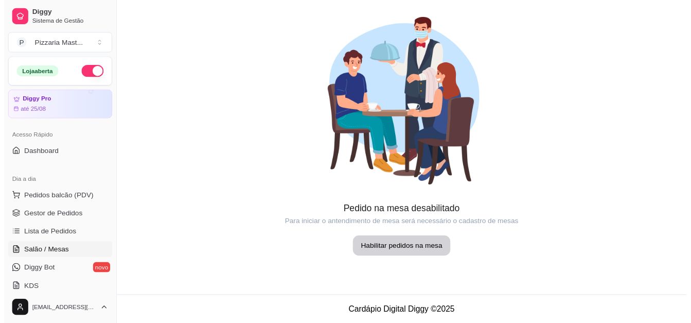
scroll to position [51, 0]
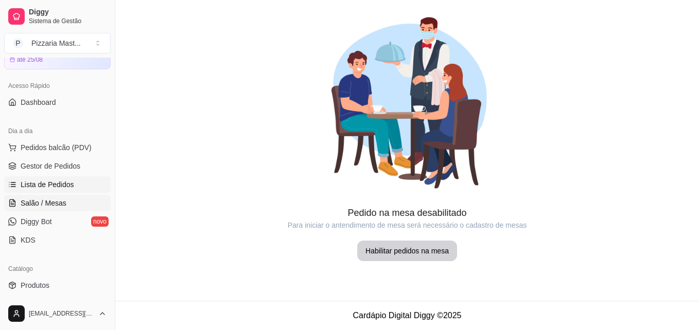
click at [41, 182] on span "Lista de Pedidos" at bounding box center [48, 185] width 54 height 10
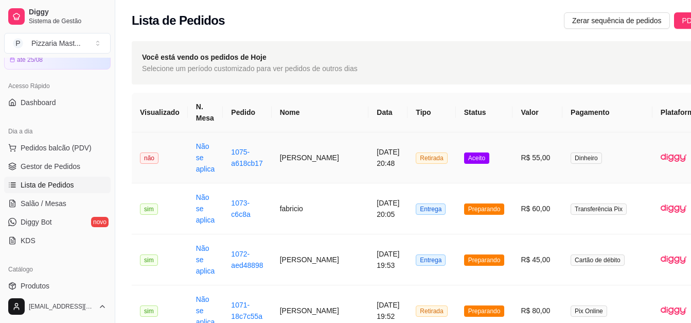
click at [464, 156] on span "Aceito" at bounding box center [476, 157] width 25 height 11
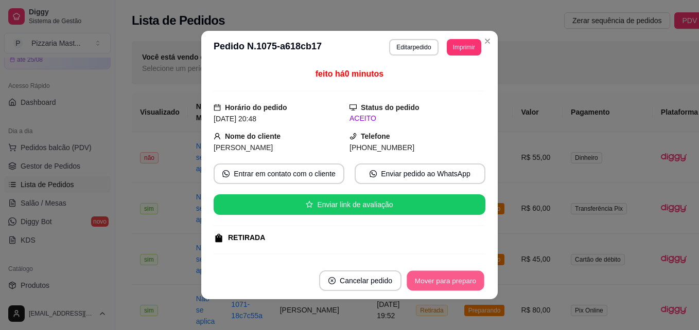
click at [449, 288] on button "Mover para preparo" at bounding box center [445, 281] width 77 height 20
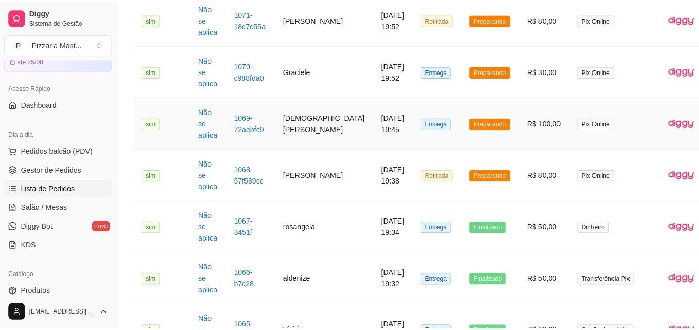
scroll to position [309, 0]
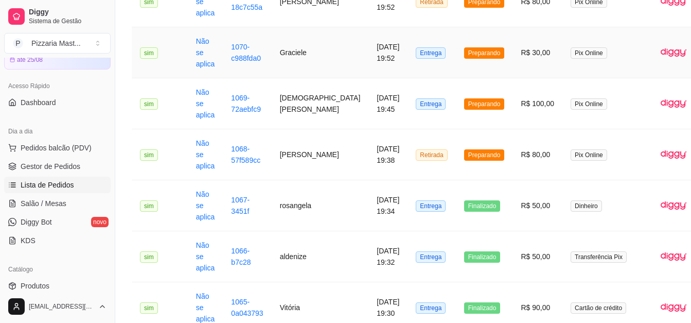
click at [306, 56] on td "Graciele" at bounding box center [320, 52] width 97 height 51
click at [38, 146] on span "Pedidos balcão (PDV)" at bounding box center [56, 148] width 71 height 10
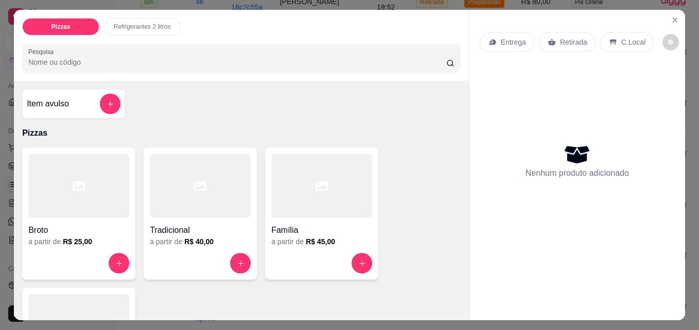
click at [46, 294] on div at bounding box center [78, 326] width 101 height 64
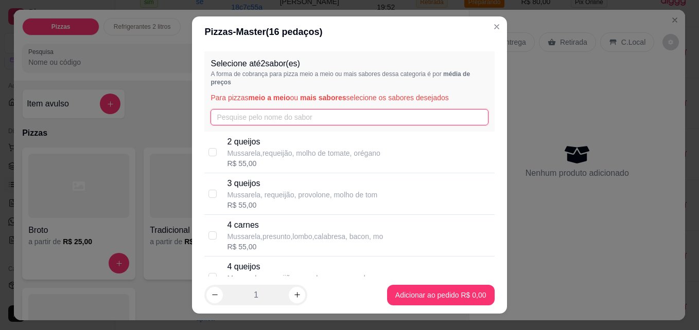
click at [266, 117] on input "text" at bounding box center [348, 117] width 277 height 16
type input "5"
type input "4"
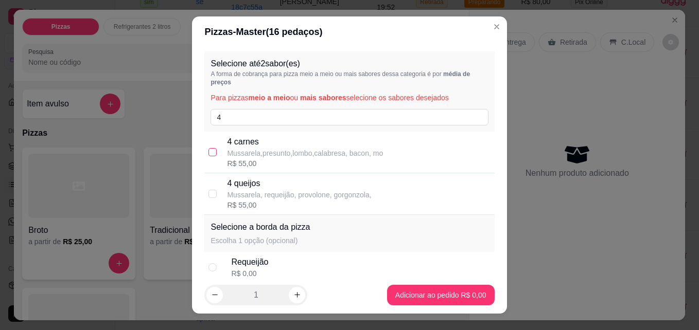
click at [208, 153] on input "checkbox" at bounding box center [212, 152] width 8 height 8
checkbox input "true"
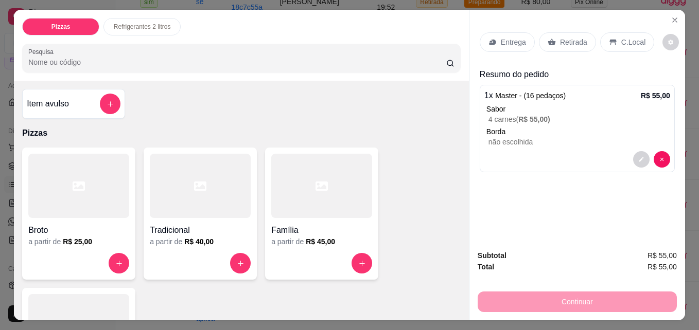
click at [102, 312] on div at bounding box center [78, 326] width 101 height 64
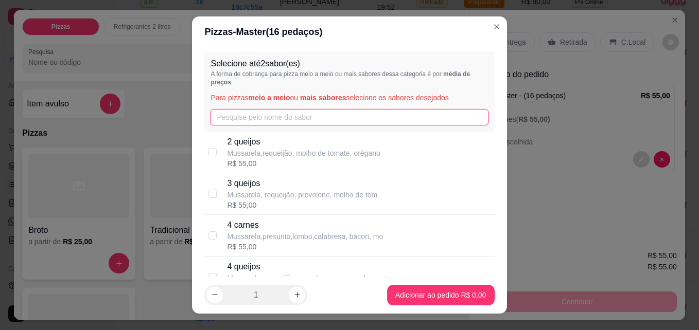
click at [238, 123] on input "text" at bounding box center [348, 117] width 277 height 16
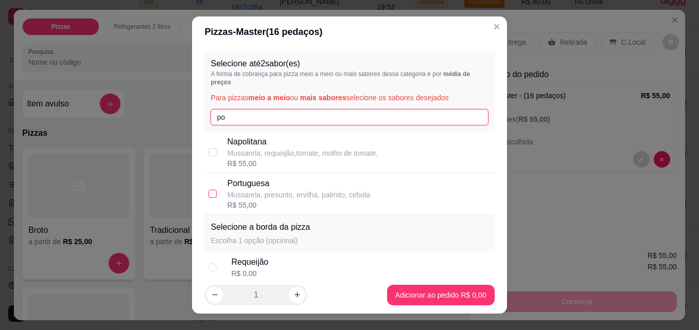
type input "po"
click at [208, 197] on input "checkbox" at bounding box center [212, 194] width 8 height 8
checkbox input "true"
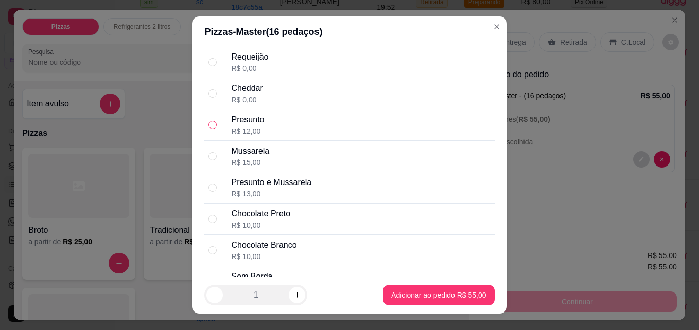
scroll to position [200, 0]
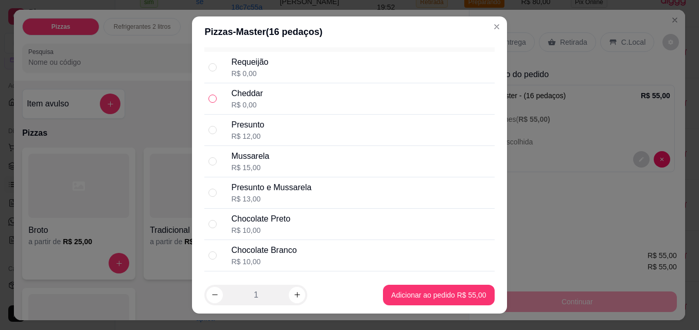
click at [208, 97] on input "radio" at bounding box center [212, 99] width 8 height 8
radio input "true"
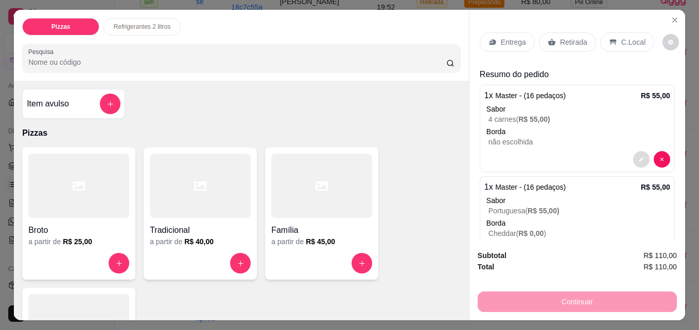
click at [638, 157] on icon "decrease-product-quantity" at bounding box center [641, 159] width 6 height 6
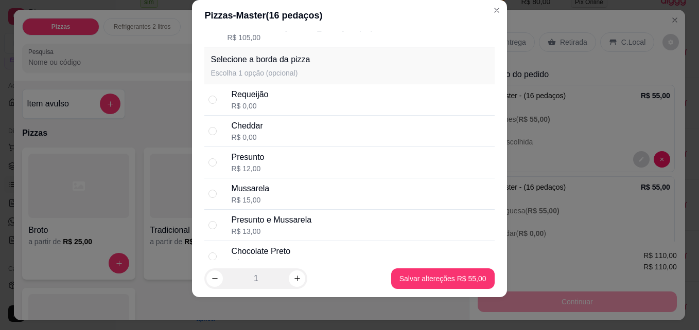
scroll to position [1482, 0]
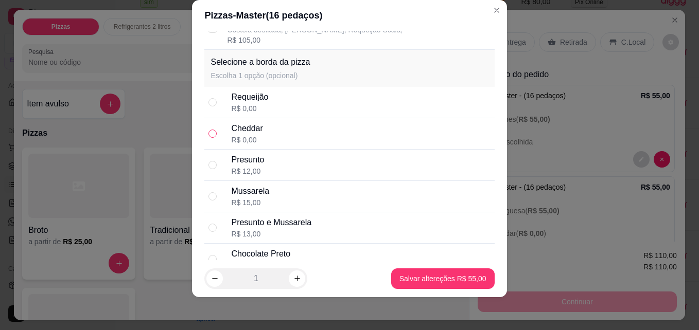
click at [212, 132] on input "radio" at bounding box center [212, 134] width 8 height 8
radio input "true"
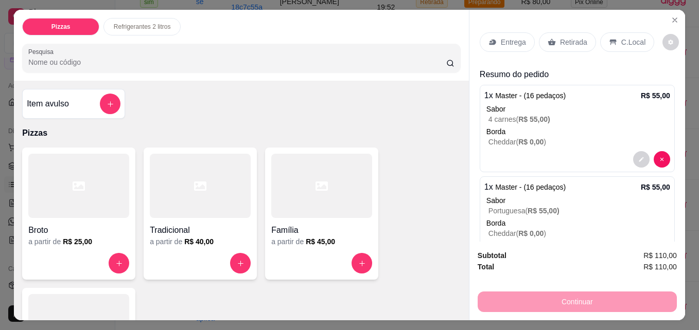
click at [505, 37] on p "Entrega" at bounding box center [513, 42] width 25 height 10
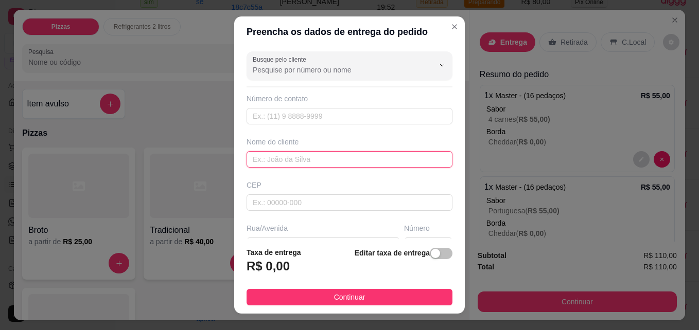
click at [328, 163] on input "text" at bounding box center [349, 159] width 206 height 16
type input "thalia"
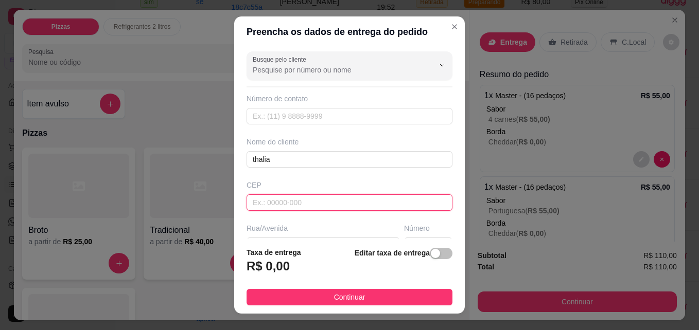
click at [313, 203] on input "text" at bounding box center [349, 203] width 206 height 16
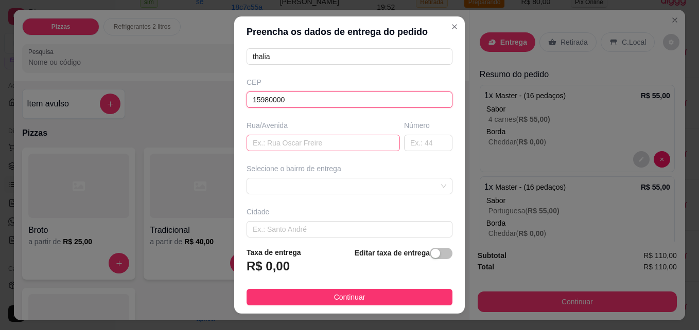
type input "15980000"
click at [301, 144] on input "text" at bounding box center [322, 143] width 153 height 16
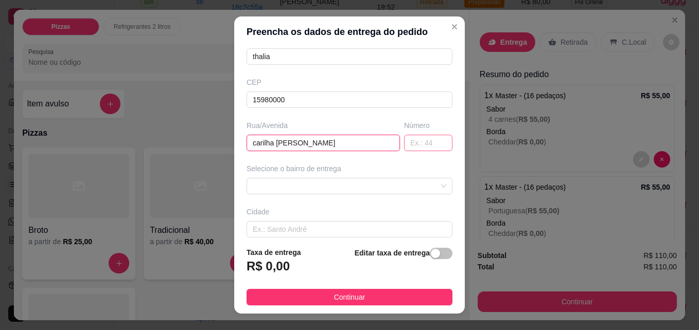
type input "carilha [PERSON_NAME]"
click at [428, 140] on input "text" at bounding box center [428, 143] width 48 height 16
click at [430, 193] on div at bounding box center [349, 186] width 206 height 16
type input "101"
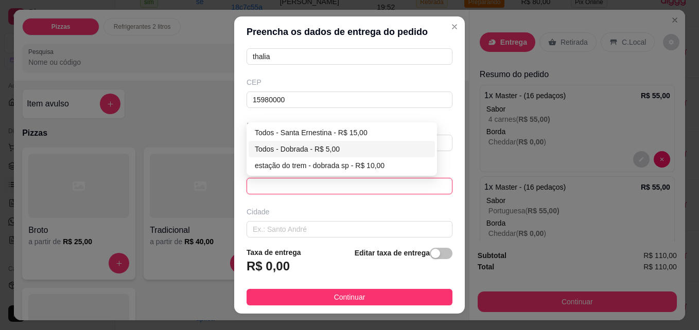
click at [338, 150] on div "Todos - Dobrada - R$ 5,00" at bounding box center [342, 149] width 174 height 11
type input "Dobrada"
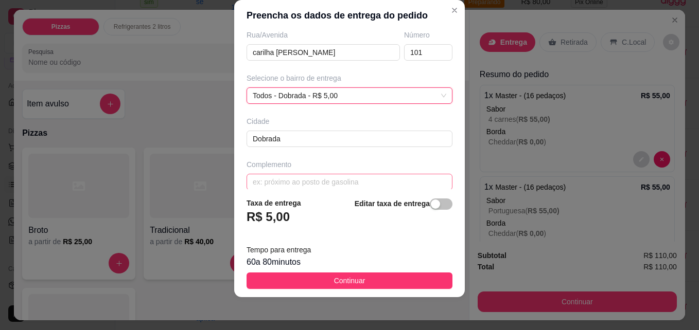
scroll to position [188, 0]
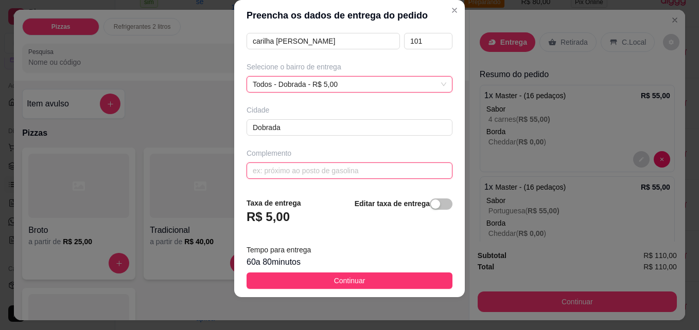
click at [328, 171] on input "text" at bounding box center [349, 171] width 206 height 16
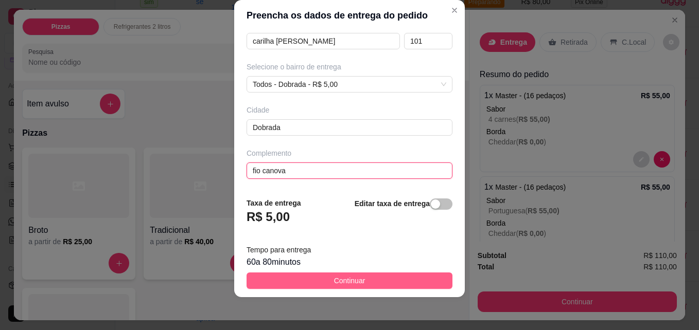
type input "fio canova"
click at [382, 273] on button "Continuar" at bounding box center [349, 281] width 206 height 16
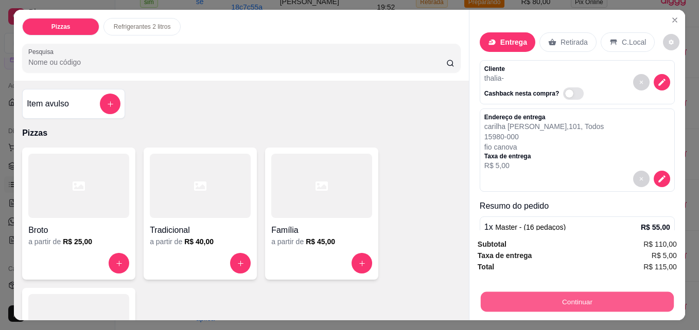
click at [593, 292] on button "Continuar" at bounding box center [577, 302] width 193 height 20
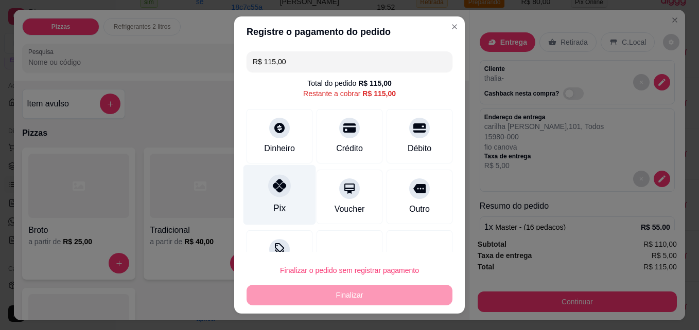
click at [264, 196] on div "Pix" at bounding box center [279, 195] width 73 height 60
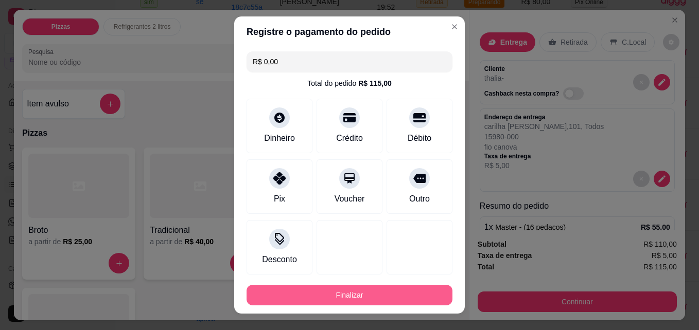
click at [351, 290] on button "Finalizar" at bounding box center [349, 295] width 206 height 21
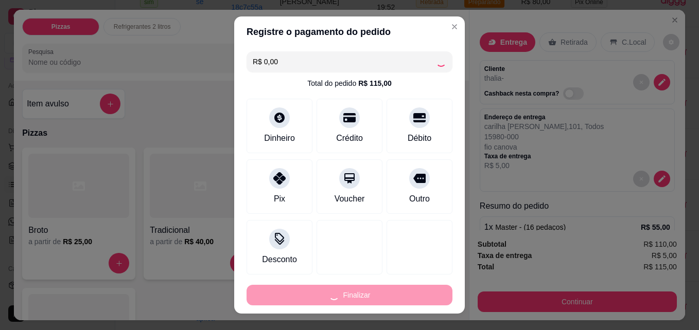
type input "-R$ 115,00"
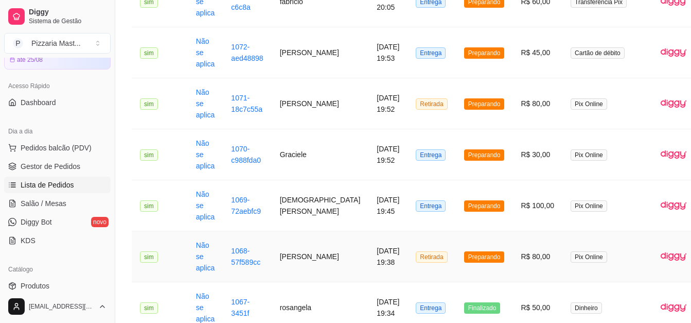
click at [464, 256] on span "Preparando" at bounding box center [484, 256] width 41 height 11
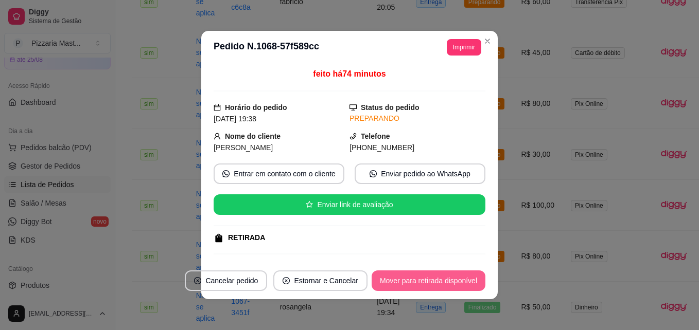
click at [443, 278] on button "Mover para retirada disponível" at bounding box center [429, 281] width 114 height 21
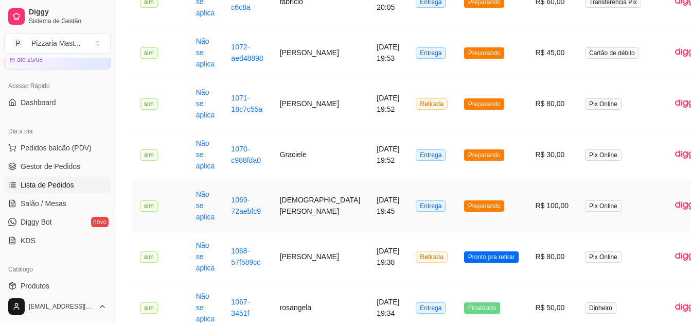
click at [290, 203] on td "[DEMOGRAPHIC_DATA][PERSON_NAME]" at bounding box center [320, 205] width 97 height 51
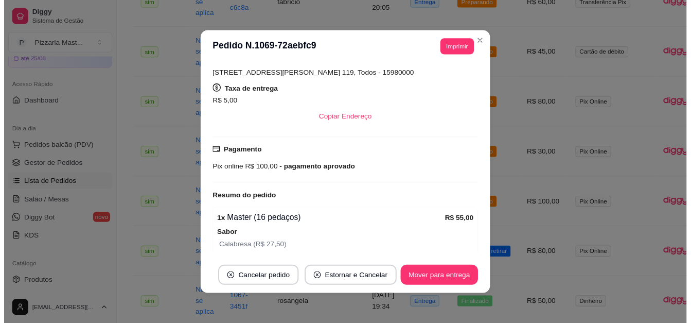
scroll to position [257, 0]
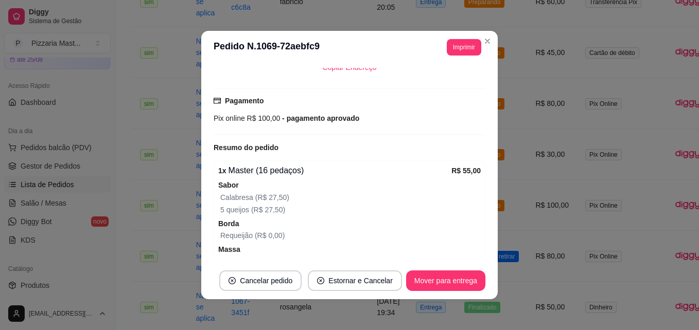
click at [493, 38] on header "**********" at bounding box center [349, 47] width 296 height 33
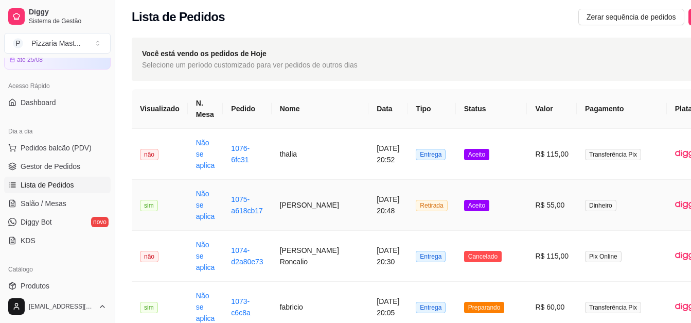
scroll to position [0, 0]
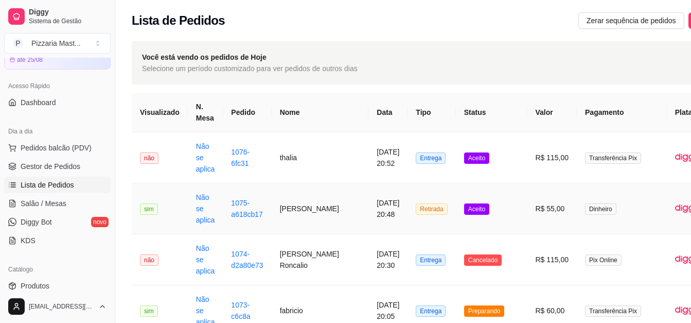
click at [464, 211] on span "Aceito" at bounding box center [476, 208] width 25 height 11
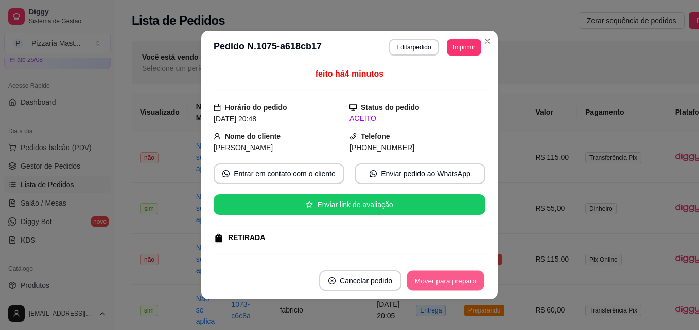
click at [449, 287] on button "Mover para preparo" at bounding box center [445, 281] width 77 height 20
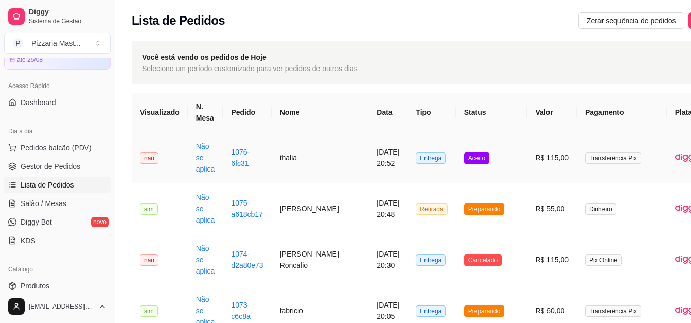
click at [464, 156] on span "Aceito" at bounding box center [476, 157] width 25 height 11
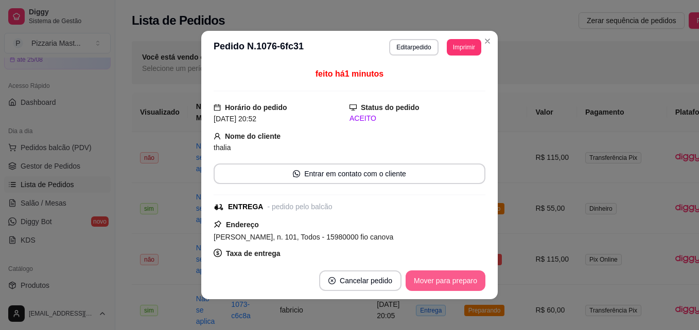
click at [464, 281] on button "Mover para preparo" at bounding box center [445, 281] width 80 height 21
click at [465, 279] on button "Mover para entrega" at bounding box center [445, 281] width 79 height 21
click at [465, 279] on button "Mover para finalizado" at bounding box center [442, 281] width 85 height 21
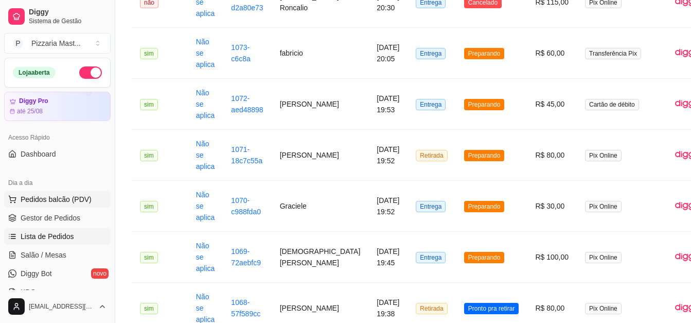
click at [47, 199] on span "Pedidos balcão (PDV)" at bounding box center [56, 199] width 71 height 10
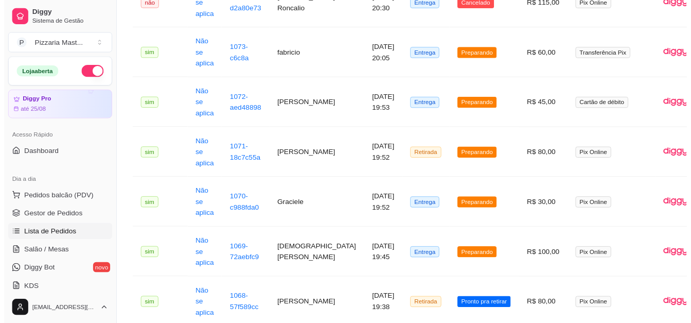
scroll to position [206, 0]
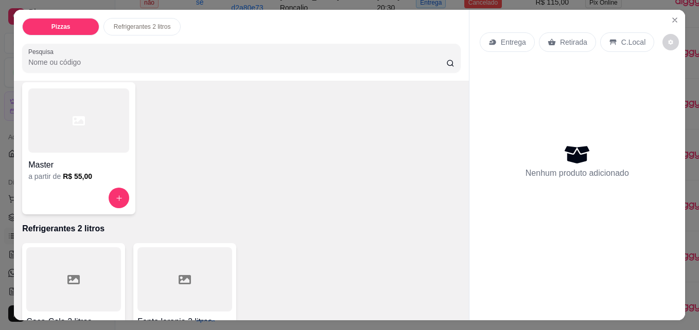
click at [91, 179] on div "Master a partir de R$ 55,00" at bounding box center [78, 148] width 113 height 132
click at [670, 16] on icon "Close" at bounding box center [674, 20] width 8 height 8
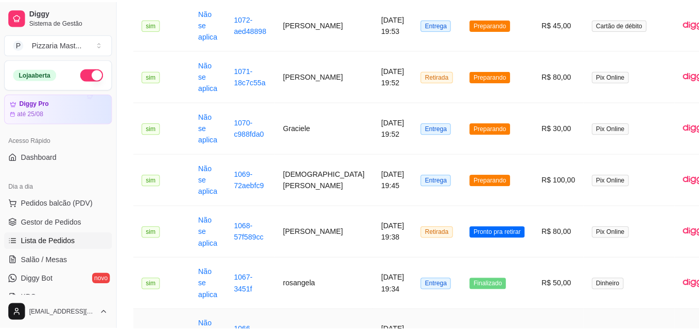
scroll to position [309, 0]
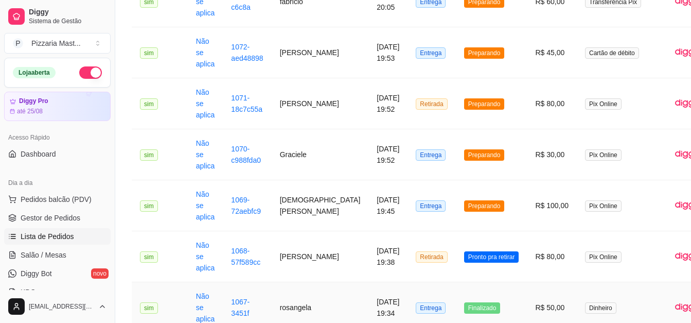
drag, startPoint x: 357, startPoint y: 321, endPoint x: 107, endPoint y: 166, distance: 294.2
click at [107, 166] on div "Loja aberta Diggy Pro até 25/08 Acesso Rápido Dashboard Dia a dia Pedidos balcã…" at bounding box center [57, 174] width 115 height 232
click at [465, 256] on span "Pronto pra retirar" at bounding box center [491, 256] width 55 height 11
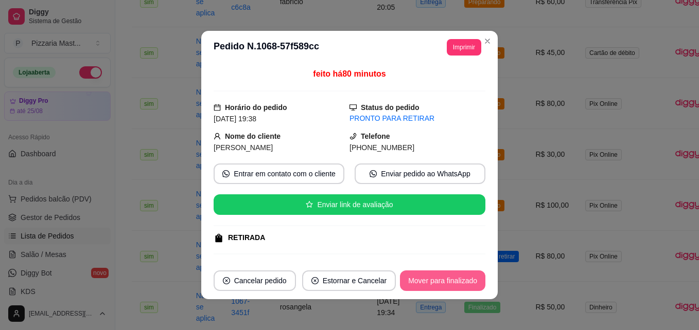
click at [450, 288] on button "Mover para finalizado" at bounding box center [442, 281] width 85 height 21
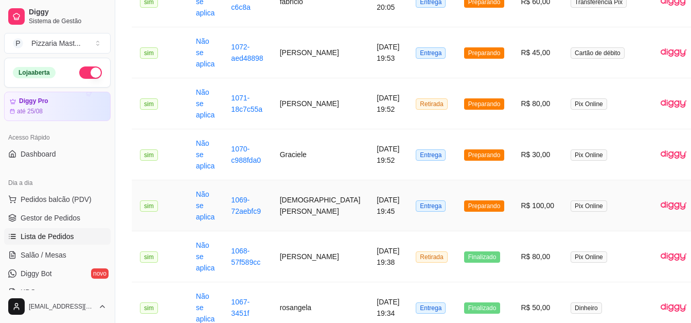
click at [290, 209] on td "[DEMOGRAPHIC_DATA][PERSON_NAME]" at bounding box center [320, 205] width 97 height 51
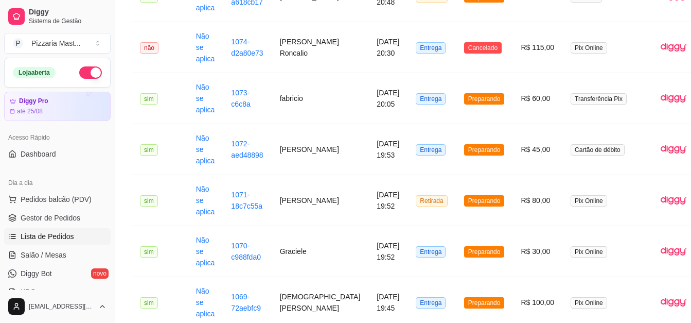
scroll to position [206, 0]
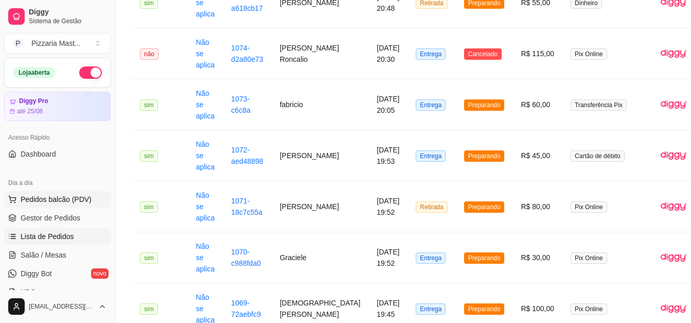
click at [75, 193] on button "Pedidos balcão (PDV)" at bounding box center [57, 199] width 107 height 16
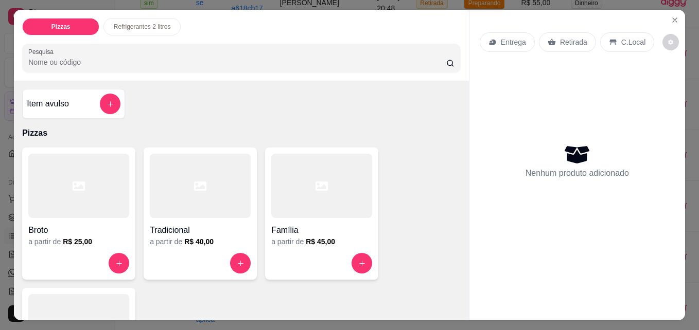
click at [77, 307] on div at bounding box center [78, 326] width 101 height 64
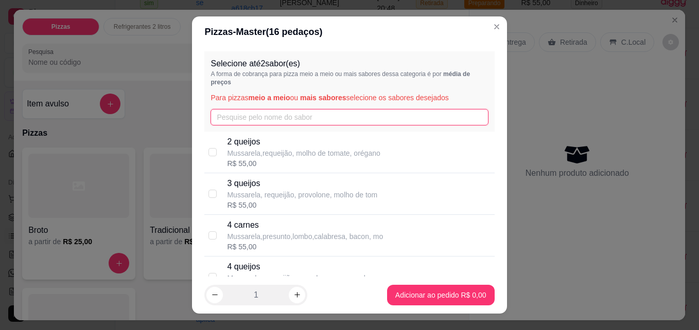
click at [234, 123] on input "text" at bounding box center [348, 117] width 277 height 16
type input "ca"
click at [210, 233] on input "checkbox" at bounding box center [212, 236] width 8 height 8
checkbox input "true"
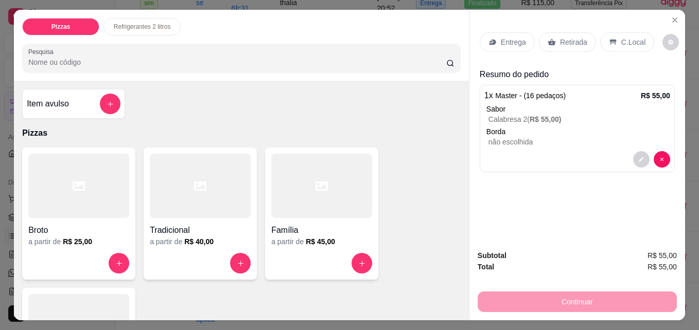
click at [562, 37] on p "Retirada" at bounding box center [573, 42] width 27 height 10
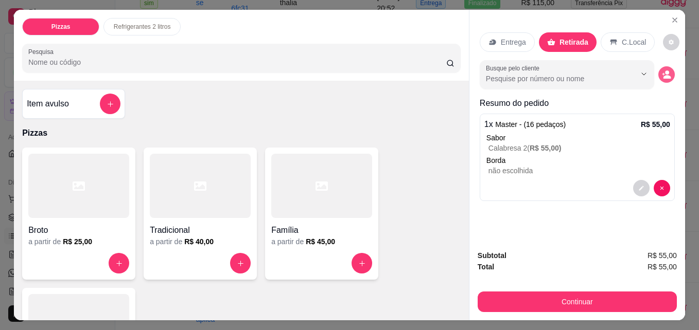
click at [662, 70] on icon "decrease-product-quantity" at bounding box center [666, 74] width 9 height 9
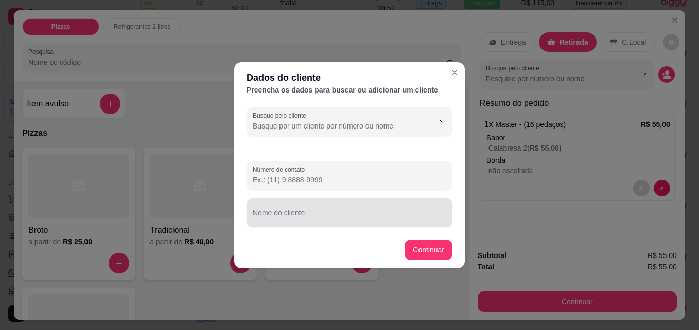
click at [280, 205] on div at bounding box center [349, 213] width 193 height 21
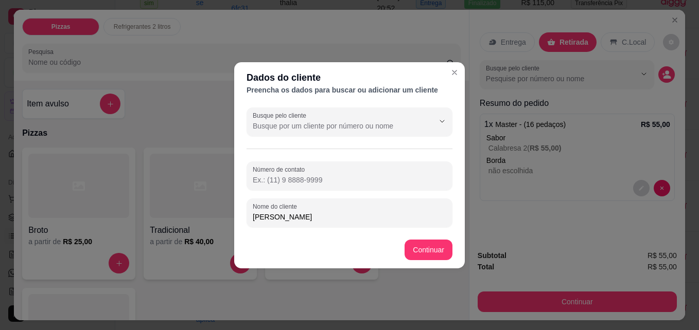
type input "[PERSON_NAME]"
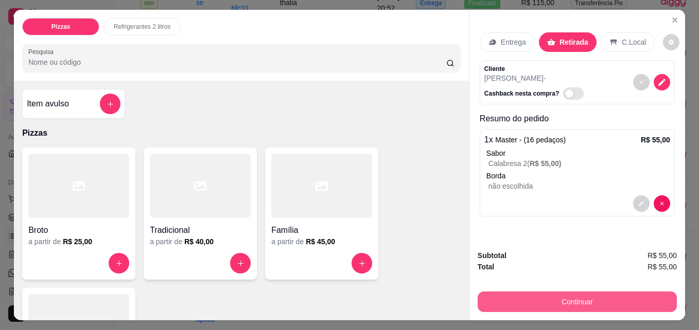
click at [493, 304] on button "Continuar" at bounding box center [577, 302] width 199 height 21
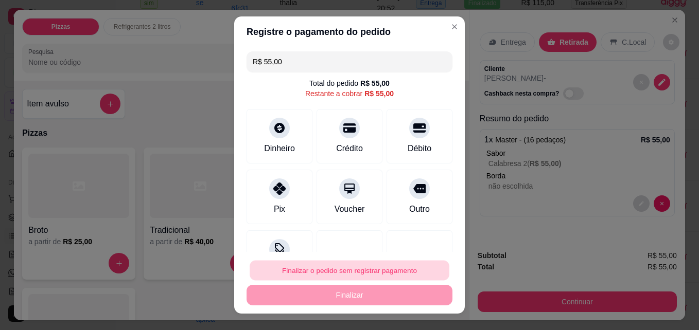
click at [358, 270] on button "Finalizar o pedido sem registrar pagamento" at bounding box center [350, 271] width 200 height 20
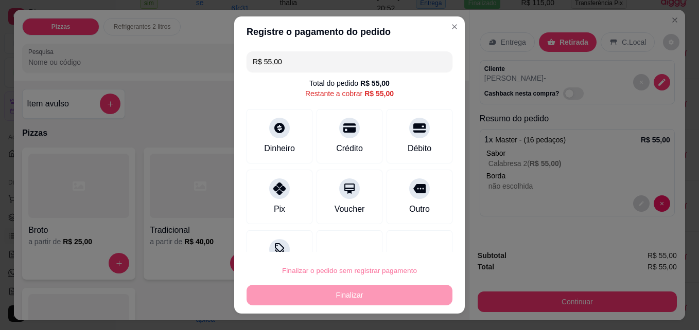
click at [420, 239] on button "Confirmar" at bounding box center [409, 242] width 38 height 16
type input "R$ 0,00"
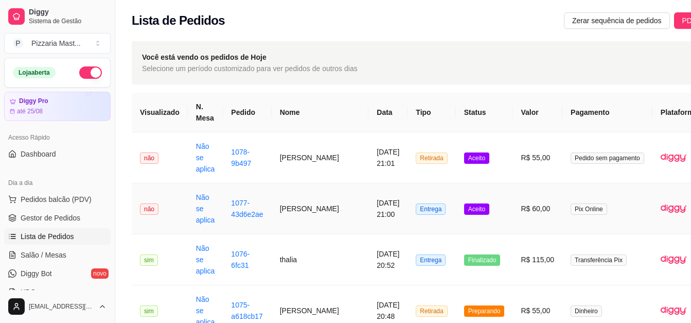
click at [456, 202] on td "Aceito" at bounding box center [484, 208] width 57 height 51
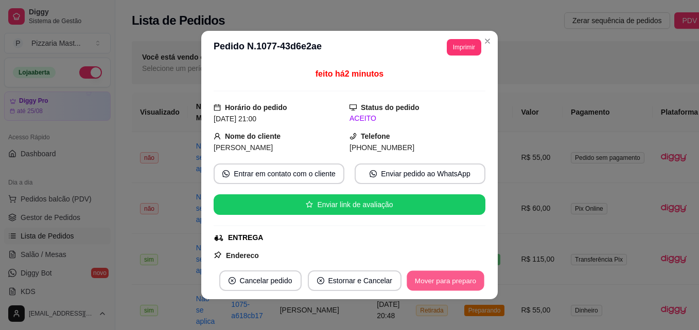
click at [451, 278] on button "Mover para preparo" at bounding box center [445, 281] width 77 height 20
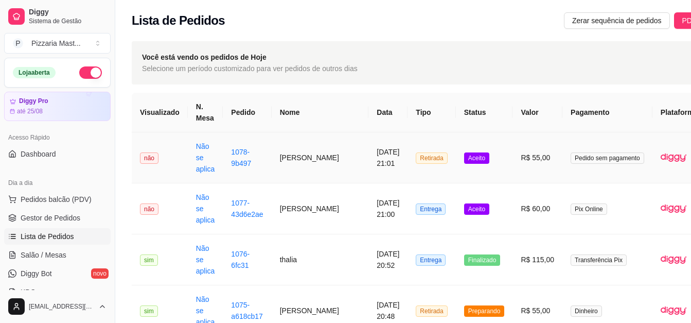
click at [464, 154] on span "Aceito" at bounding box center [476, 157] width 25 height 11
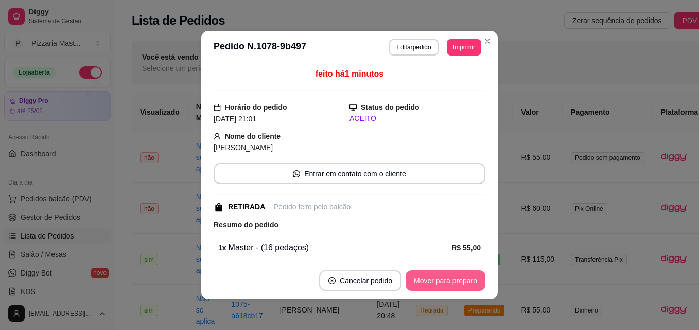
click at [452, 282] on button "Mover para preparo" at bounding box center [445, 281] width 80 height 21
click at [454, 280] on button "Mover para retirada disponível" at bounding box center [429, 281] width 114 height 21
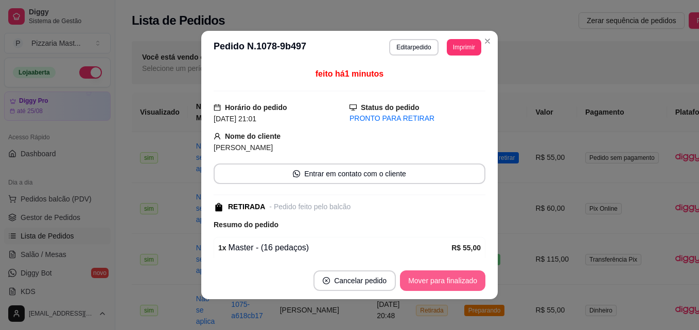
click at [454, 280] on button "Mover para finalizado" at bounding box center [442, 281] width 85 height 21
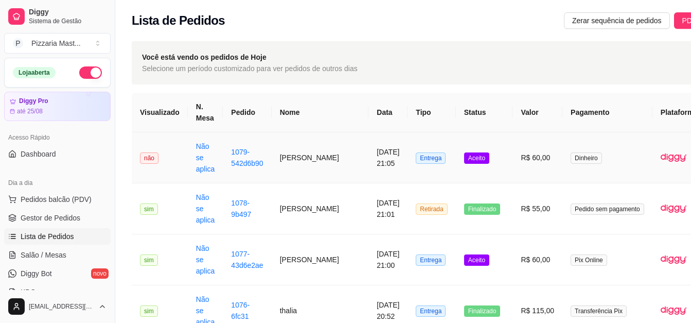
click at [370, 173] on td "[DATE] 21:05" at bounding box center [387, 157] width 39 height 51
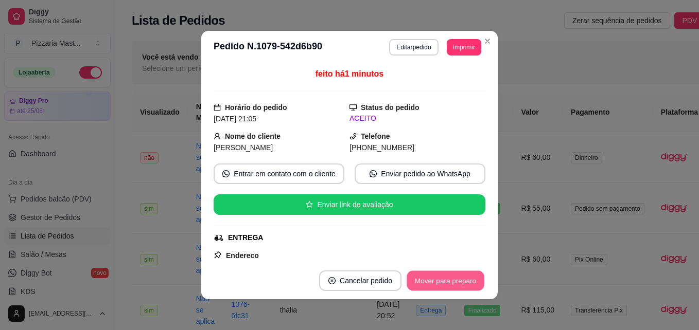
click at [437, 285] on button "Mover para preparo" at bounding box center [445, 281] width 77 height 20
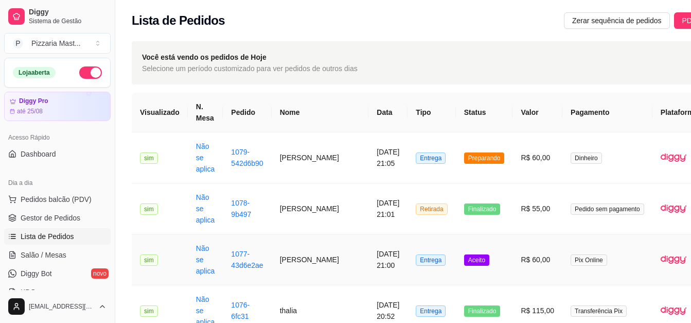
click at [464, 263] on span "Aceito" at bounding box center [476, 259] width 25 height 11
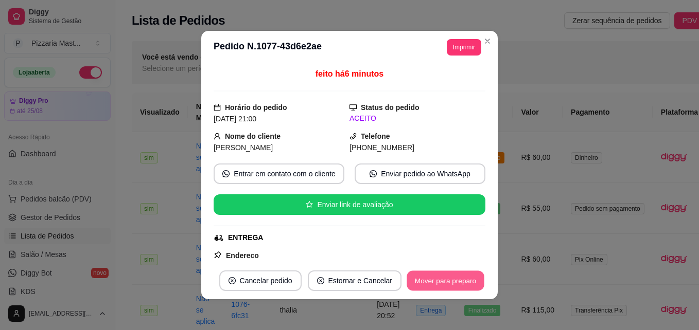
click at [434, 286] on button "Mover para preparo" at bounding box center [445, 281] width 77 height 20
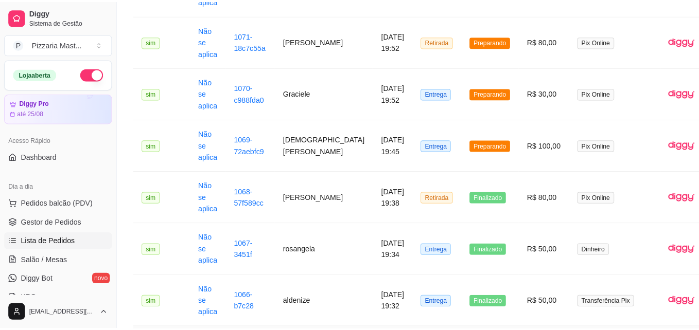
scroll to position [515, 0]
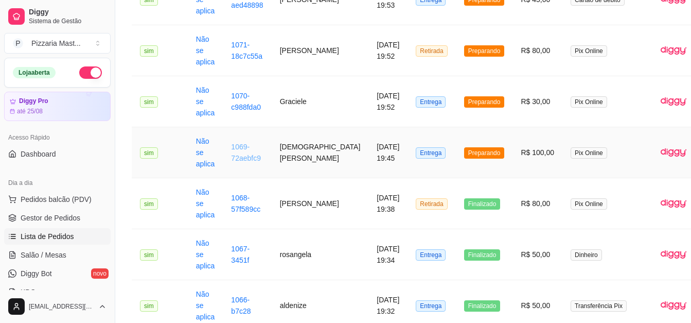
click at [234, 160] on link "1069-72aebfc9" at bounding box center [246, 153] width 30 height 20
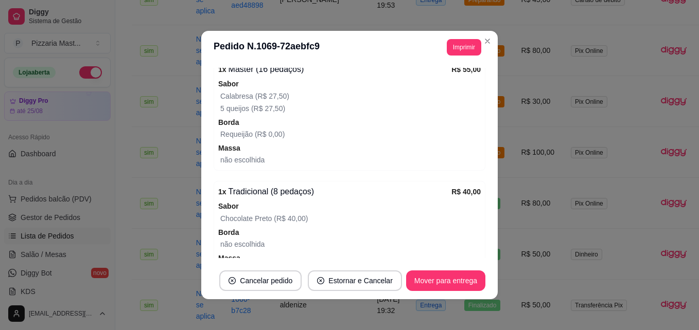
scroll to position [410, 0]
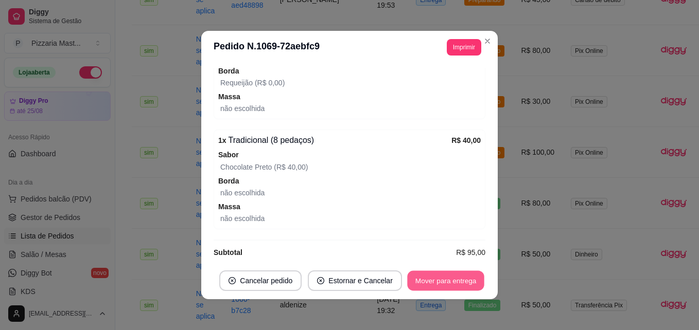
click at [449, 283] on button "Mover para entrega" at bounding box center [445, 281] width 77 height 20
click at [450, 282] on button "Mover para finalizado" at bounding box center [442, 281] width 83 height 20
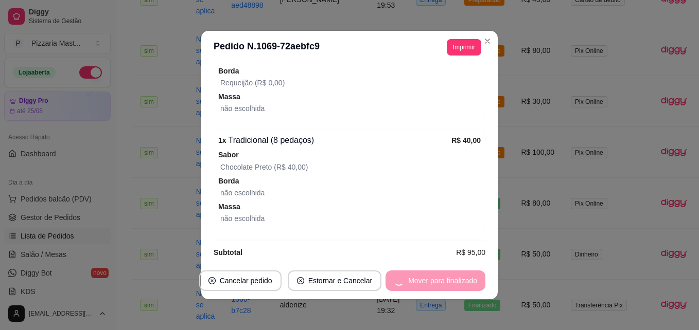
scroll to position [386, 0]
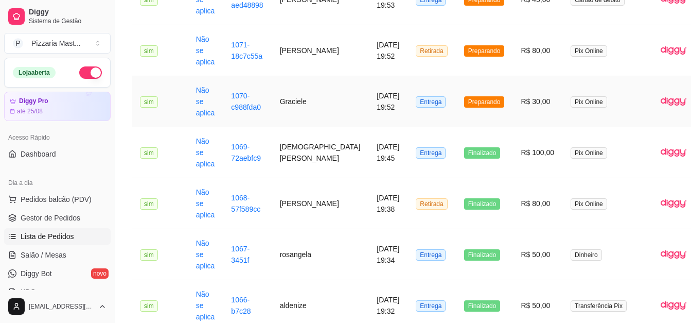
click at [290, 99] on td "Graciele" at bounding box center [320, 101] width 97 height 51
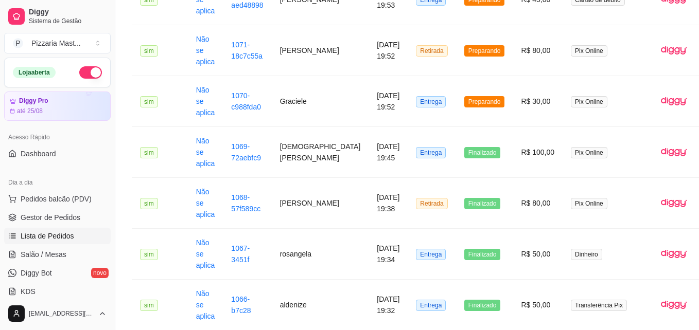
scroll to position [206, 0]
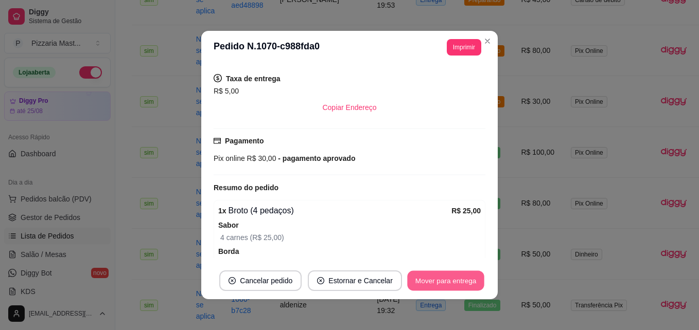
click at [435, 274] on button "Mover para entrega" at bounding box center [445, 281] width 77 height 20
click at [436, 278] on button "Mover para finalizado" at bounding box center [442, 281] width 85 height 21
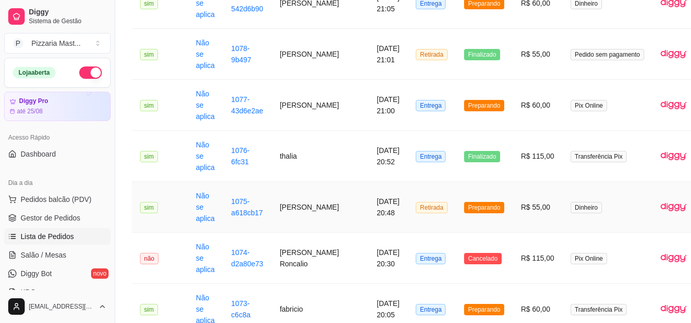
scroll to position [463, 0]
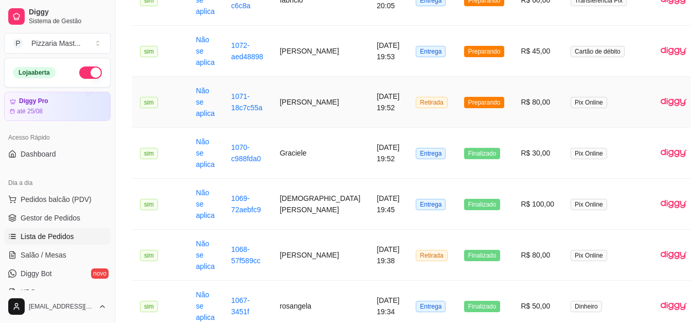
click at [464, 101] on span "Preparando" at bounding box center [484, 102] width 41 height 11
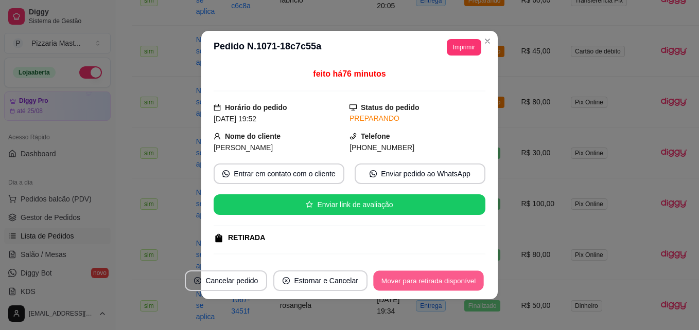
click at [429, 281] on button "Mover para retirada disponível" at bounding box center [428, 281] width 110 height 20
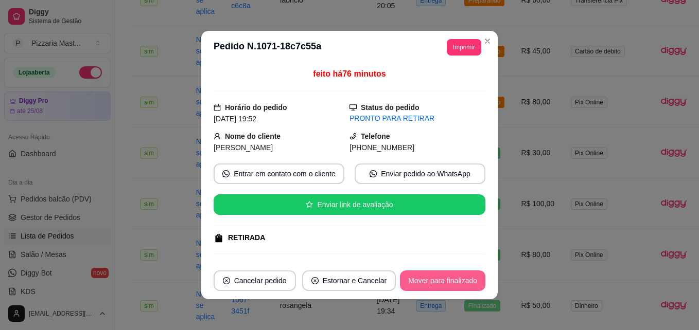
click at [429, 281] on button "Mover para finalizado" at bounding box center [442, 281] width 85 height 21
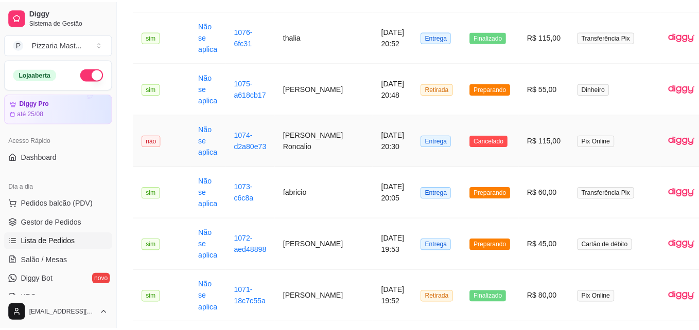
scroll to position [257, 0]
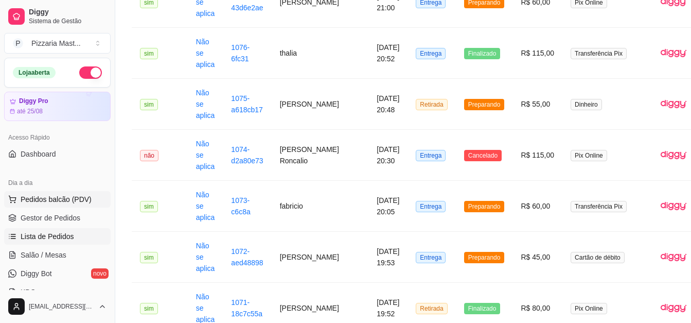
click at [73, 195] on span "Pedidos balcão (PDV)" at bounding box center [56, 199] width 71 height 10
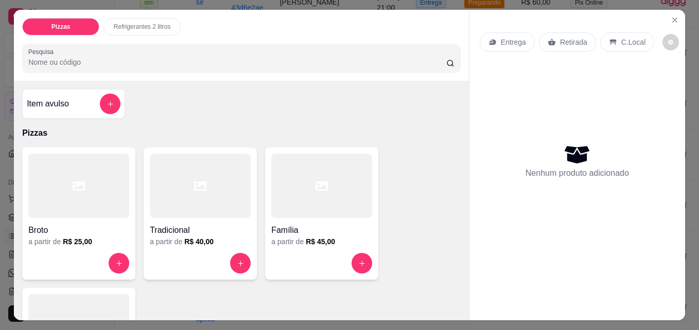
click at [293, 199] on div at bounding box center [321, 186] width 101 height 64
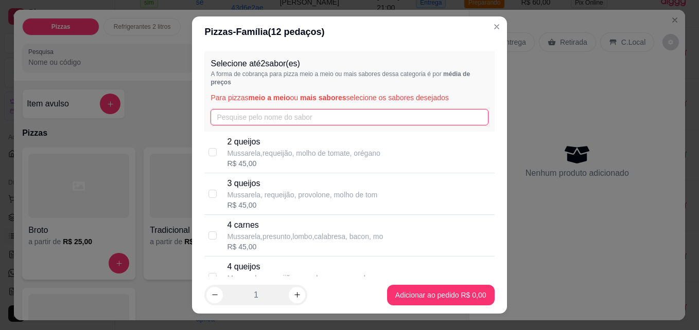
click at [248, 120] on input "text" at bounding box center [348, 117] width 277 height 16
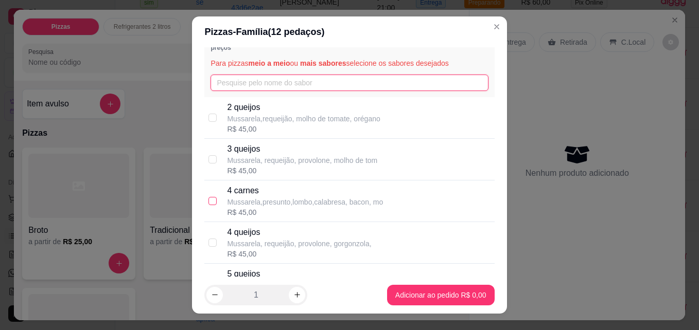
scroll to position [51, 0]
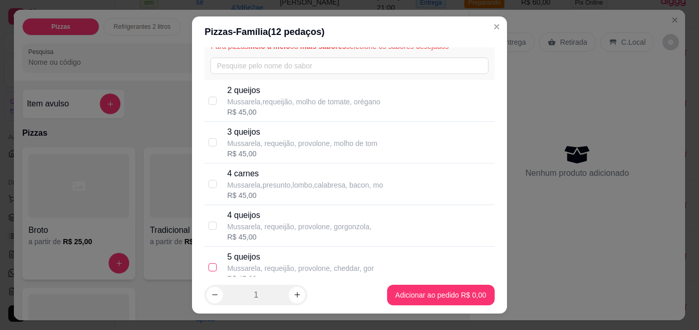
click at [208, 270] on input "checkbox" at bounding box center [212, 267] width 8 height 8
checkbox input "true"
click at [236, 66] on input "text" at bounding box center [348, 66] width 277 height 16
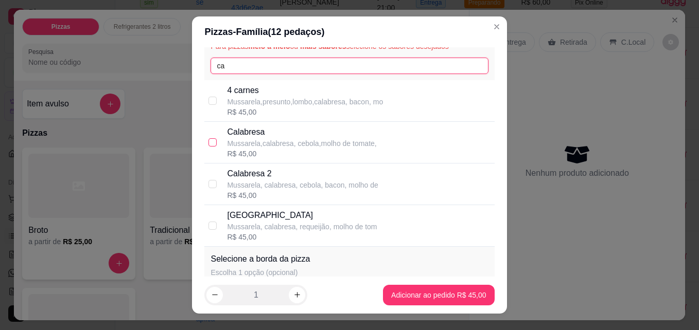
type input "ca"
click at [208, 147] on label at bounding box center [212, 142] width 8 height 11
click at [208, 147] on input "checkbox" at bounding box center [212, 142] width 8 height 8
click at [211, 142] on input "checkbox" at bounding box center [212, 142] width 8 height 8
checkbox input "true"
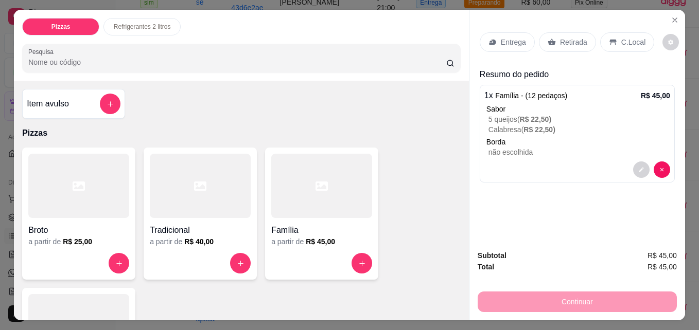
click at [494, 32] on div "Entrega" at bounding box center [507, 42] width 55 height 20
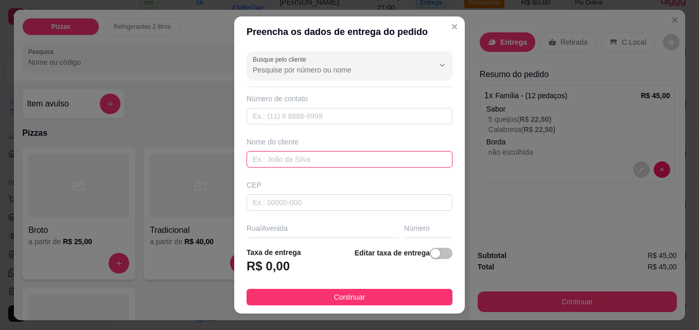
click at [311, 155] on input "text" at bounding box center [349, 159] width 206 height 16
type input "edileusa"
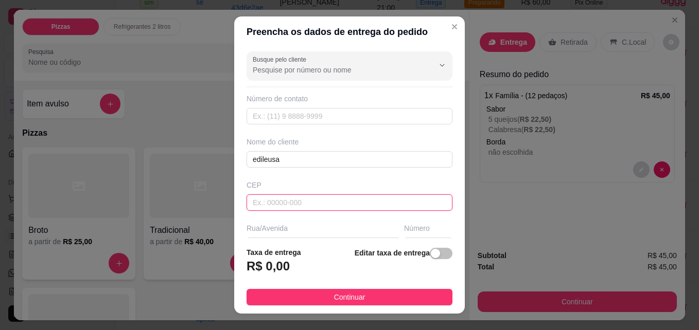
click at [286, 200] on input "text" at bounding box center [349, 203] width 206 height 16
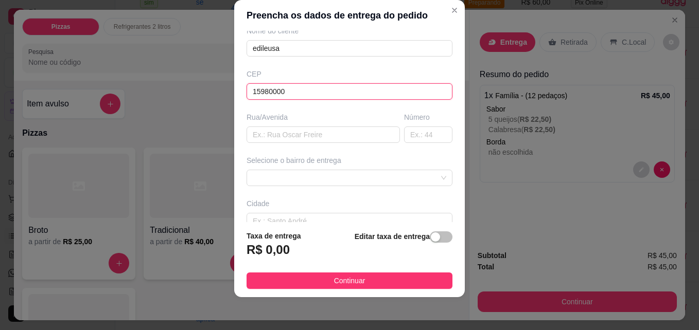
scroll to position [103, 0]
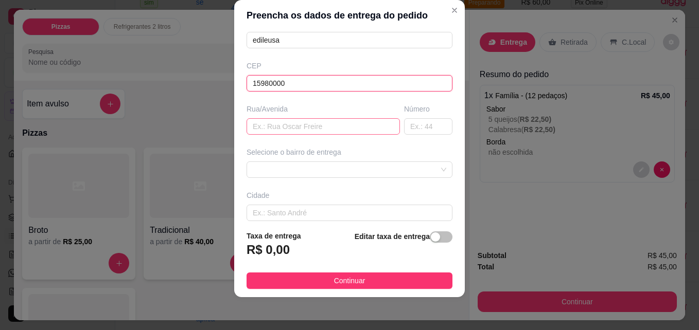
type input "15980000"
click at [289, 128] on input "text" at bounding box center [322, 126] width 153 height 16
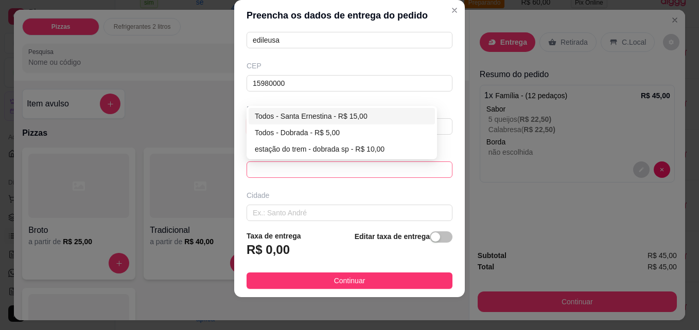
click at [267, 169] on span at bounding box center [349, 169] width 193 height 15
click at [280, 135] on div "Todos - Dobrada - R$ 5,00" at bounding box center [342, 132] width 174 height 11
type input "Dobrada"
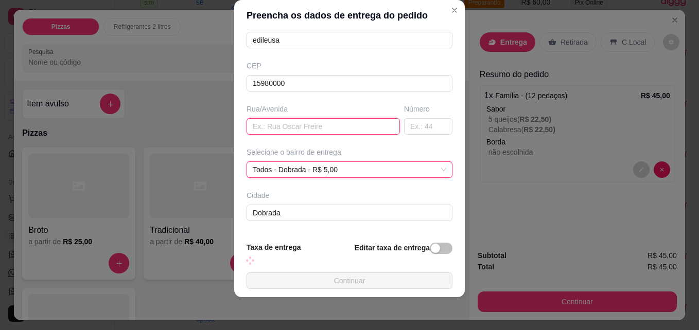
click at [284, 128] on input "text" at bounding box center [322, 126] width 153 height 16
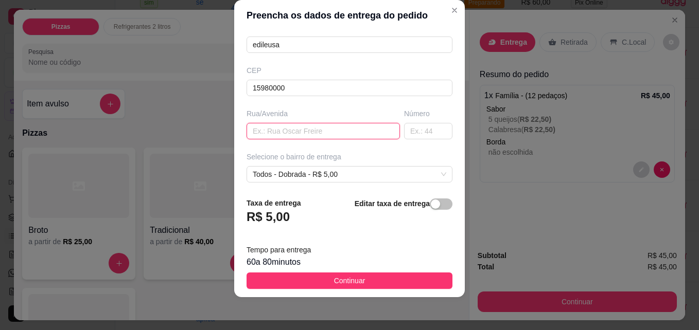
scroll to position [154, 0]
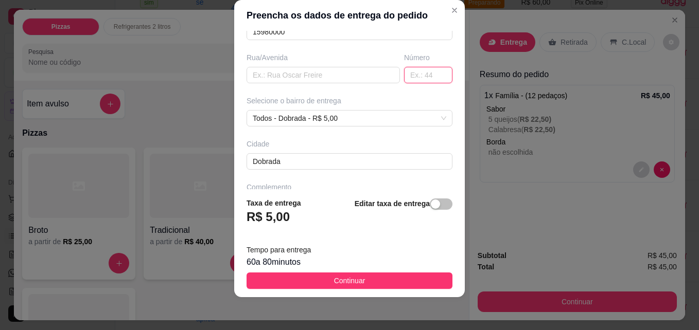
click at [408, 77] on input "text" at bounding box center [428, 75] width 48 height 16
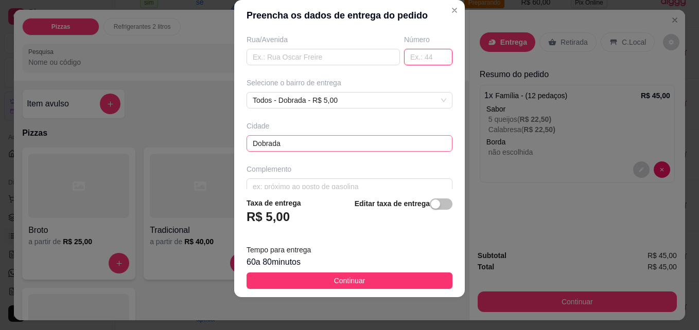
scroll to position [188, 0]
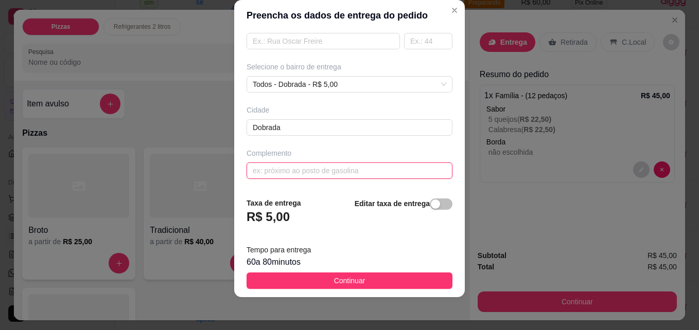
drag, startPoint x: 315, startPoint y: 171, endPoint x: 321, endPoint y: 170, distance: 5.7
click at [317, 171] on input "text" at bounding box center [349, 171] width 206 height 16
type input "v morano"
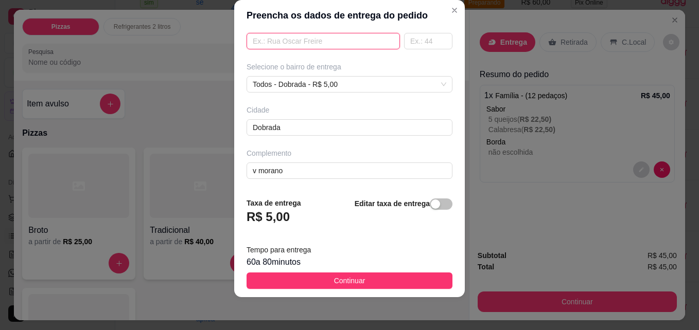
click at [272, 44] on input "text" at bounding box center [322, 41] width 153 height 16
type input "[PERSON_NAME]"
click at [409, 45] on input "text" at bounding box center [428, 41] width 48 height 16
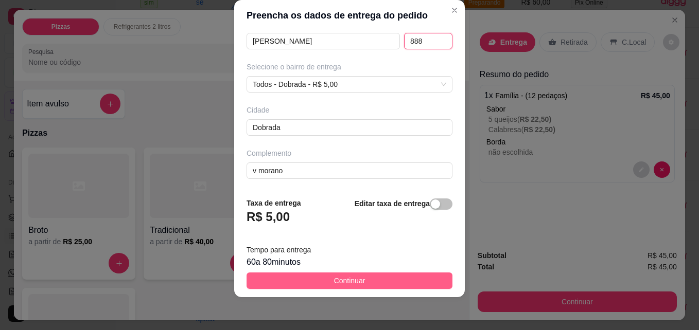
type input "888"
click at [319, 279] on button "Continuar" at bounding box center [349, 281] width 206 height 16
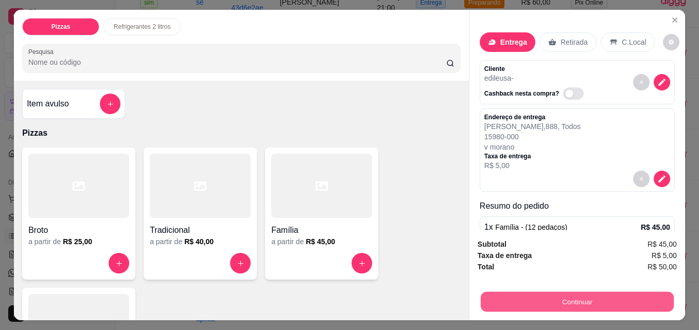
click at [555, 293] on button "Continuar" at bounding box center [577, 302] width 193 height 20
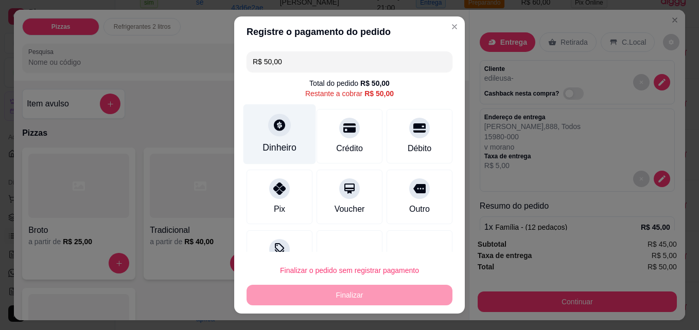
click at [260, 135] on div "Dinheiro" at bounding box center [279, 134] width 73 height 60
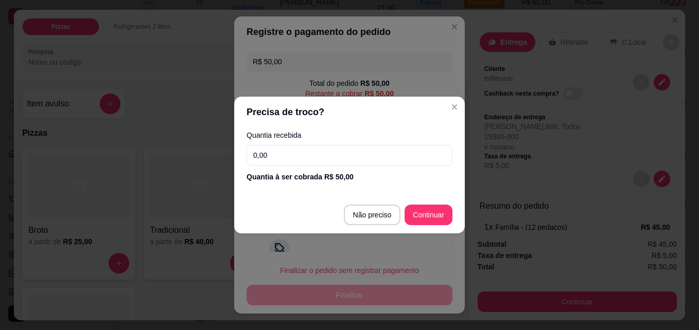
drag, startPoint x: 354, startPoint y: 155, endPoint x: 354, endPoint y: 148, distance: 7.2
click at [354, 149] on input "0,00" at bounding box center [349, 155] width 206 height 21
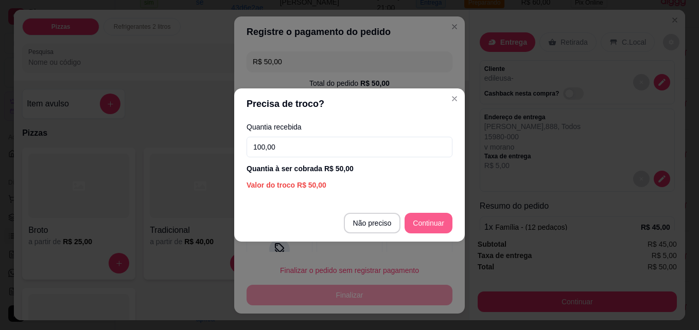
type input "100,00"
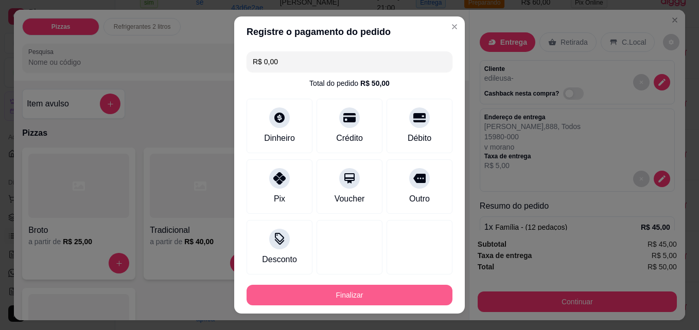
click at [379, 294] on button "Finalizar" at bounding box center [349, 295] width 206 height 21
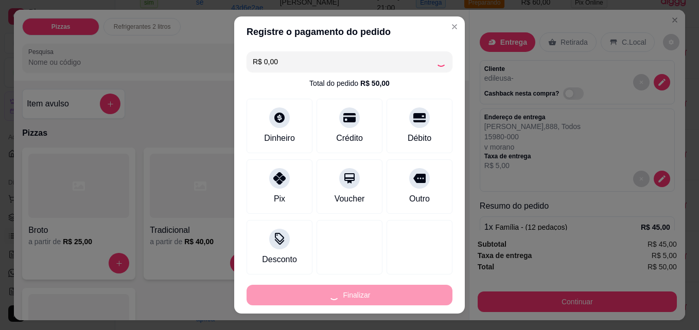
type input "-R$ 50,00"
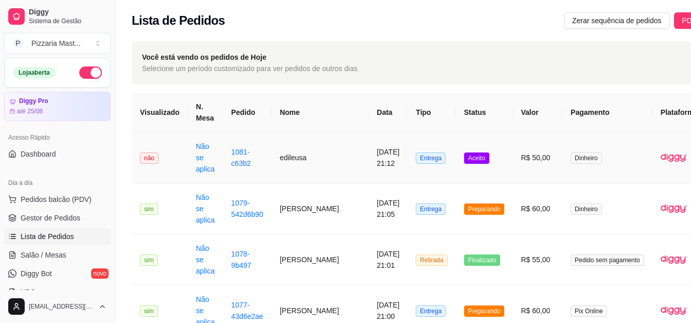
click at [464, 160] on span "Aceito" at bounding box center [476, 157] width 25 height 11
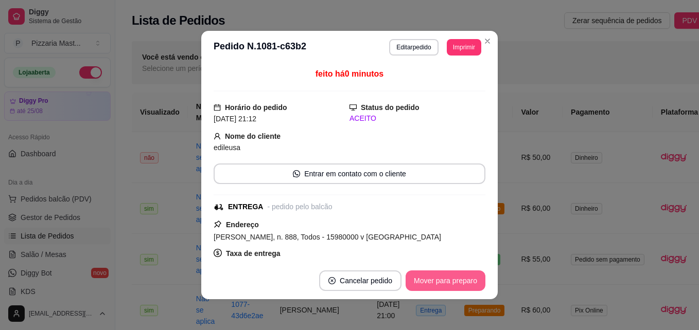
click at [463, 278] on button "Mover para preparo" at bounding box center [445, 281] width 80 height 21
click at [452, 276] on button "Mover para entrega" at bounding box center [445, 281] width 77 height 20
click at [462, 280] on button "Mover para finalizado" at bounding box center [442, 281] width 85 height 21
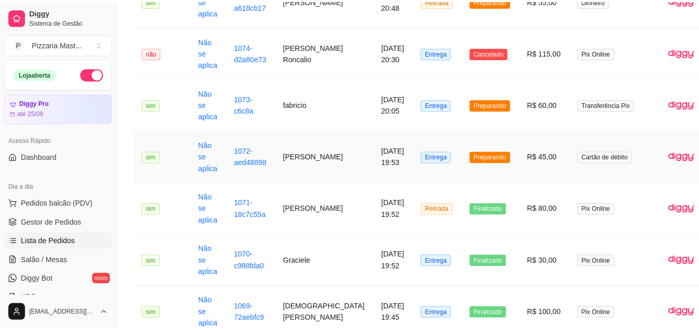
scroll to position [463, 0]
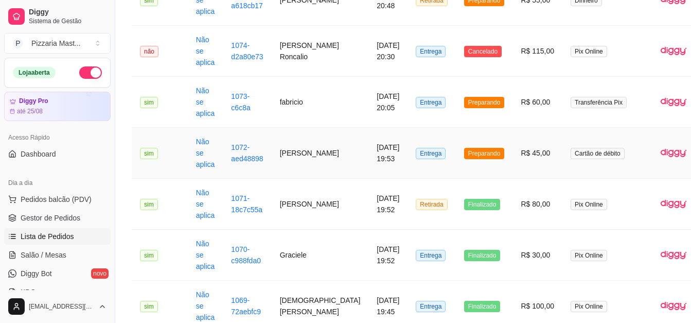
click at [266, 160] on td "1072-aed48898" at bounding box center [247, 153] width 48 height 51
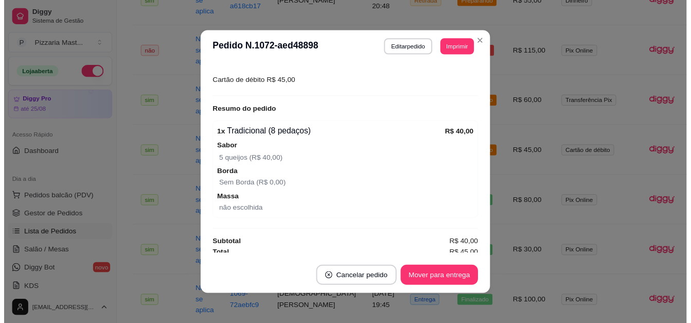
scroll to position [288, 0]
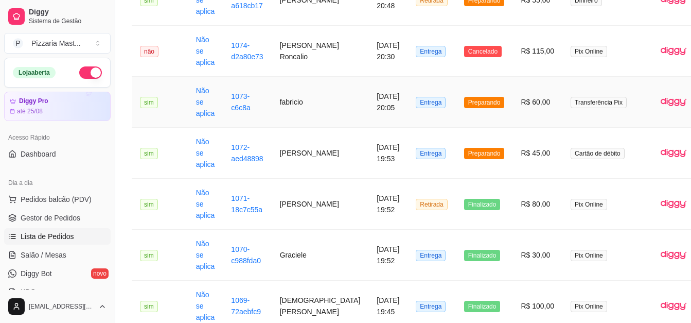
click at [292, 111] on td "fabricio" at bounding box center [320, 102] width 97 height 51
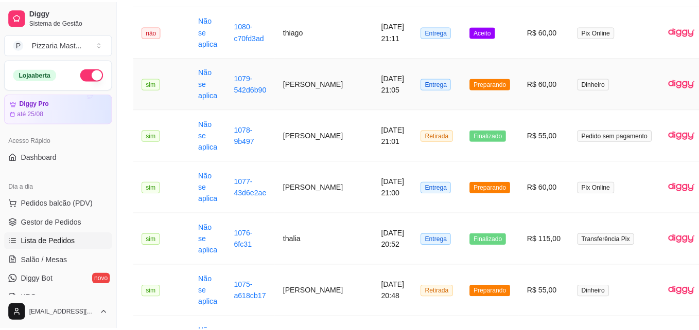
scroll to position [154, 0]
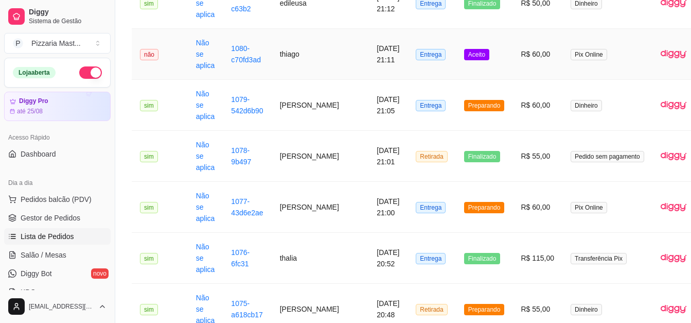
click at [464, 54] on span "Aceito" at bounding box center [476, 54] width 25 height 11
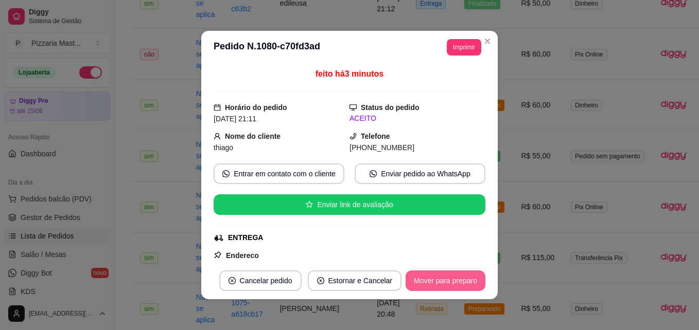
click at [460, 274] on button "Mover para preparo" at bounding box center [445, 281] width 80 height 21
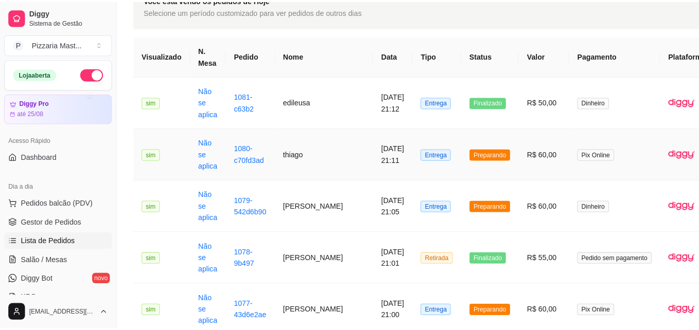
scroll to position [0, 0]
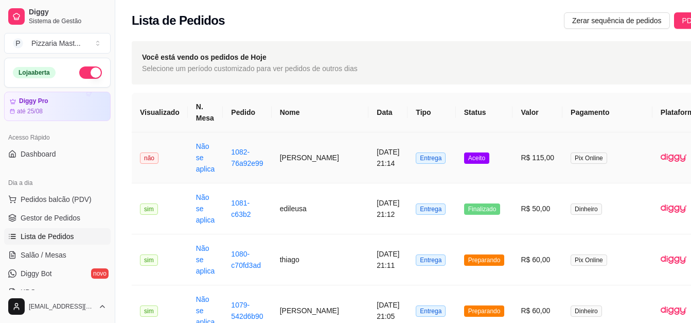
click at [464, 156] on span "Aceito" at bounding box center [476, 157] width 25 height 11
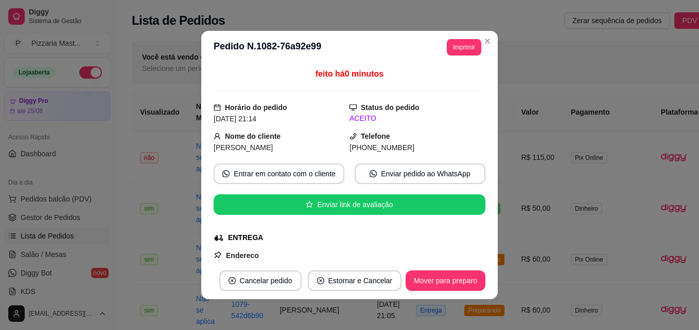
click at [448, 293] on footer "Cancelar pedido Estornar e Cancelar Mover para preparo" at bounding box center [349, 280] width 296 height 37
click at [446, 280] on button "Mover para preparo" at bounding box center [445, 281] width 80 height 21
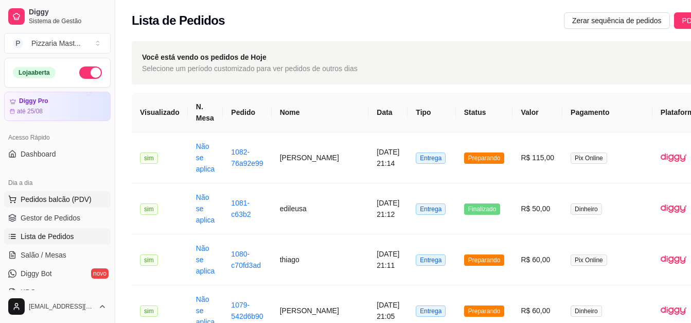
click at [81, 201] on span "Pedidos balcão (PDV)" at bounding box center [56, 199] width 71 height 10
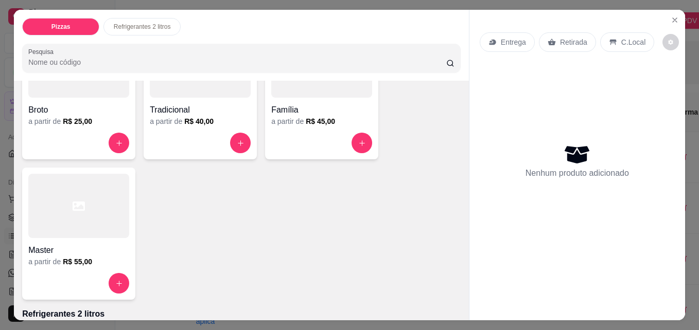
scroll to position [103, 0]
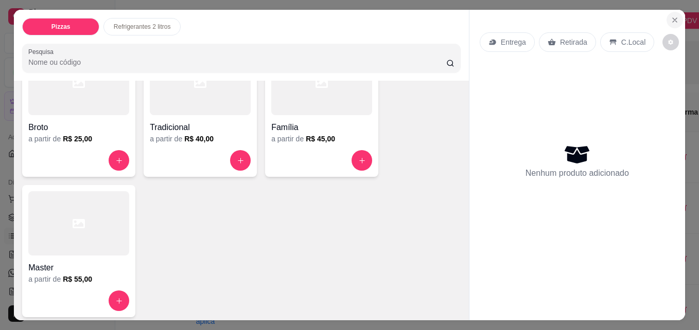
click at [673, 19] on icon "Close" at bounding box center [674, 20] width 8 height 8
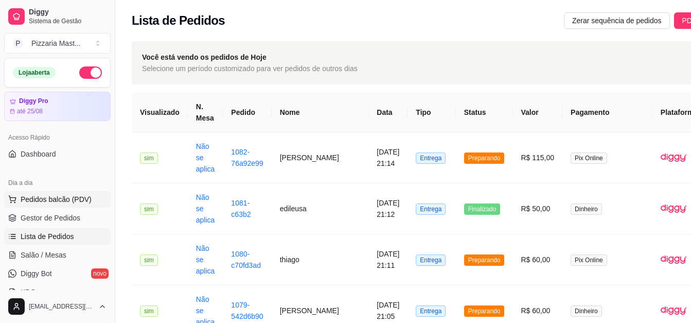
click at [45, 198] on span "Pedidos balcão (PDV)" at bounding box center [56, 199] width 71 height 10
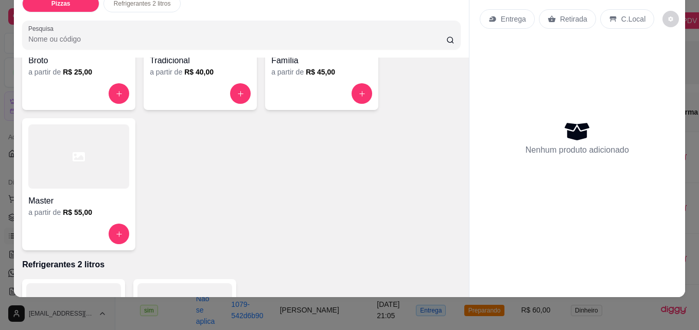
scroll to position [173, 0]
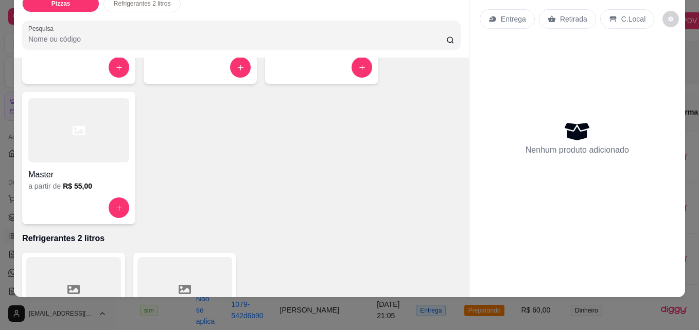
click at [97, 171] on h4 "Master" at bounding box center [78, 175] width 101 height 12
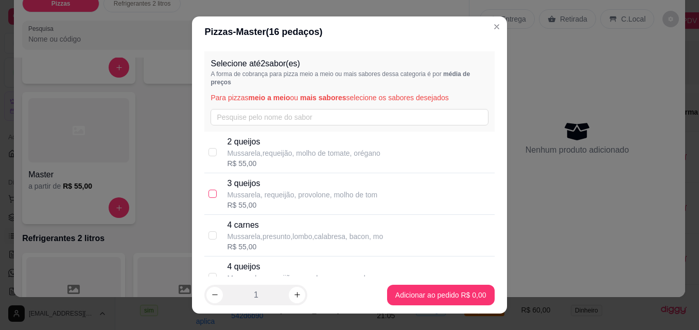
click at [208, 193] on input "checkbox" at bounding box center [212, 194] width 8 height 8
checkbox input "true"
click at [272, 117] on input "text" at bounding box center [348, 117] width 277 height 16
type input "a"
click at [208, 193] on input "checkbox" at bounding box center [212, 194] width 8 height 8
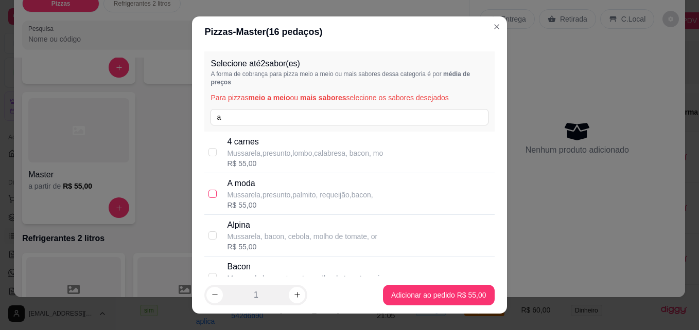
checkbox input "true"
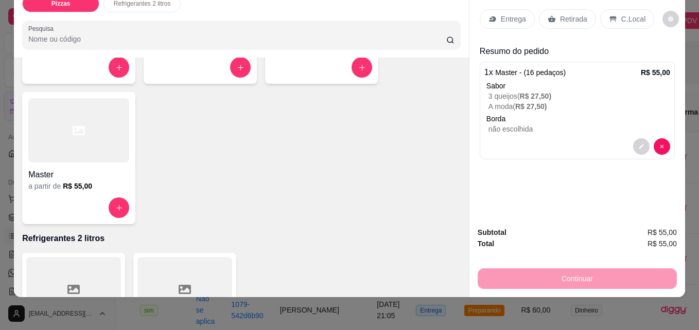
click at [647, 140] on div at bounding box center [651, 146] width 37 height 16
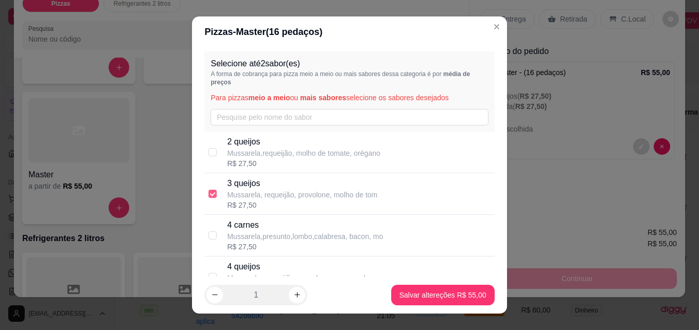
click at [209, 197] on input "checkbox" at bounding box center [212, 194] width 8 height 8
checkbox input "false"
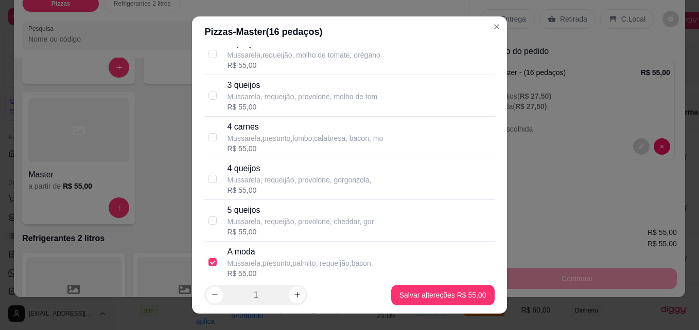
scroll to position [103, 0]
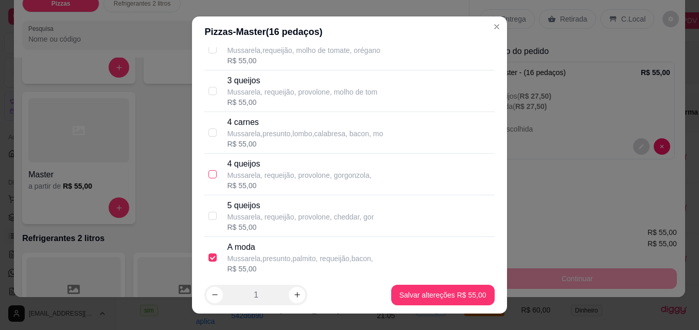
click at [209, 173] on input "checkbox" at bounding box center [212, 174] width 8 height 8
checkbox input "true"
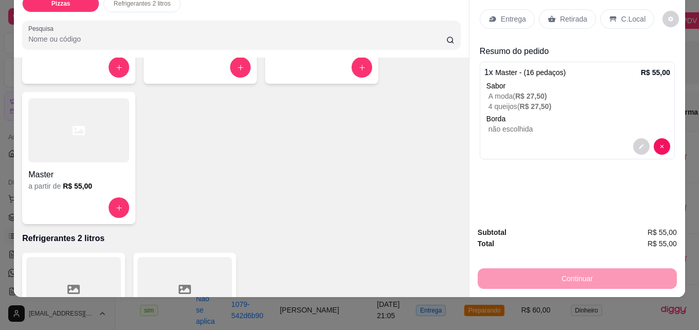
scroll to position [0, 0]
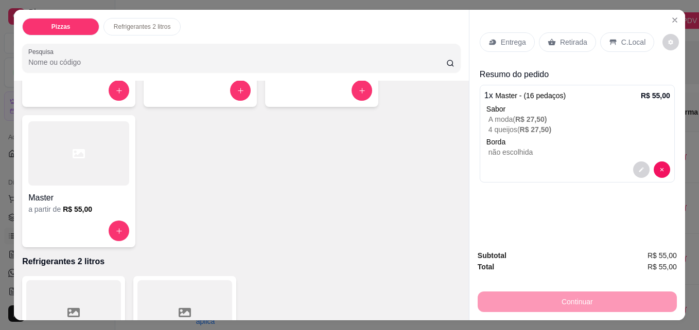
click at [560, 40] on p "Retirada" at bounding box center [573, 42] width 27 height 10
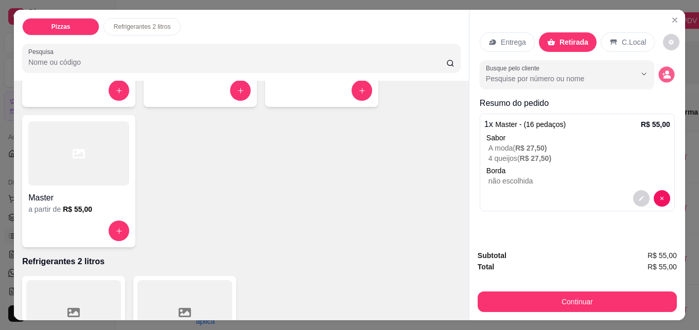
click at [661, 76] on button "decrease-product-quantity" at bounding box center [666, 75] width 16 height 16
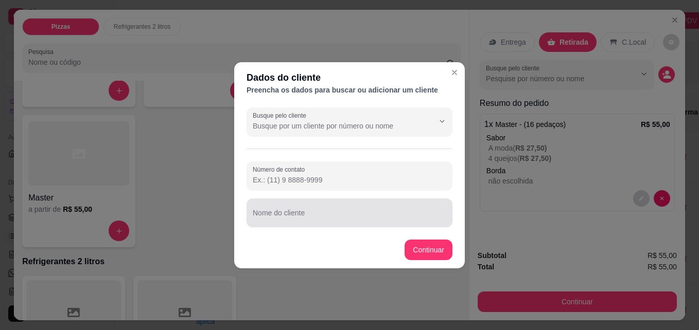
click at [300, 210] on div at bounding box center [349, 213] width 193 height 21
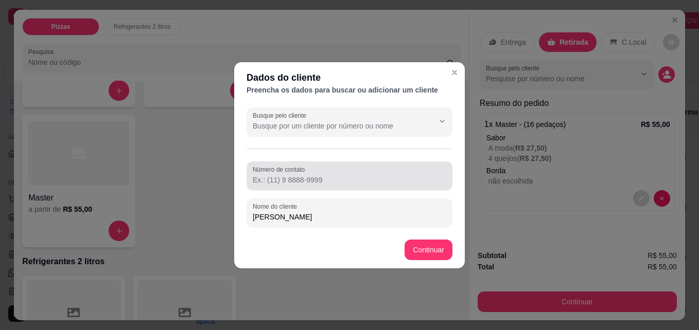
type input "[PERSON_NAME]"
drag, startPoint x: 307, startPoint y: 185, endPoint x: 285, endPoint y: 153, distance: 38.8
click at [299, 170] on div "Número de contato" at bounding box center [349, 176] width 206 height 29
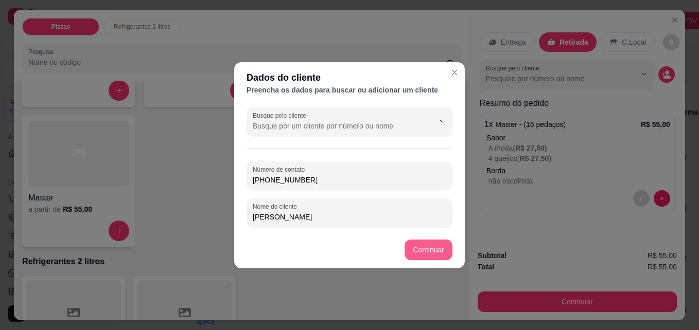
type input "[PHONE_NUMBER]"
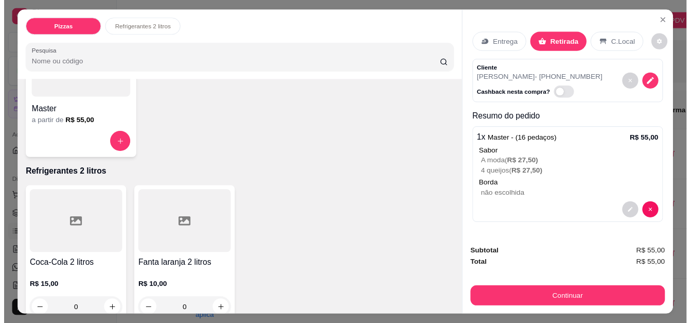
scroll to position [276, 0]
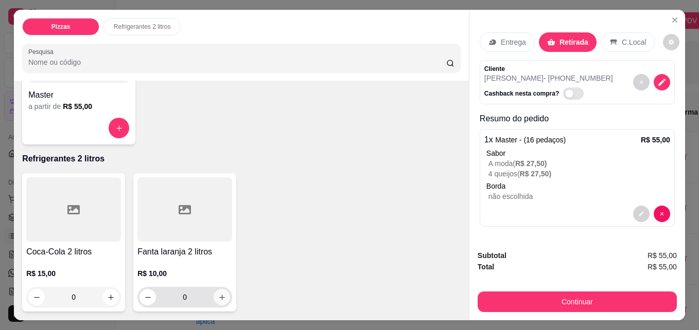
click at [218, 294] on icon "increase-product-quantity" at bounding box center [222, 298] width 8 height 8
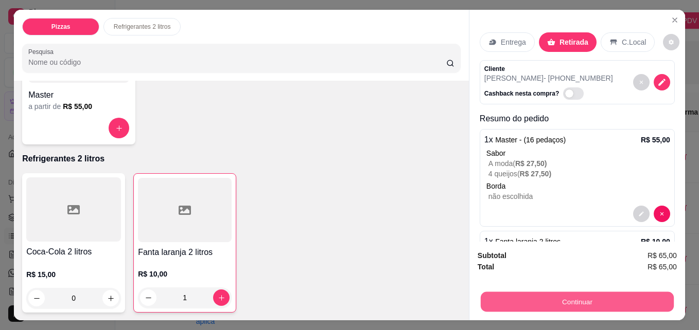
click at [574, 305] on button "Continuar" at bounding box center [577, 302] width 193 height 20
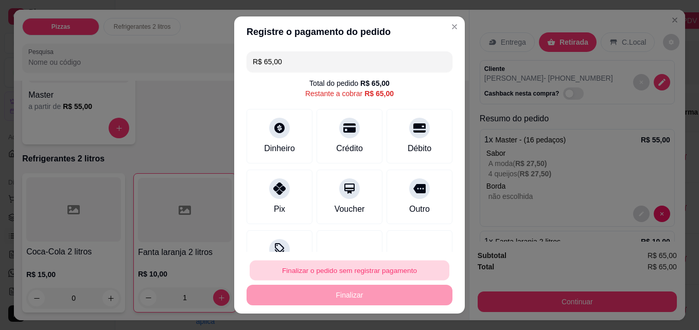
click at [338, 275] on button "Finalizar o pedido sem registrar pagamento" at bounding box center [350, 271] width 200 height 20
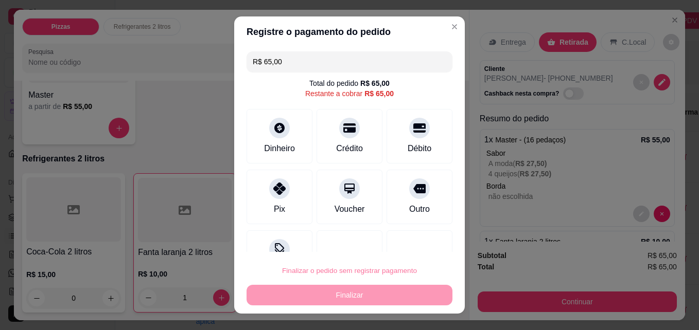
click at [424, 243] on button "Confirmar" at bounding box center [409, 242] width 38 height 16
type input "0"
type input "R$ 0,00"
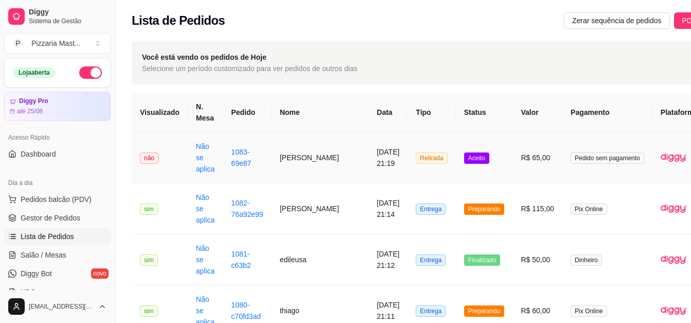
click at [464, 155] on span "Aceito" at bounding box center [476, 157] width 25 height 11
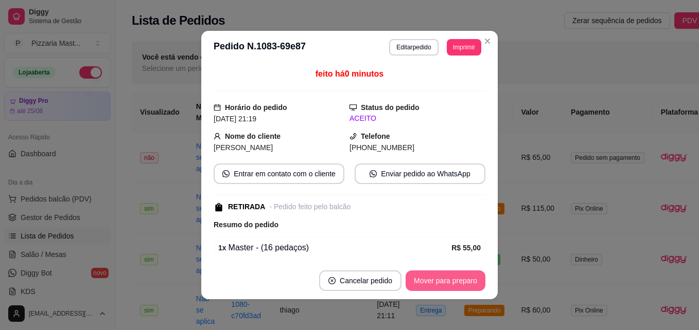
click at [455, 279] on button "Mover para preparo" at bounding box center [445, 281] width 80 height 21
click at [456, 279] on button "Mover para retirada disponível" at bounding box center [428, 281] width 110 height 20
click at [457, 276] on button "Mover para finalizado" at bounding box center [442, 281] width 85 height 21
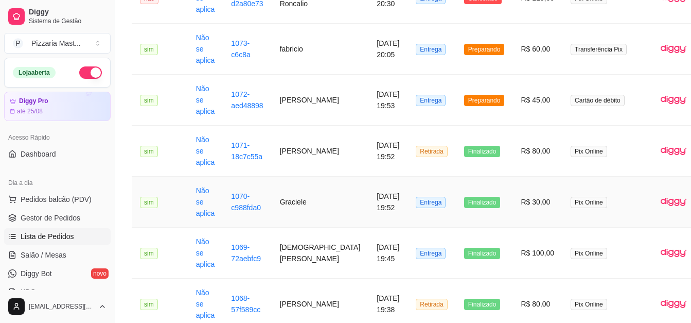
scroll to position [617, 0]
click at [464, 100] on span "Preparando" at bounding box center [484, 100] width 41 height 11
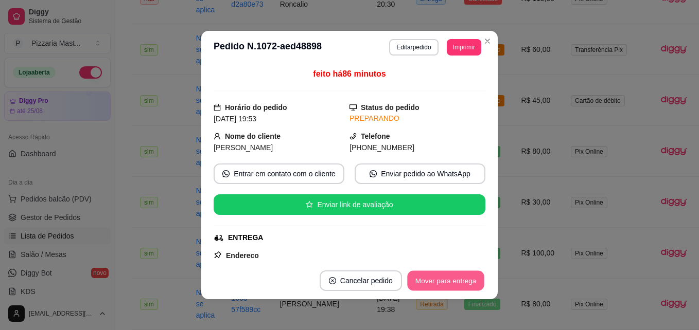
click at [458, 277] on button "Mover para entrega" at bounding box center [445, 281] width 77 height 20
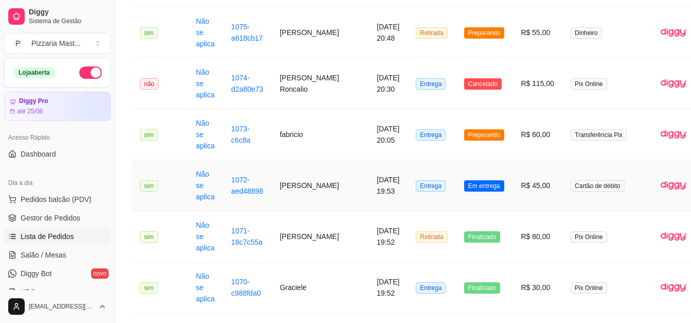
scroll to position [515, 0]
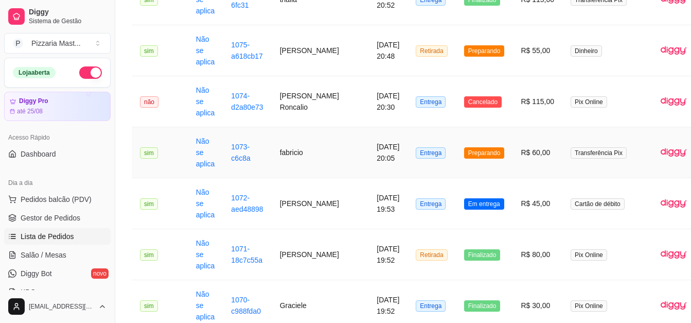
click at [456, 146] on td "Preparando" at bounding box center [484, 152] width 57 height 51
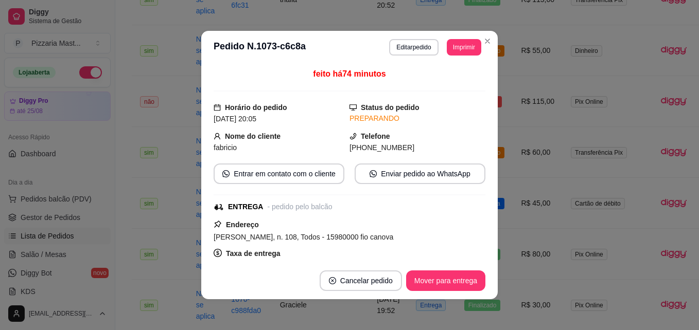
drag, startPoint x: 452, startPoint y: 292, endPoint x: 446, endPoint y: 273, distance: 20.0
click at [450, 291] on footer "Cancelar pedido Mover para entrega" at bounding box center [349, 280] width 296 height 37
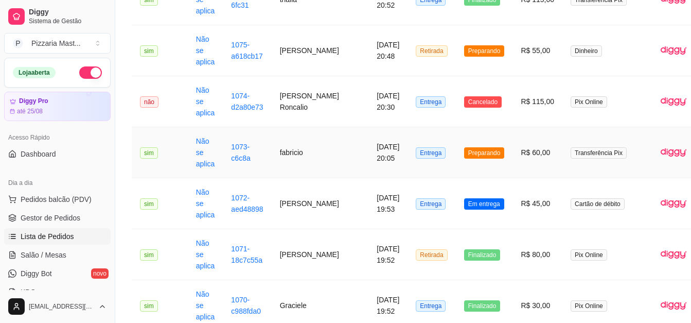
click at [464, 151] on span "Preparando" at bounding box center [484, 152] width 41 height 11
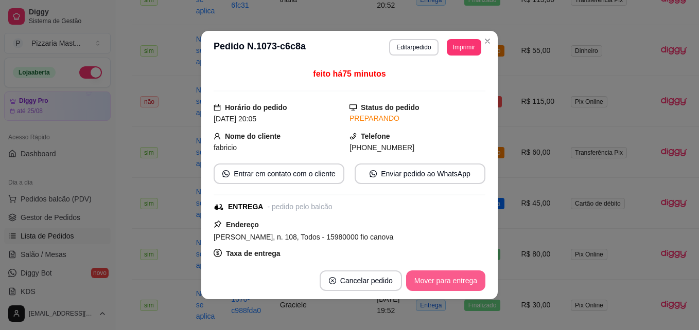
click at [465, 281] on button "Mover para entrega" at bounding box center [445, 281] width 79 height 21
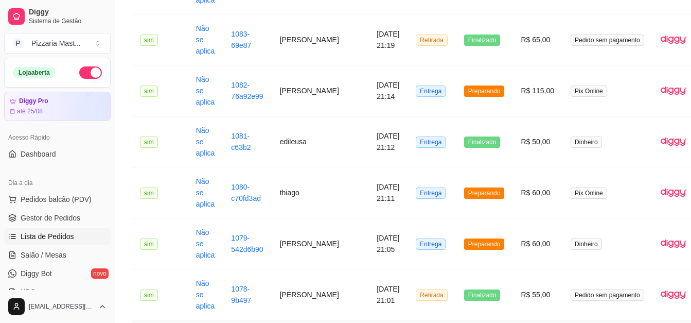
scroll to position [0, 0]
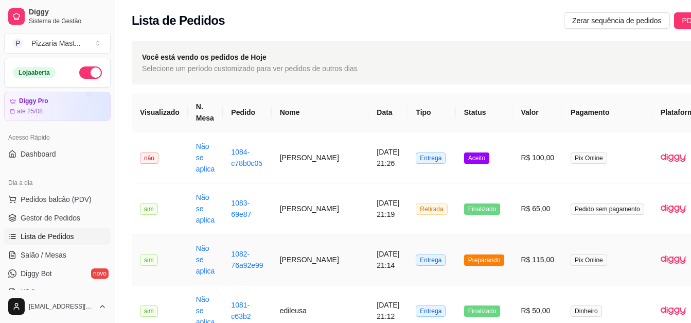
click at [239, 277] on td "1082-76a92e99" at bounding box center [247, 259] width 48 height 51
click at [464, 157] on span "Aceito" at bounding box center [476, 157] width 25 height 11
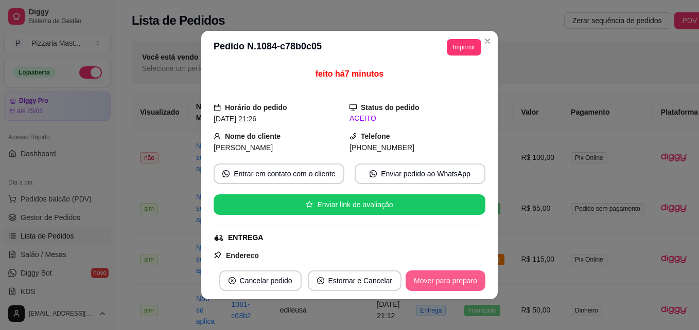
click at [446, 289] on button "Mover para preparo" at bounding box center [445, 281] width 80 height 21
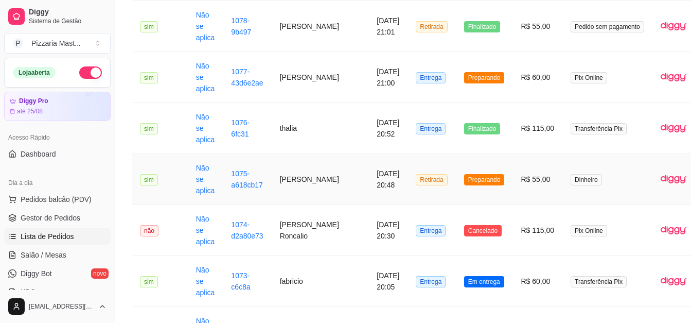
scroll to position [515, 0]
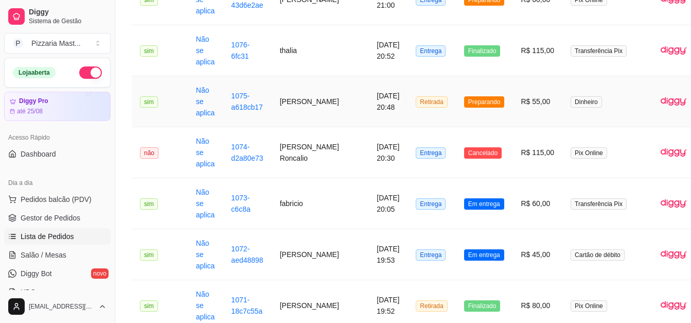
click at [456, 109] on td "Preparando" at bounding box center [484, 101] width 57 height 51
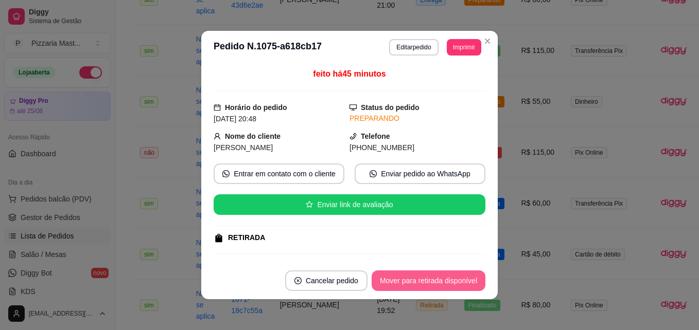
click at [418, 282] on button "Mover para retirada disponível" at bounding box center [429, 281] width 114 height 21
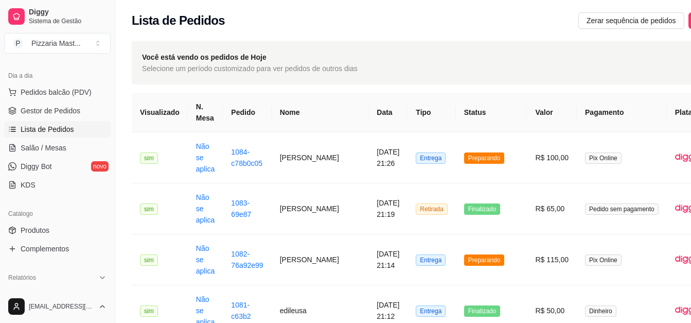
scroll to position [154, 0]
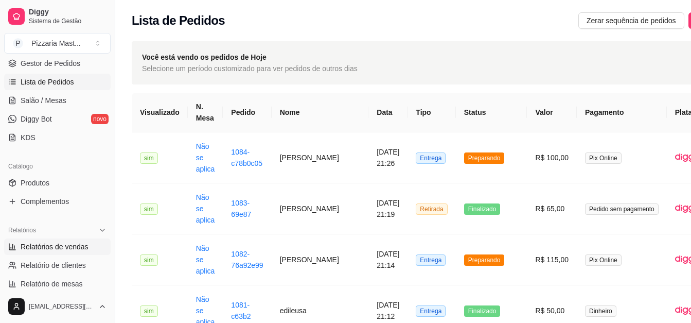
click at [81, 254] on link "Relatórios de vendas" at bounding box center [57, 246] width 107 height 16
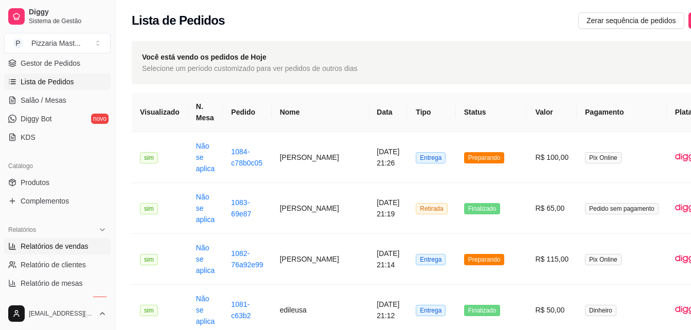
select select "ALL"
select select "0"
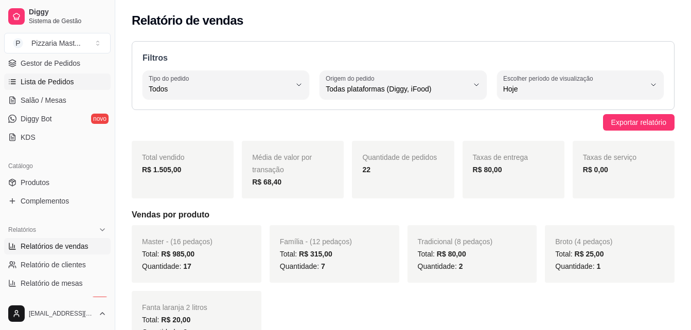
click at [80, 79] on link "Lista de Pedidos" at bounding box center [57, 82] width 107 height 16
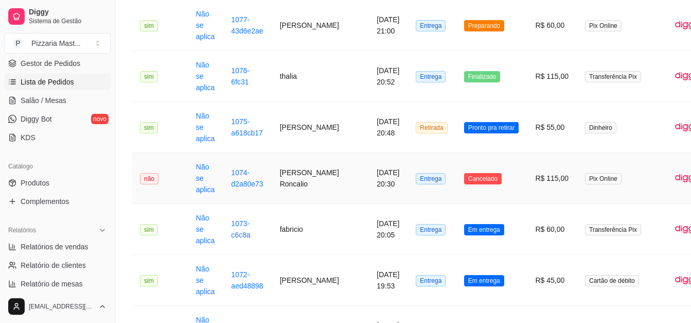
scroll to position [515, 0]
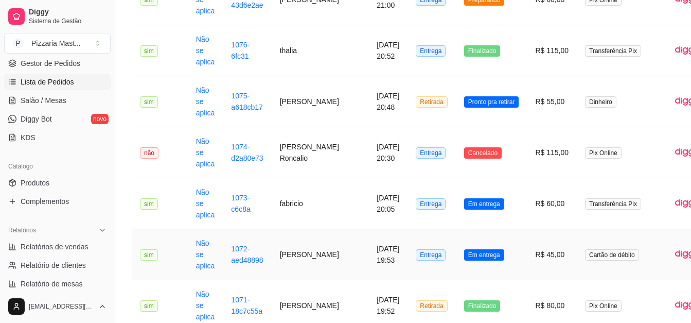
click at [461, 248] on td "Em entrega" at bounding box center [492, 254] width 72 height 51
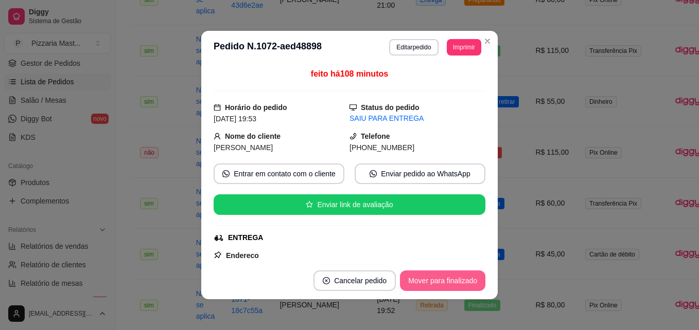
click at [448, 282] on button "Mover para finalizado" at bounding box center [442, 281] width 85 height 21
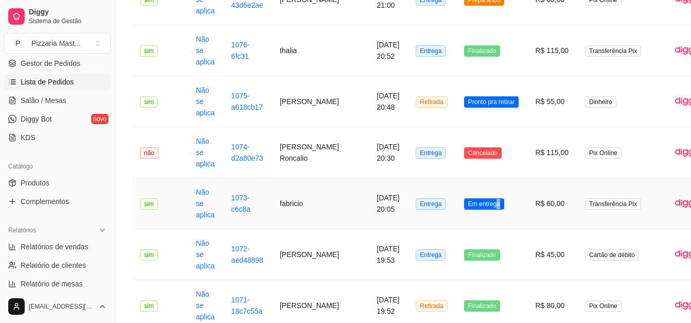
click at [464, 200] on span "Em entrega" at bounding box center [484, 203] width 40 height 11
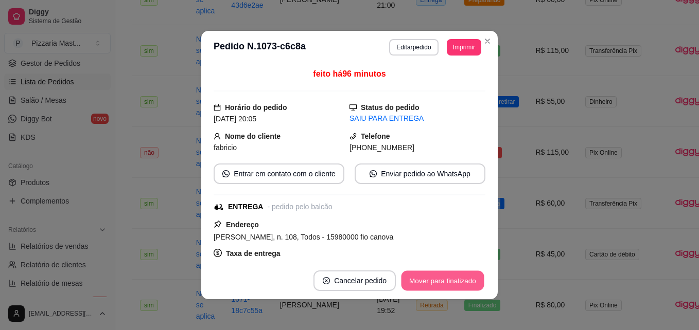
click at [434, 282] on button "Mover para finalizado" at bounding box center [442, 281] width 83 height 20
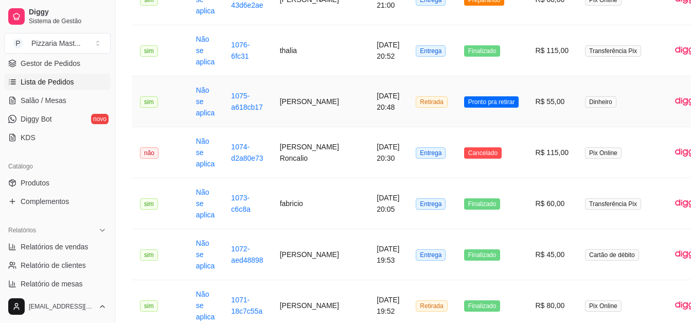
click at [464, 104] on span "Pronto pra retirar" at bounding box center [491, 101] width 55 height 11
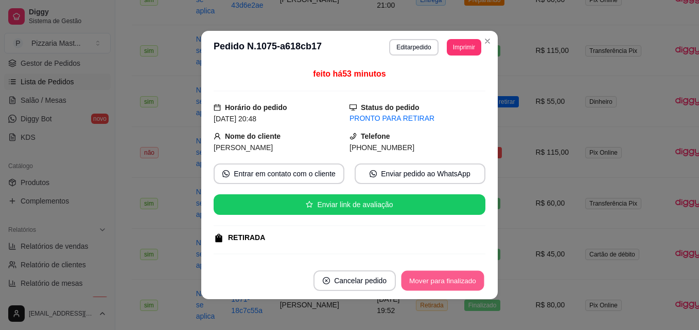
click at [456, 286] on button "Mover para finalizado" at bounding box center [442, 281] width 83 height 20
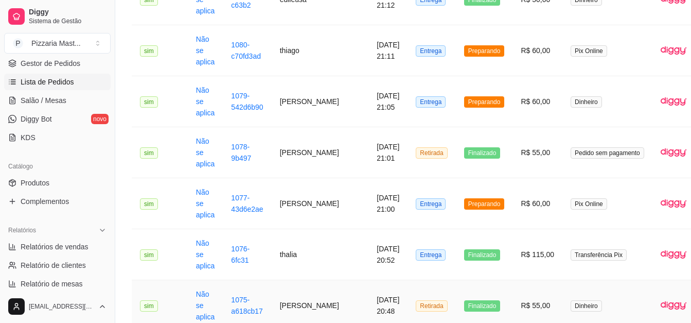
scroll to position [309, 0]
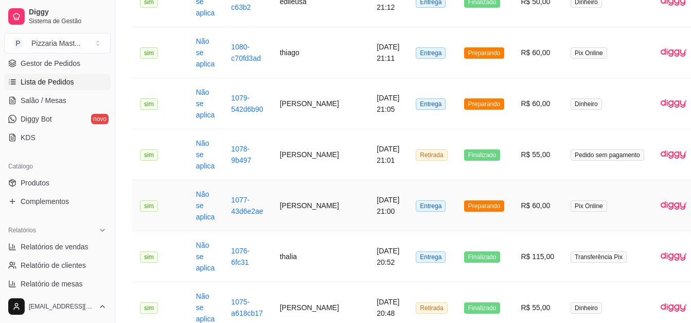
click at [513, 216] on td "R$ 60,00" at bounding box center [538, 205] width 50 height 51
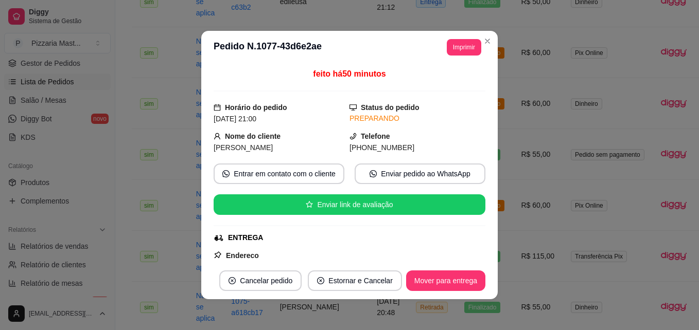
click at [480, 50] on header "**********" at bounding box center [349, 47] width 296 height 33
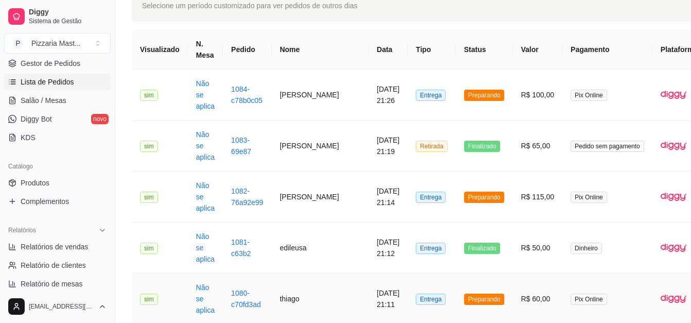
scroll to position [0, 0]
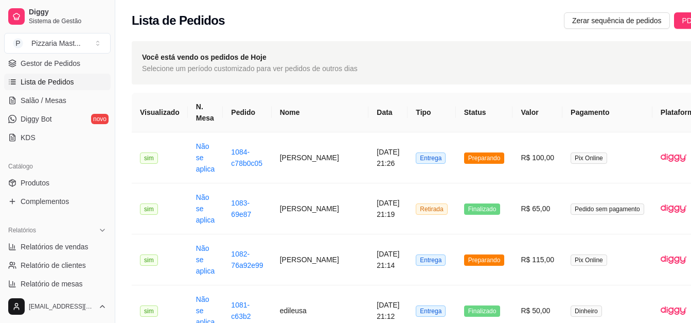
click at [51, 83] on span "Lista de Pedidos" at bounding box center [48, 82] width 54 height 10
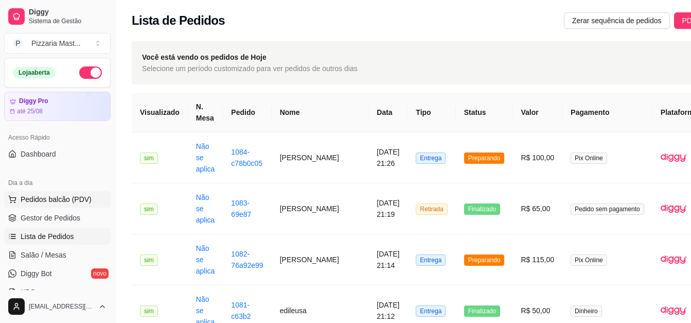
click at [75, 198] on span "Pedidos balcão (PDV)" at bounding box center [56, 199] width 71 height 10
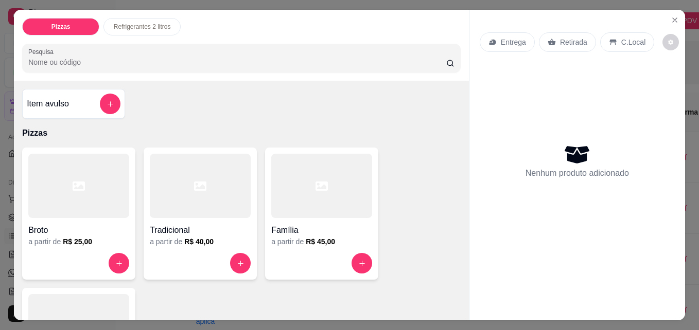
scroll to position [154, 0]
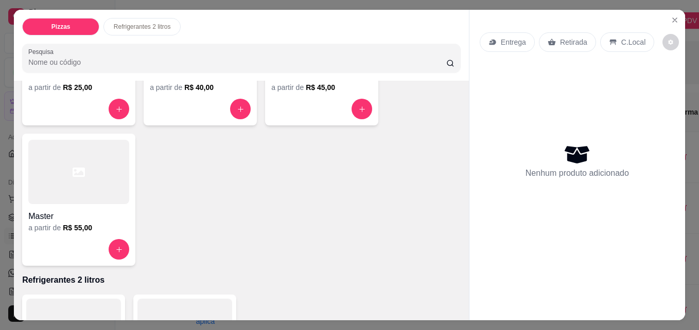
click at [72, 214] on h4 "Master" at bounding box center [78, 216] width 101 height 12
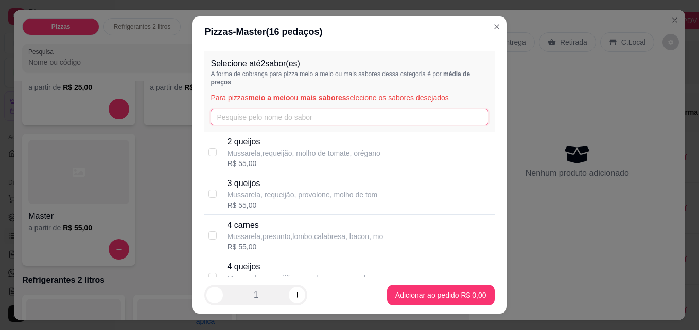
click at [272, 118] on input "text" at bounding box center [348, 117] width 277 height 16
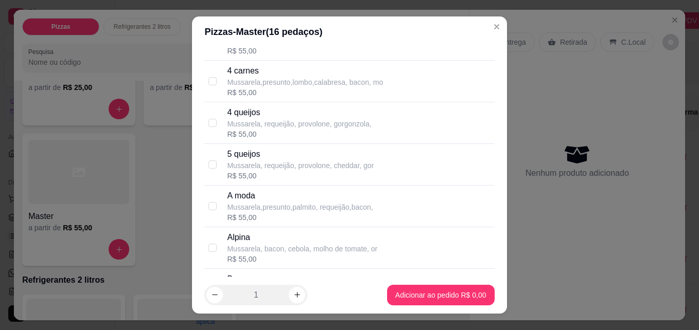
click at [217, 166] on div "5 queijos Mussarela, requeijão, provolone, cheddar, gor R$ 55,00" at bounding box center [349, 165] width 290 height 42
checkbox input "true"
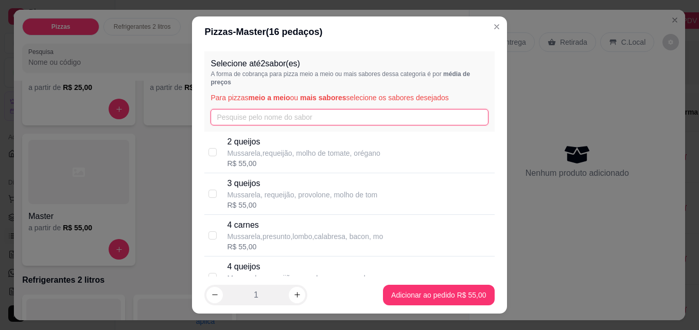
click at [269, 116] on input "text" at bounding box center [348, 117] width 277 height 16
type input "b"
click at [211, 149] on input "checkbox" at bounding box center [212, 152] width 8 height 8
checkbox input "true"
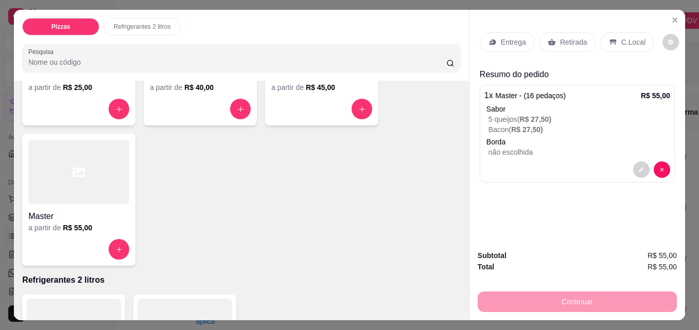
click at [496, 37] on div "Entrega" at bounding box center [507, 42] width 55 height 20
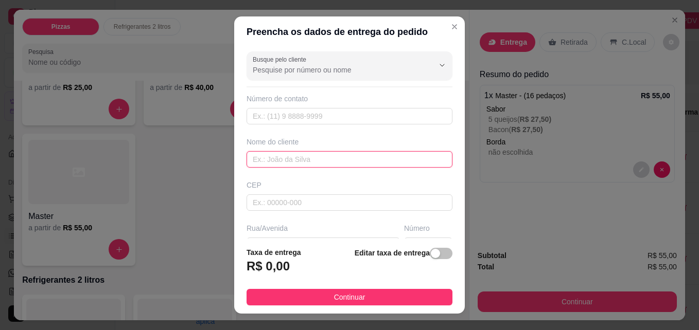
click at [277, 154] on input "text" at bounding box center [349, 159] width 206 height 16
type input "squisatti"
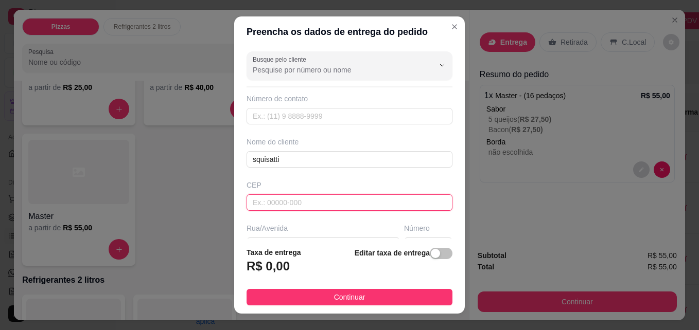
click at [282, 203] on input "text" at bounding box center [349, 203] width 206 height 16
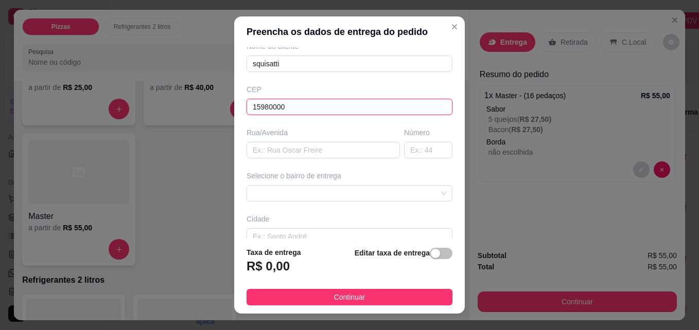
scroll to position [103, 0]
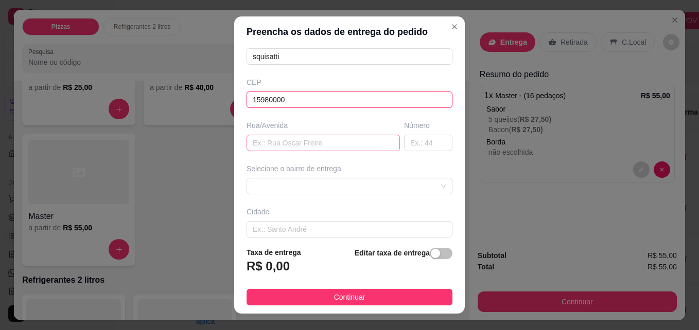
type input "15980000"
click at [299, 143] on input "text" at bounding box center [322, 143] width 153 height 16
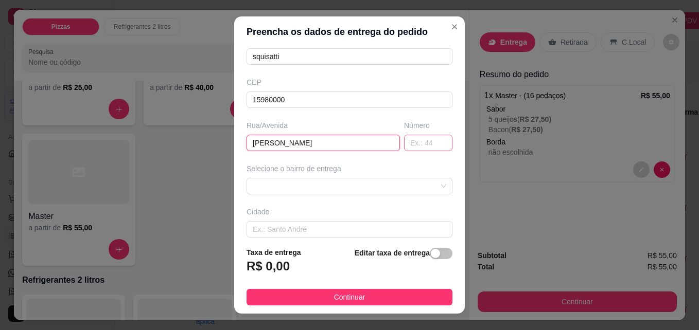
type input "[PERSON_NAME]"
click at [408, 143] on input "text" at bounding box center [428, 143] width 48 height 16
click at [363, 190] on span at bounding box center [349, 186] width 193 height 15
type input "1291"
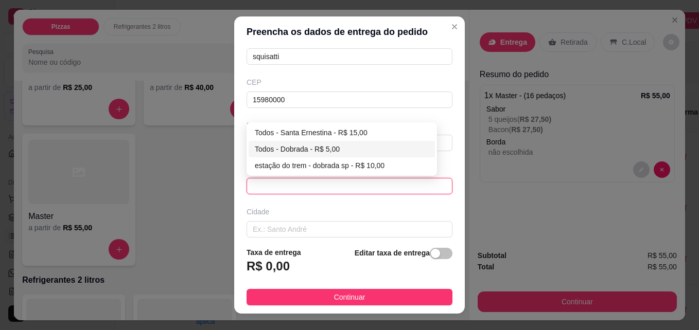
click at [331, 150] on div "Todos - Dobrada - R$ 5,00" at bounding box center [342, 149] width 174 height 11
type input "Dobrada"
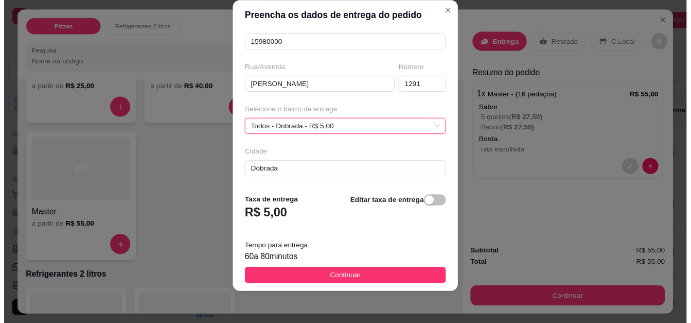
scroll to position [148, 0]
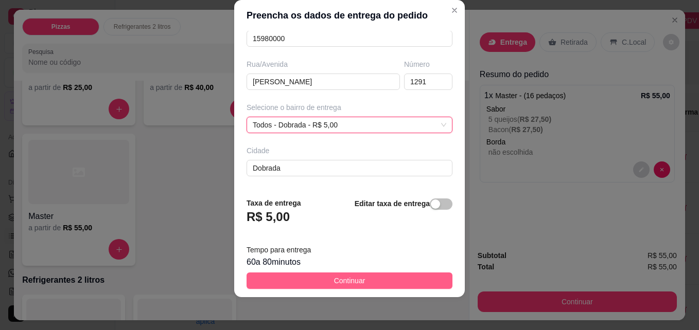
click at [350, 276] on span "Continuar" at bounding box center [349, 280] width 31 height 11
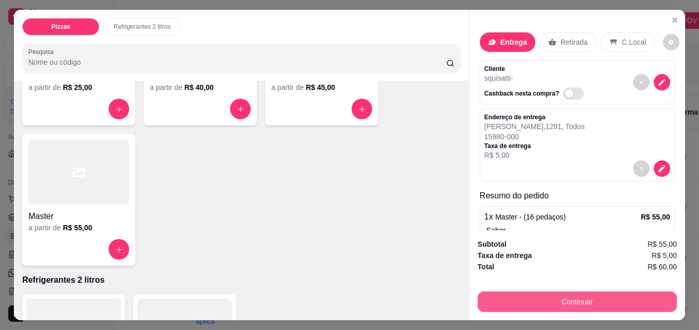
click at [521, 307] on button "Continuar" at bounding box center [577, 302] width 199 height 21
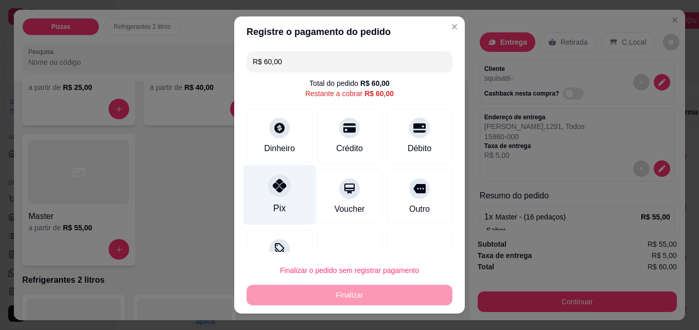
click at [278, 194] on div at bounding box center [279, 186] width 23 height 23
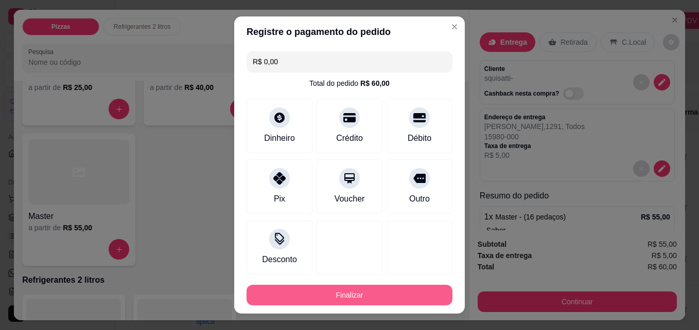
click at [331, 295] on button "Finalizar" at bounding box center [349, 295] width 206 height 21
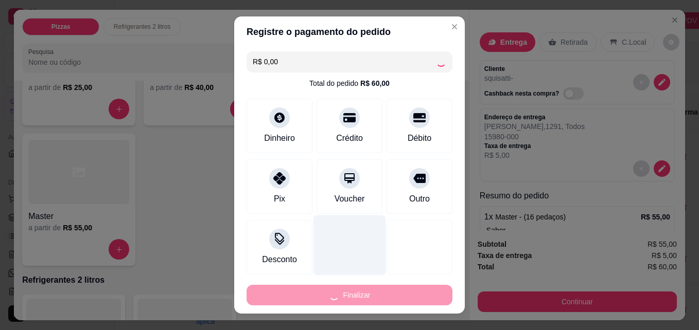
type input "-R$ 60,00"
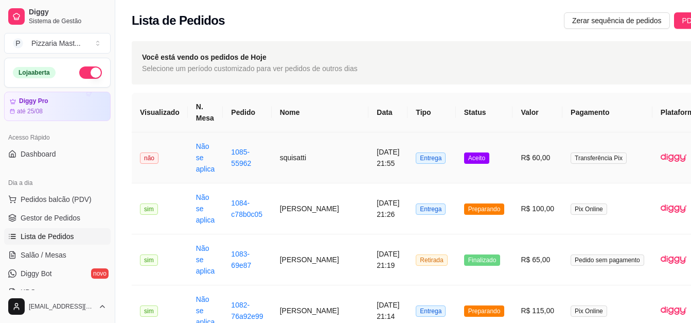
click at [464, 156] on span "Aceito" at bounding box center [476, 157] width 25 height 11
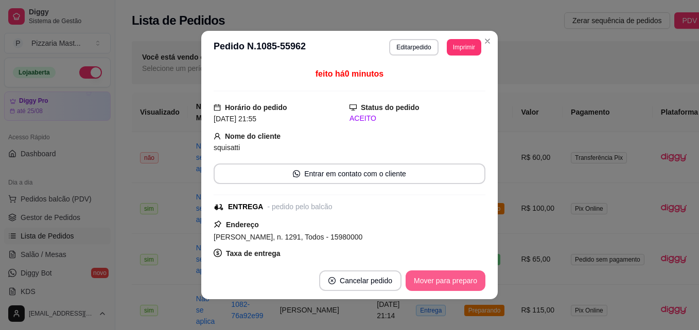
click at [456, 277] on button "Mover para preparo" at bounding box center [445, 281] width 80 height 21
click at [456, 278] on button "Mover para entrega" at bounding box center [445, 281] width 77 height 20
click at [456, 278] on button "Mover para finalizado" at bounding box center [442, 281] width 85 height 21
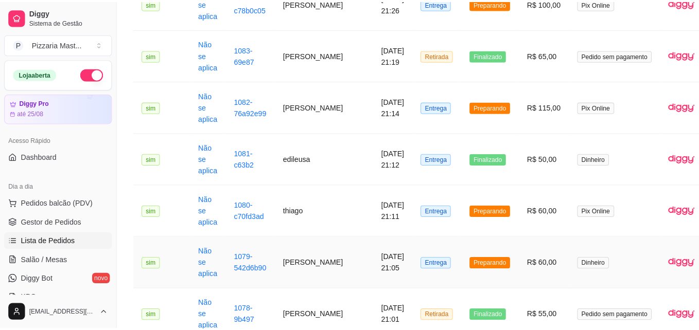
scroll to position [309, 0]
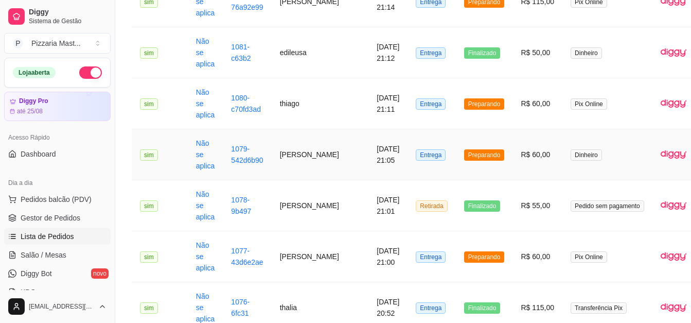
click at [464, 149] on span "Preparando" at bounding box center [484, 154] width 41 height 11
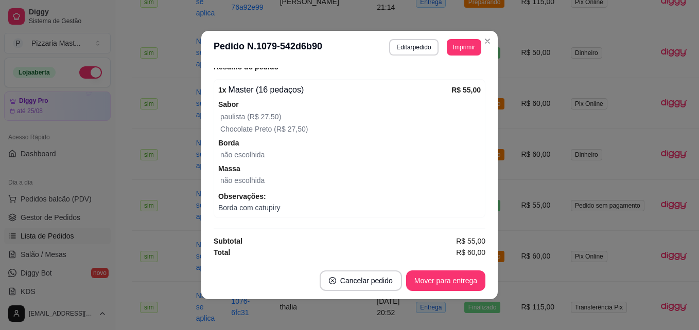
scroll to position [2, 0]
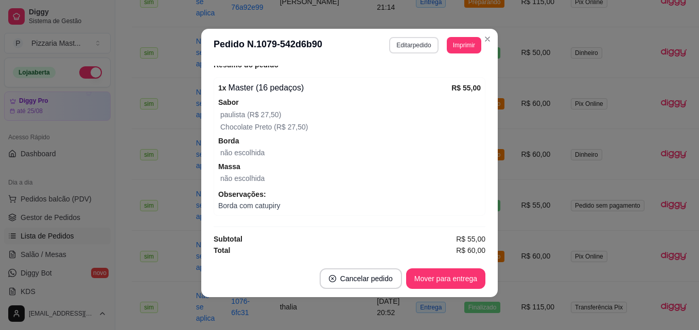
click at [428, 42] on button "Editar pedido" at bounding box center [413, 45] width 49 height 16
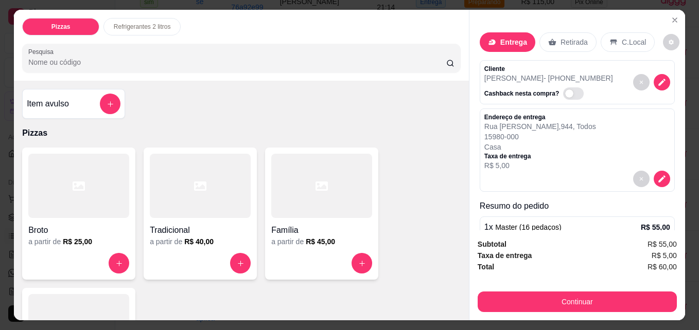
click at [561, 41] on p "Retirada" at bounding box center [573, 42] width 27 height 10
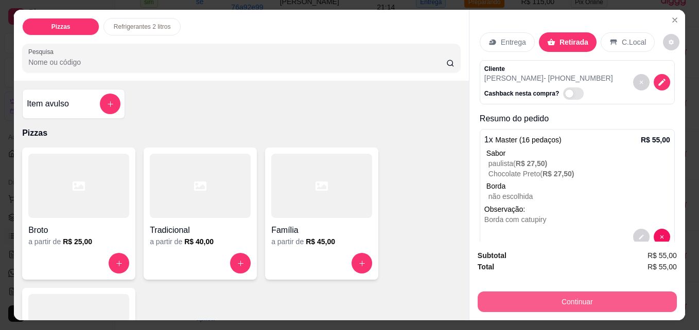
click at [559, 295] on button "Continuar" at bounding box center [577, 302] width 199 height 21
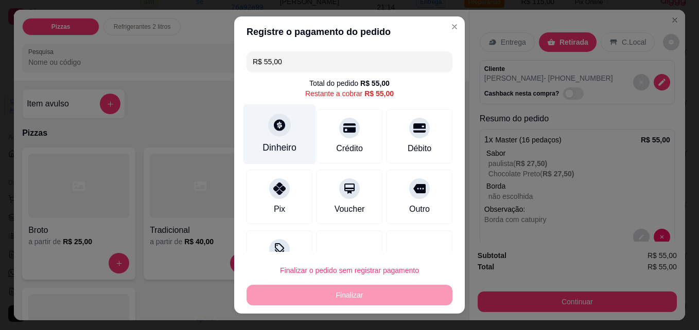
click at [259, 123] on div "Dinheiro" at bounding box center [279, 134] width 73 height 60
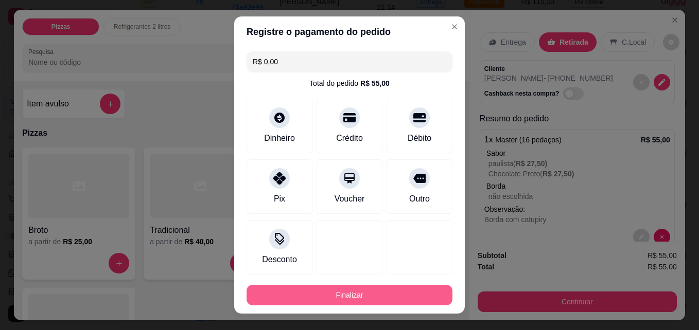
click at [364, 297] on button "Finalizar" at bounding box center [349, 295] width 206 height 21
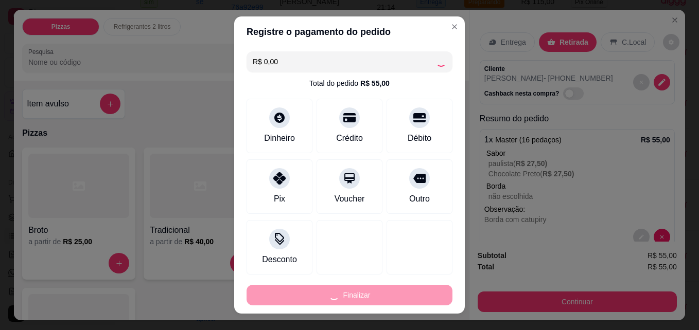
type input "-R$ 55,00"
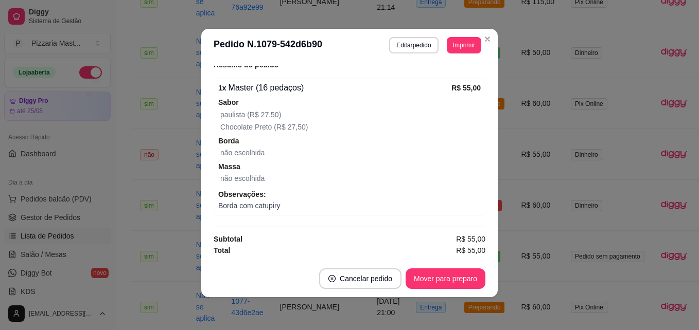
scroll to position [238, 0]
click at [465, 286] on button "Mover para preparo" at bounding box center [445, 279] width 80 height 21
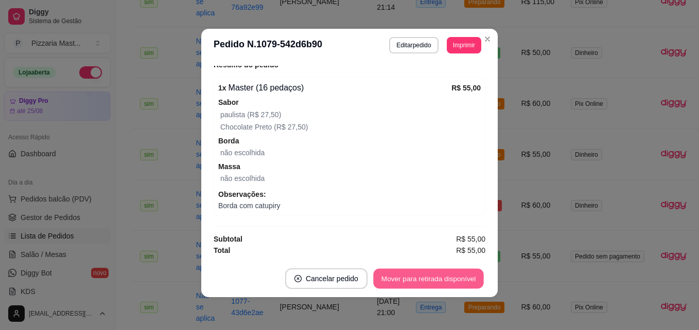
click at [447, 280] on button "Mover para retirada disponível" at bounding box center [428, 279] width 110 height 20
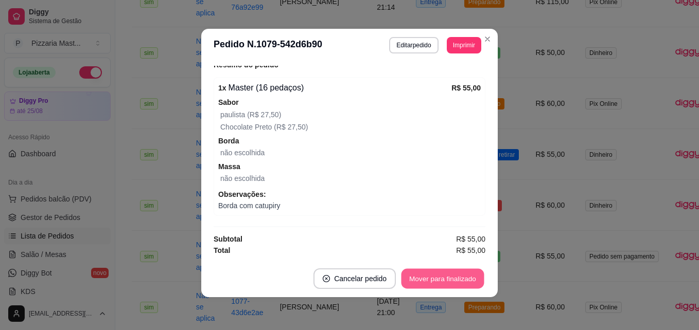
click at [447, 279] on button "Mover para finalizado" at bounding box center [442, 279] width 83 height 20
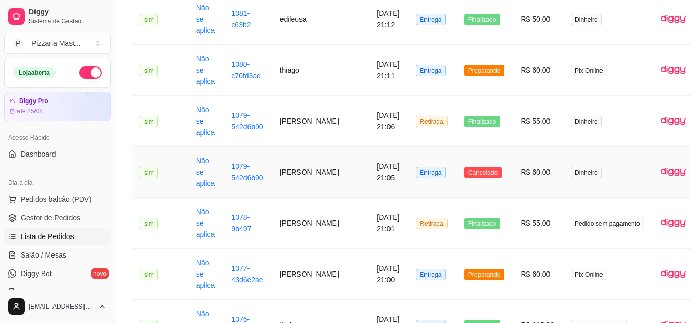
scroll to position [360, 0]
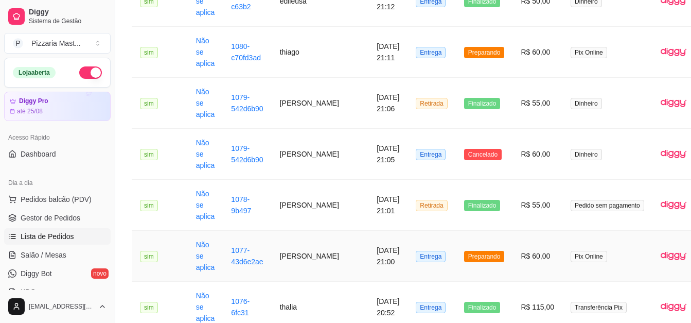
click at [463, 249] on td "Preparando" at bounding box center [484, 256] width 57 height 51
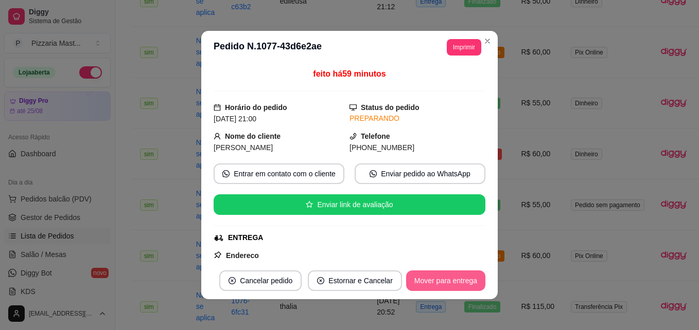
click at [450, 281] on button "Mover para entrega" at bounding box center [445, 281] width 79 height 21
click at [450, 281] on button "Mover para finalizado" at bounding box center [442, 281] width 85 height 21
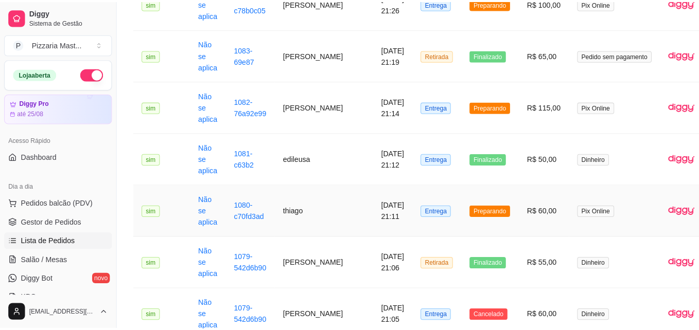
scroll to position [154, 0]
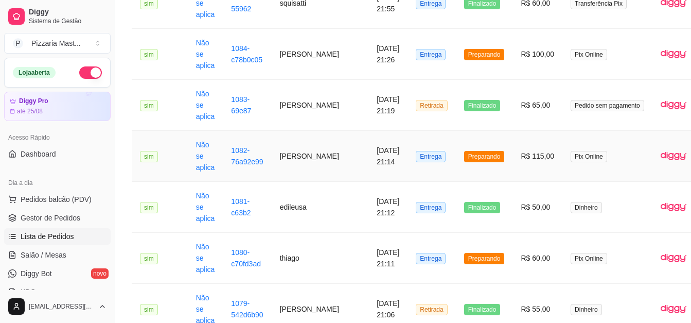
click at [464, 155] on span "Preparando" at bounding box center [484, 156] width 41 height 11
click at [277, 256] on td "thiago" at bounding box center [320, 258] width 97 height 51
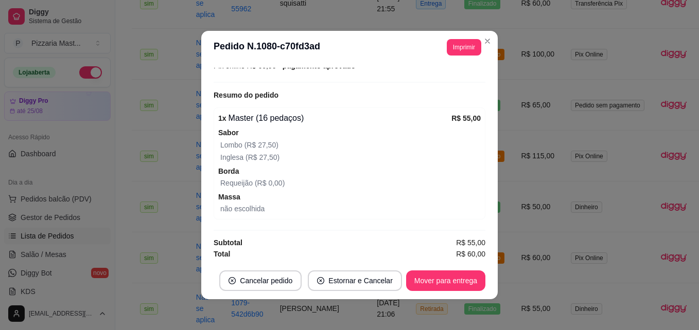
scroll to position [300, 0]
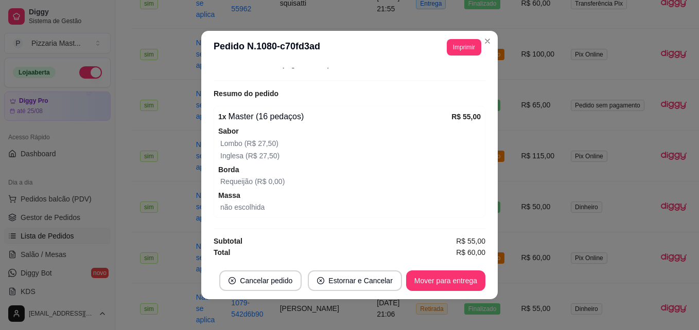
click at [492, 39] on header "**********" at bounding box center [349, 47] width 296 height 33
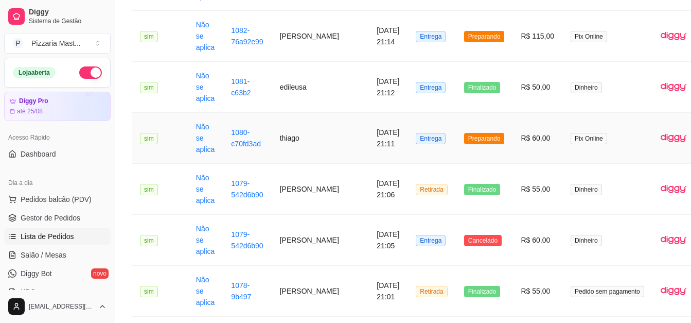
scroll to position [257, 0]
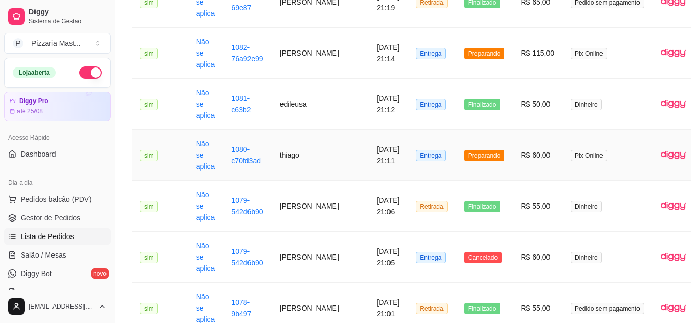
click at [456, 147] on td "Preparando" at bounding box center [484, 155] width 57 height 51
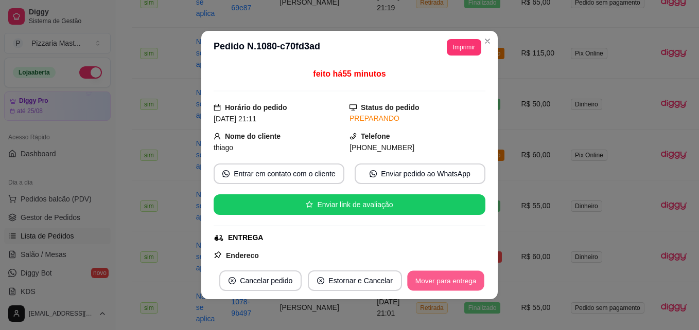
click at [425, 278] on button "Mover para entrega" at bounding box center [445, 281] width 77 height 20
click at [441, 279] on button "Mover para finalizado" at bounding box center [442, 281] width 85 height 21
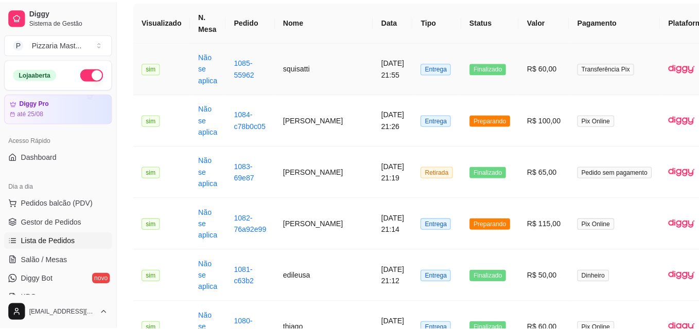
scroll to position [103, 0]
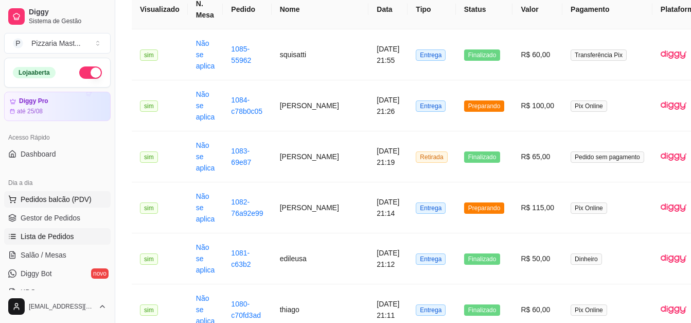
click at [93, 197] on button "Pedidos balcão (PDV)" at bounding box center [57, 199] width 107 height 16
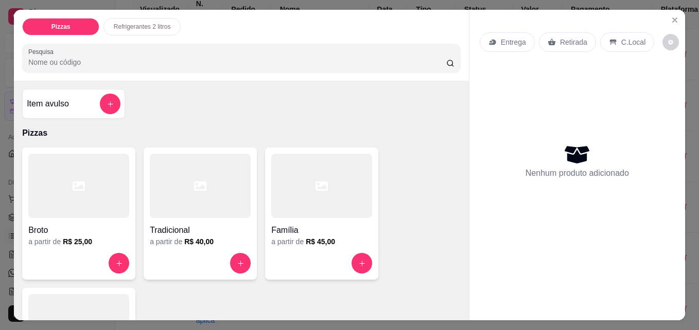
click at [99, 297] on div at bounding box center [78, 326] width 101 height 64
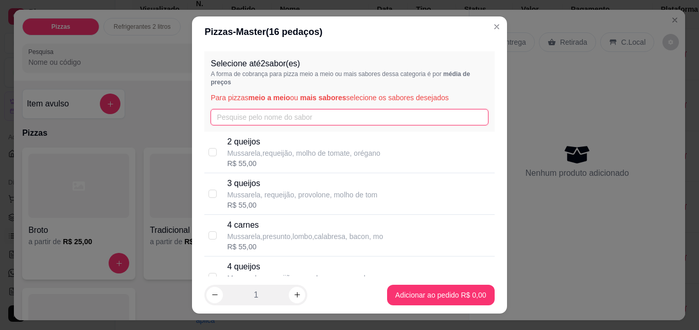
click at [263, 113] on input "text" at bounding box center [348, 117] width 277 height 16
type input "br"
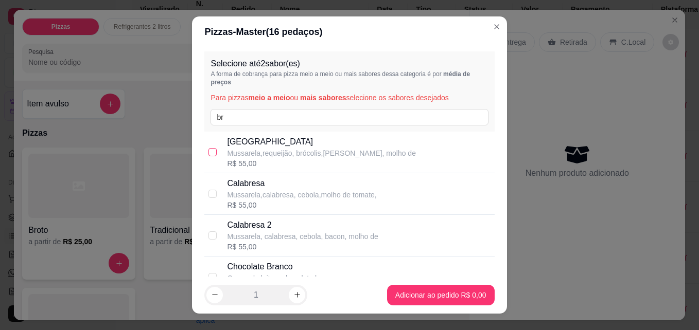
click at [208, 153] on input "checkbox" at bounding box center [212, 152] width 8 height 8
checkbox input "true"
click at [254, 125] on input "br" at bounding box center [348, 117] width 277 height 16
type input "b"
type input "ca"
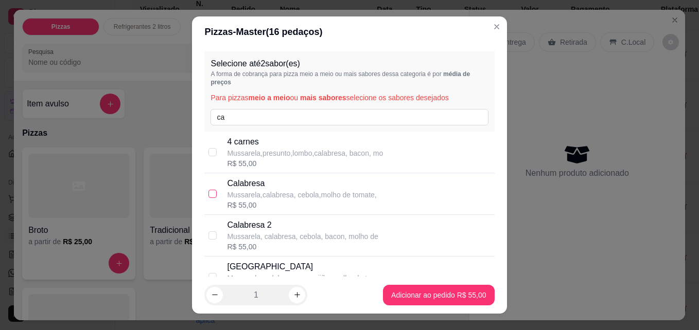
click at [208, 196] on input "checkbox" at bounding box center [212, 194] width 8 height 8
checkbox input "true"
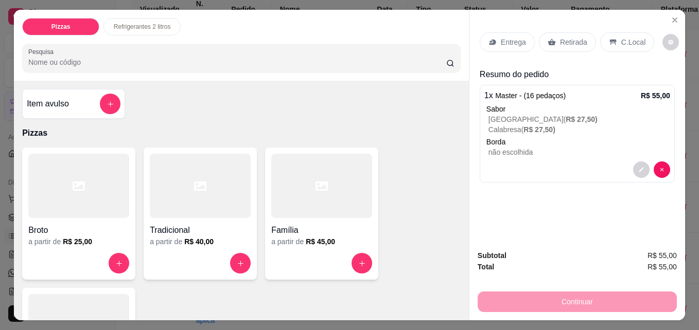
click at [501, 41] on p "Entrega" at bounding box center [513, 42] width 25 height 10
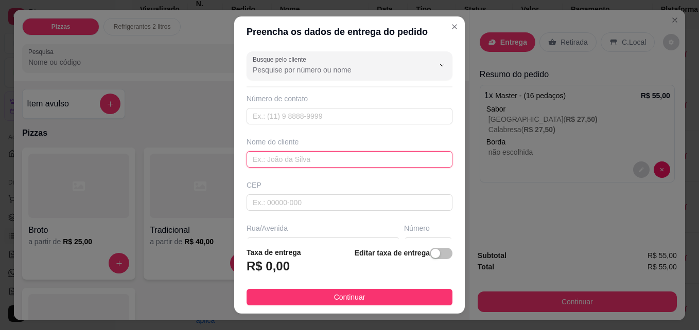
click at [346, 167] on input "text" at bounding box center [349, 159] width 206 height 16
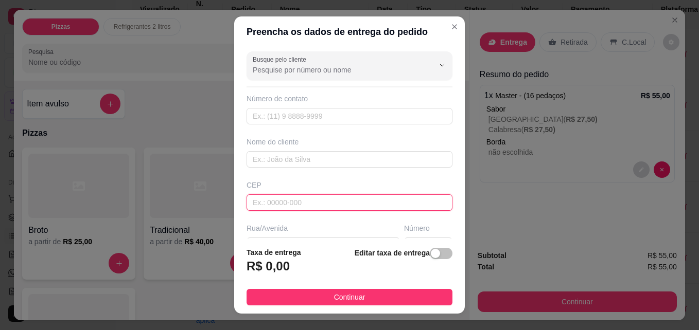
click at [306, 202] on input "text" at bounding box center [349, 203] width 206 height 16
type input "15980000"
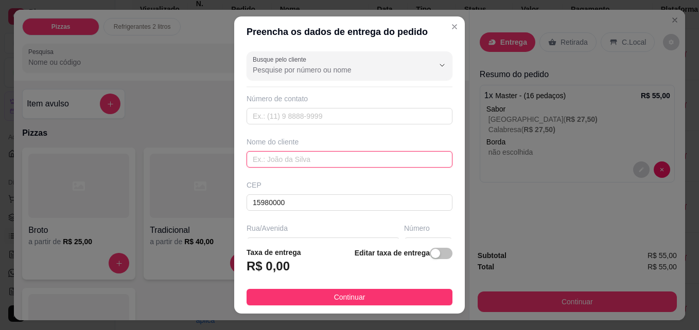
click at [286, 161] on input "text" at bounding box center [349, 159] width 206 height 16
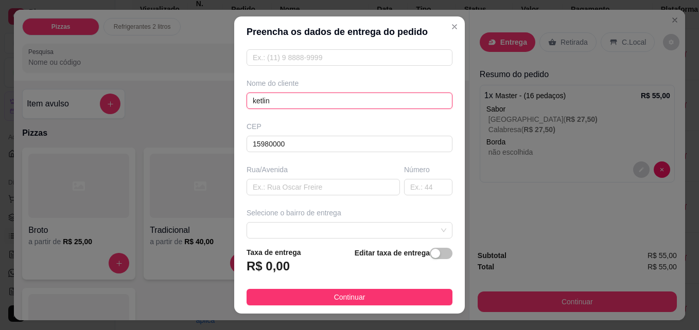
scroll to position [154, 0]
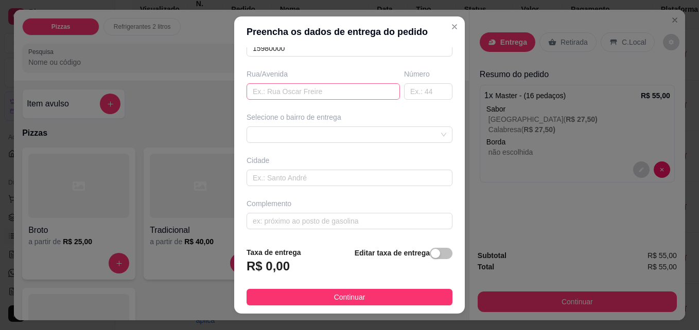
type input "ketlin"
click at [311, 91] on input "text" at bounding box center [322, 91] width 153 height 16
type input "av marginal"
click at [417, 91] on input "text" at bounding box center [428, 91] width 48 height 16
click at [398, 132] on span at bounding box center [349, 134] width 193 height 15
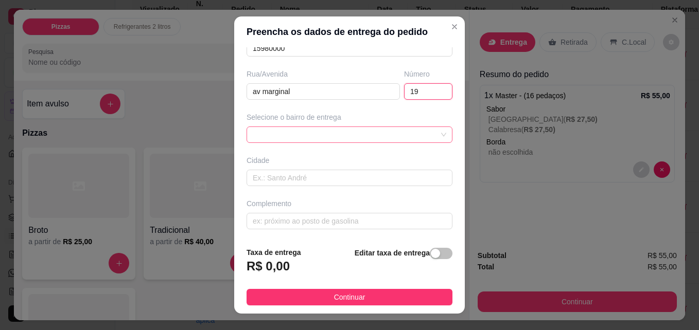
type input "19"
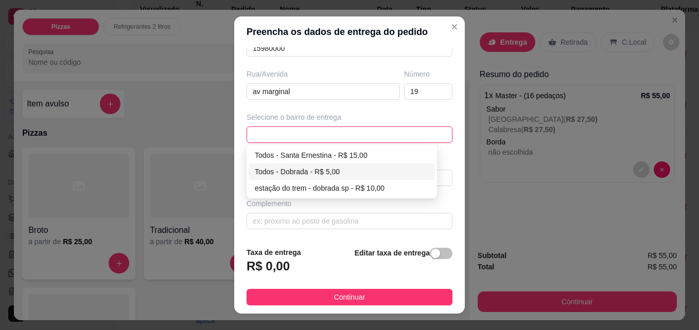
click at [303, 166] on div "Todos - Dobrada - R$ 5,00" at bounding box center [342, 172] width 186 height 16
type input "Dobrada"
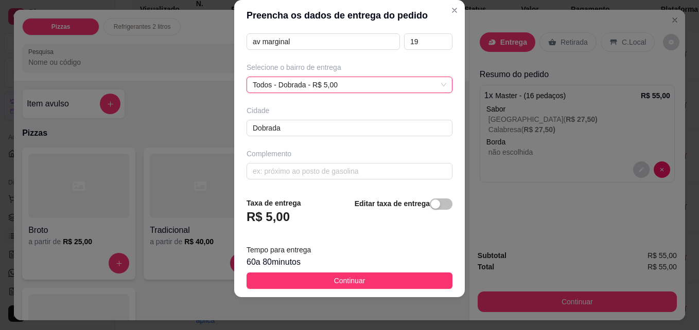
scroll to position [188, 0]
click at [304, 166] on input "text" at bounding box center [349, 171] width 206 height 16
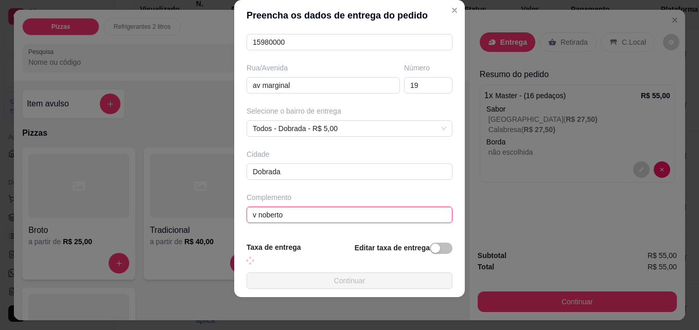
type input "v noberto"
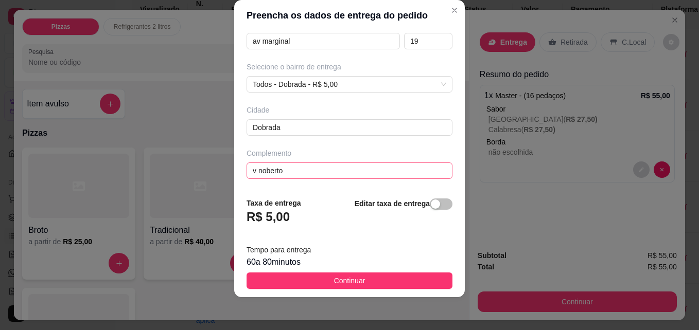
click at [302, 213] on div "Taxa de entrega R$ 5,00 Editar taxa de entrega" at bounding box center [349, 215] width 206 height 34
click at [315, 176] on input "v noberto" at bounding box center [349, 171] width 206 height 16
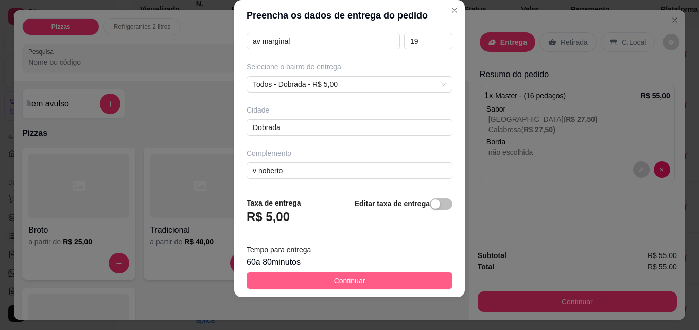
click at [307, 279] on button "Continuar" at bounding box center [349, 281] width 206 height 16
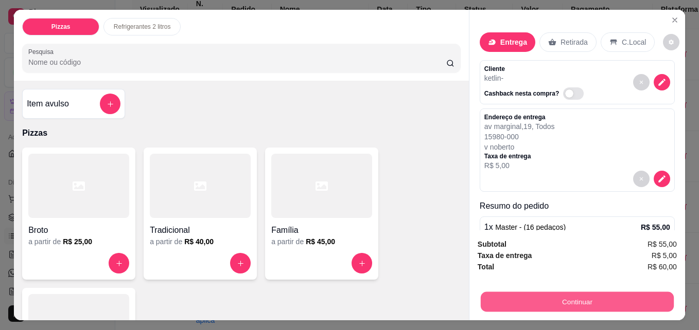
click at [499, 305] on button "Continuar" at bounding box center [577, 302] width 193 height 20
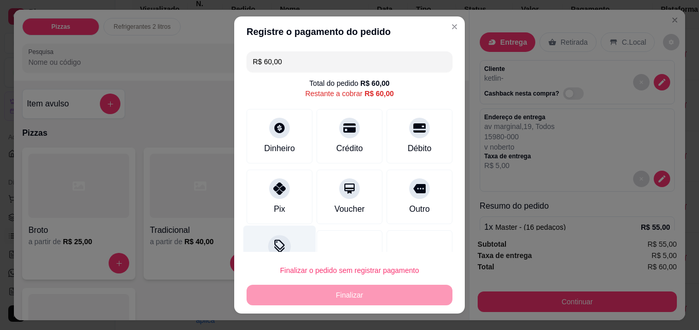
drag, startPoint x: 277, startPoint y: 205, endPoint x: 303, endPoint y: 236, distance: 40.2
click at [277, 204] on div "Pix" at bounding box center [279, 209] width 11 height 12
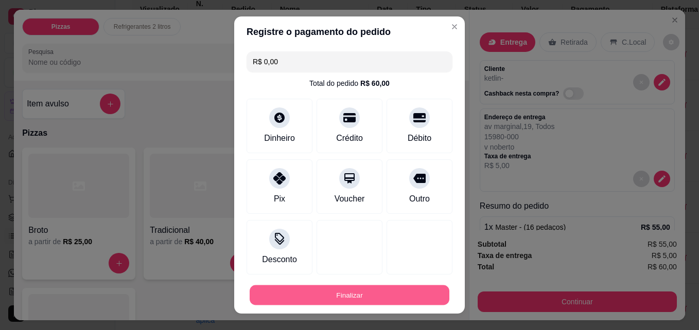
click at [402, 295] on button "Finalizar" at bounding box center [350, 296] width 200 height 20
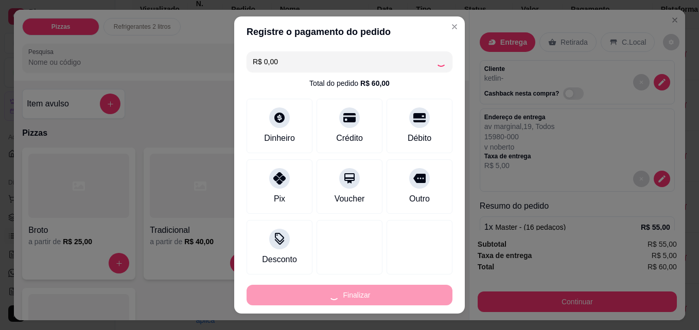
type input "-R$ 60,00"
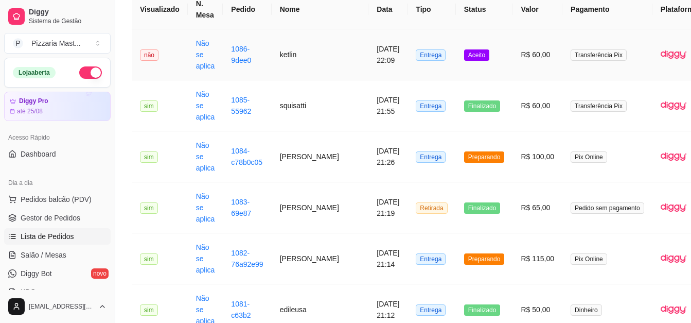
click at [464, 49] on span "Aceito" at bounding box center [476, 54] width 25 height 11
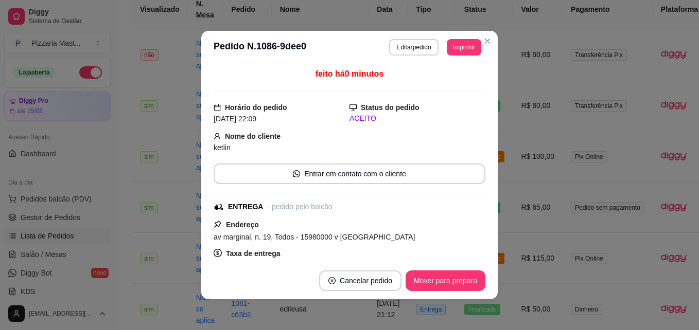
click at [443, 270] on footer "Cancelar pedido Mover para preparo" at bounding box center [349, 280] width 296 height 37
click at [446, 286] on button "Mover para preparo" at bounding box center [445, 281] width 77 height 20
click at [447, 286] on button "Mover para entrega" at bounding box center [445, 281] width 79 height 21
click at [447, 285] on button "Mover para finalizado" at bounding box center [442, 281] width 85 height 21
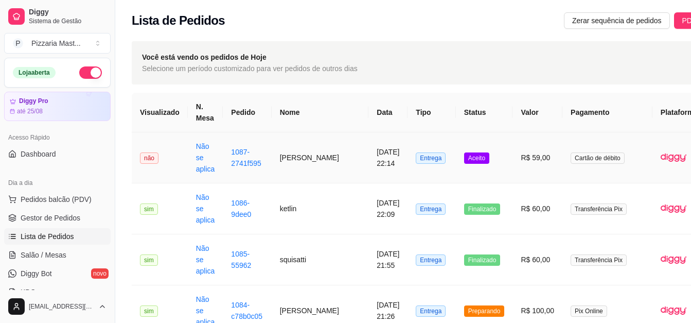
click at [464, 160] on span "Aceito" at bounding box center [476, 157] width 25 height 11
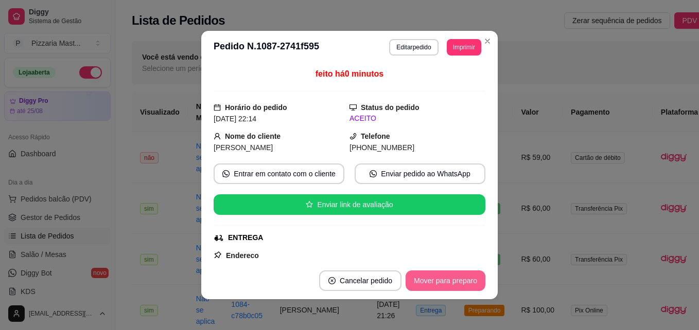
click at [451, 279] on button "Mover para preparo" at bounding box center [445, 281] width 80 height 21
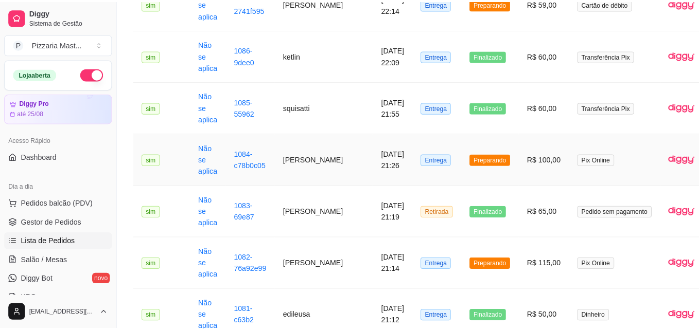
scroll to position [206, 0]
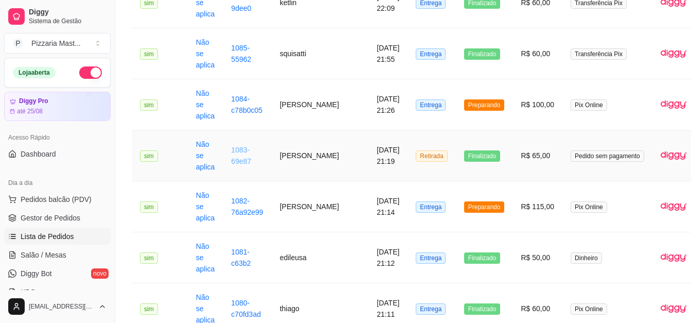
click at [237, 160] on link "1083-69e87" at bounding box center [241, 156] width 20 height 20
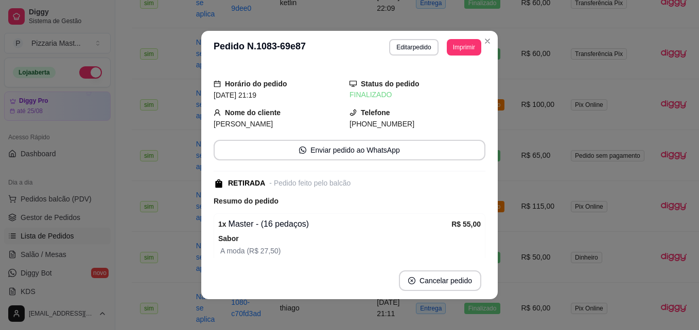
scroll to position [103, 0]
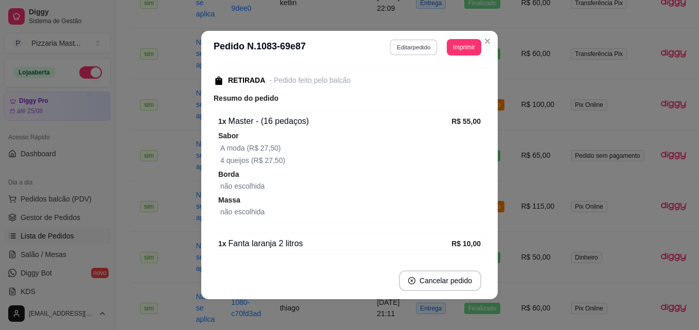
click at [411, 48] on button "Editar pedido" at bounding box center [414, 47] width 48 height 16
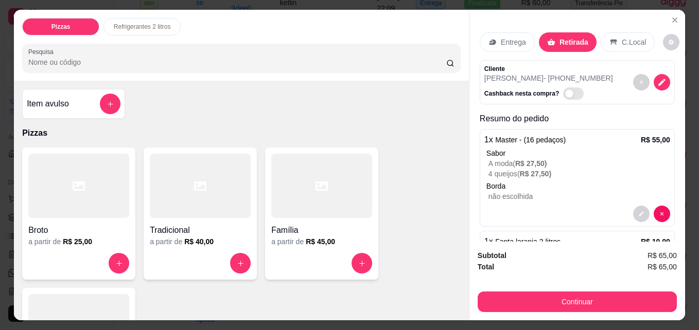
scroll to position [46, 0]
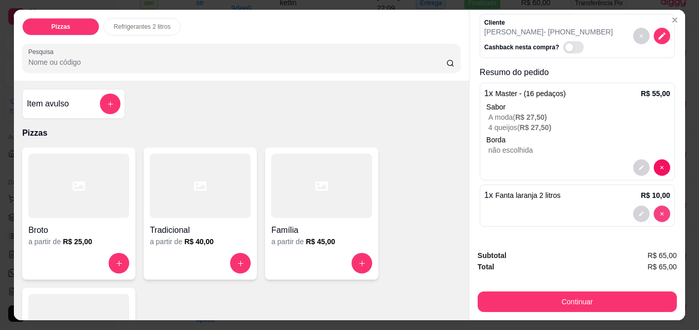
type input "0"
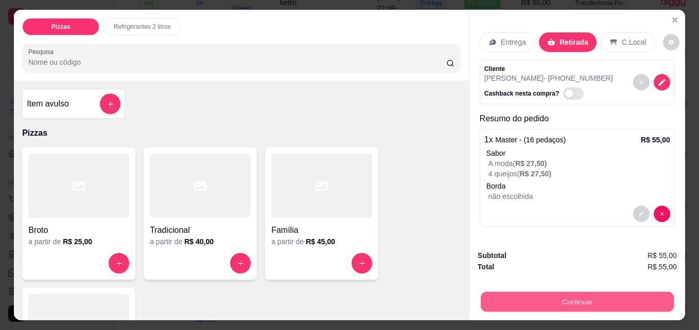
click at [499, 296] on button "Continuar" at bounding box center [577, 302] width 193 height 20
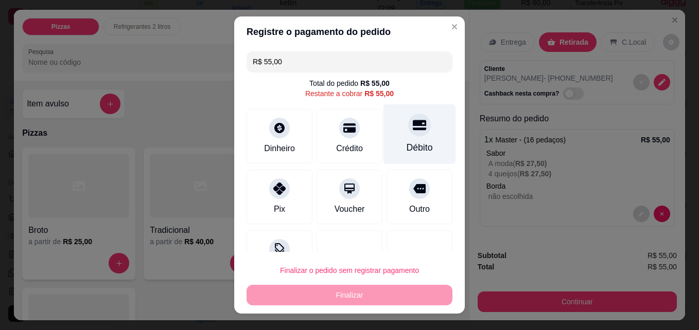
click at [407, 146] on div "Débito" at bounding box center [420, 147] width 26 height 13
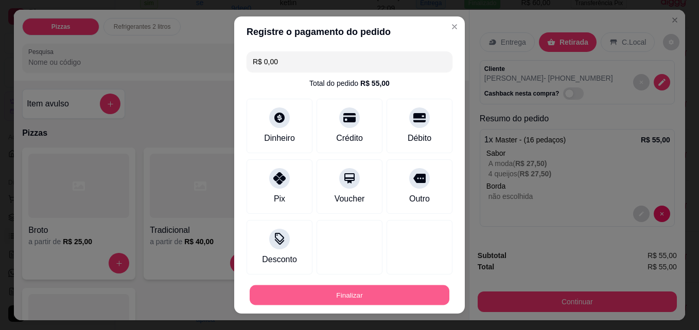
click at [382, 296] on button "Finalizar" at bounding box center [350, 296] width 200 height 20
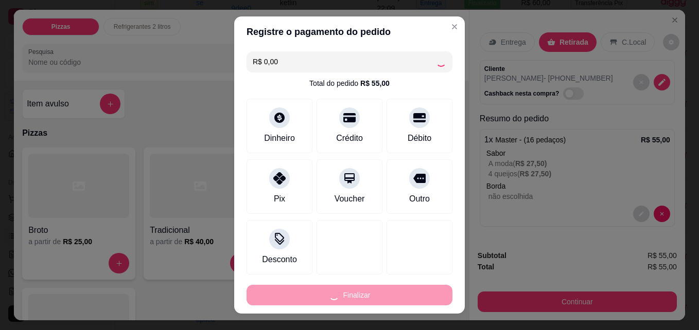
type input "-R$ 55,00"
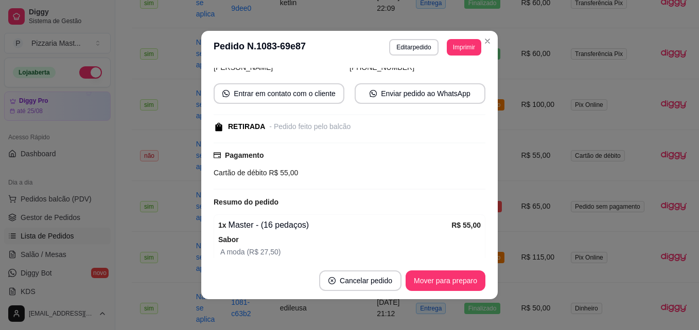
scroll to position [149, 0]
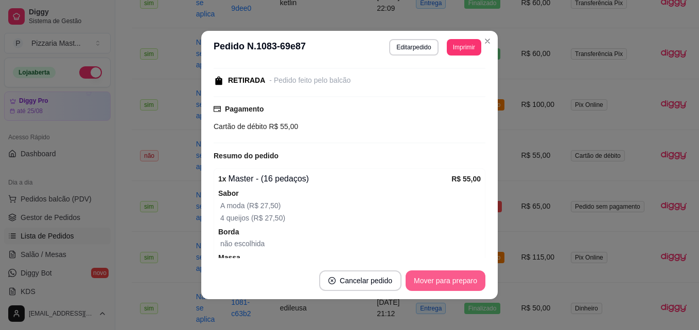
click at [468, 279] on button "Mover para preparo" at bounding box center [445, 281] width 80 height 21
click at [458, 281] on button "Mover para retirada disponível" at bounding box center [428, 281] width 110 height 20
click at [458, 281] on button "Mover para finalizado" at bounding box center [442, 281] width 83 height 20
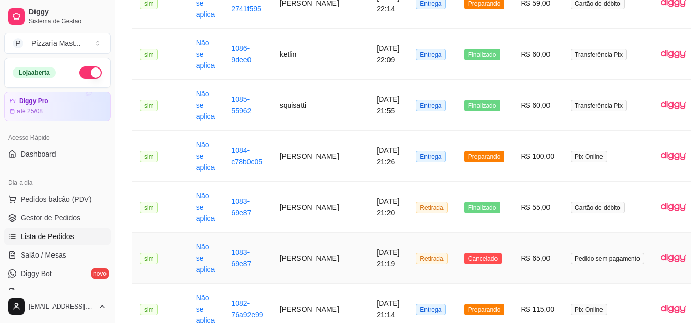
scroll to position [206, 0]
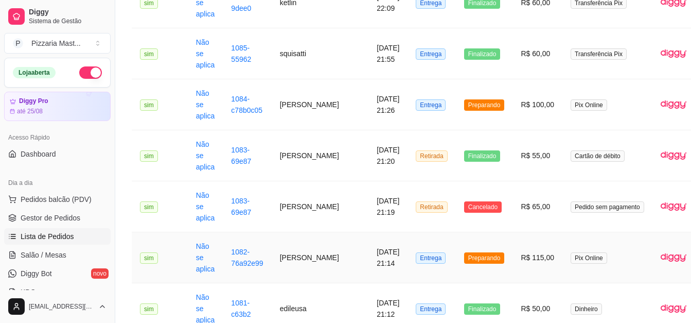
click at [464, 259] on span "Preparando" at bounding box center [484, 257] width 41 height 11
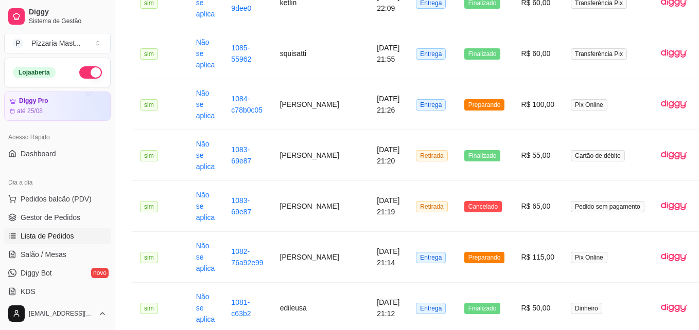
click at [452, 279] on button "Mover para entrega" at bounding box center [445, 281] width 79 height 21
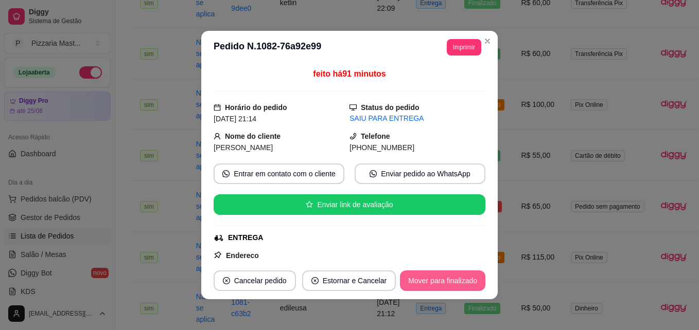
click at [447, 282] on button "Mover para finalizado" at bounding box center [442, 281] width 85 height 21
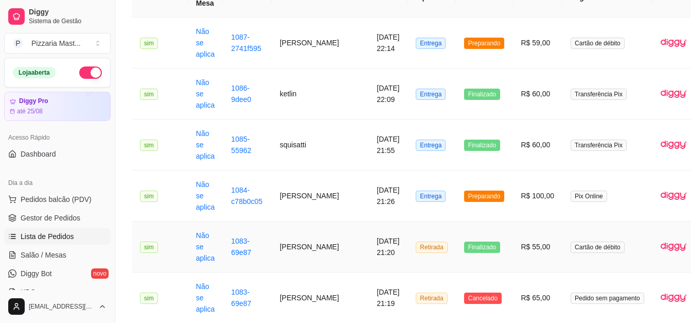
scroll to position [103, 0]
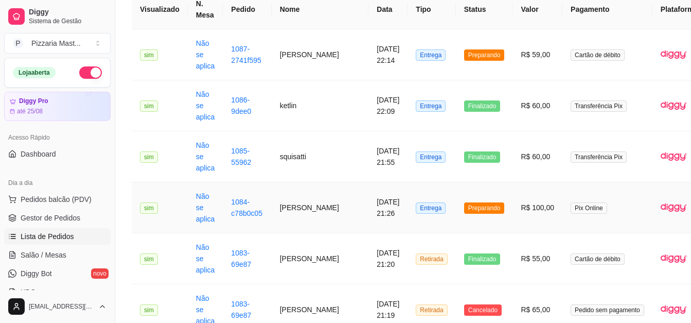
click at [464, 208] on span "Preparando" at bounding box center [484, 207] width 41 height 11
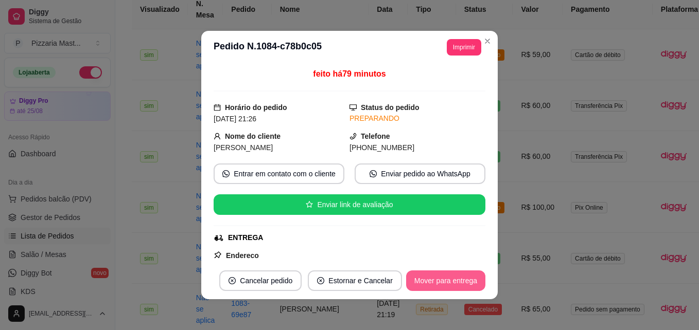
click at [453, 279] on button "Mover para entrega" at bounding box center [445, 281] width 79 height 21
click at [453, 285] on button "Mover para finalizado" at bounding box center [442, 281] width 83 height 20
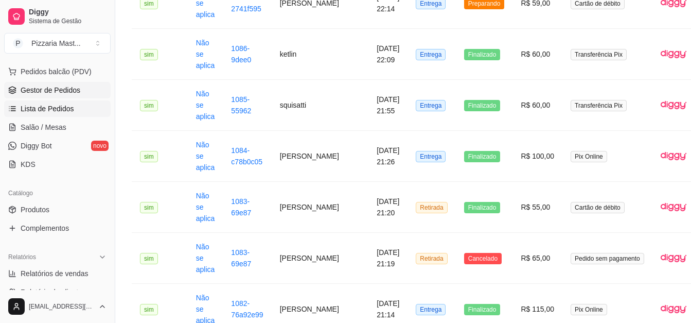
scroll to position [154, 0]
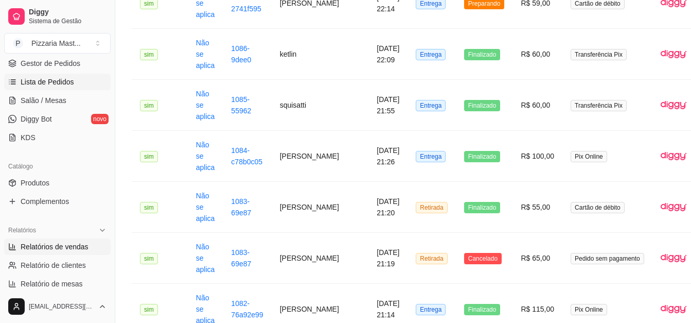
click at [60, 251] on span "Relatórios de vendas" at bounding box center [55, 246] width 68 height 10
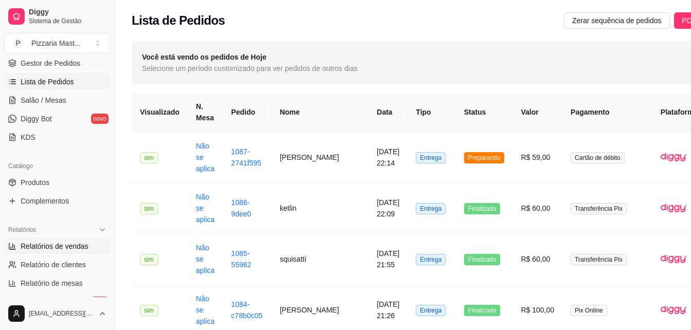
select select "ALL"
select select "0"
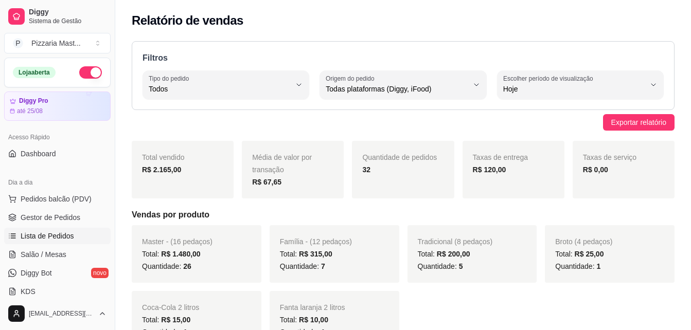
click at [51, 233] on span "Lista de Pedidos" at bounding box center [48, 236] width 54 height 10
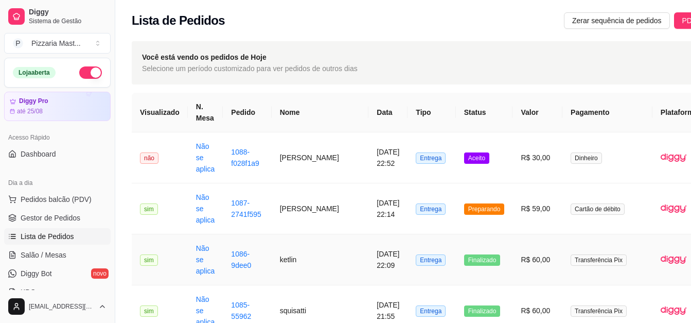
click at [456, 239] on td "Finalizado" at bounding box center [484, 259] width 57 height 51
click at [464, 203] on span "Preparando" at bounding box center [484, 208] width 41 height 11
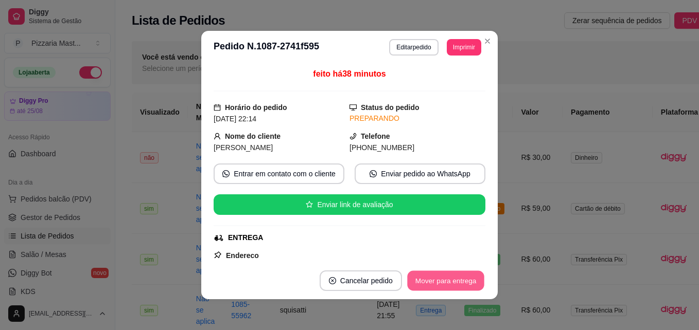
click at [457, 284] on button "Mover para entrega" at bounding box center [445, 281] width 77 height 20
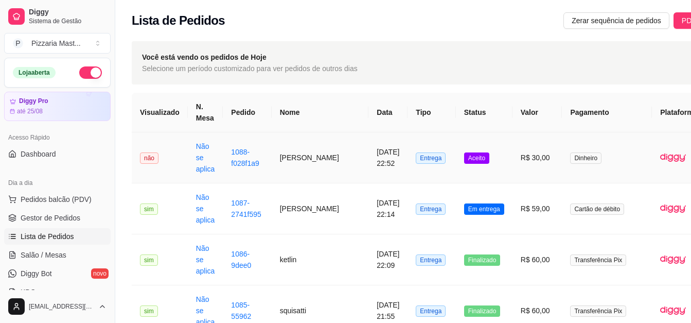
click at [464, 160] on span "Aceito" at bounding box center [476, 157] width 25 height 11
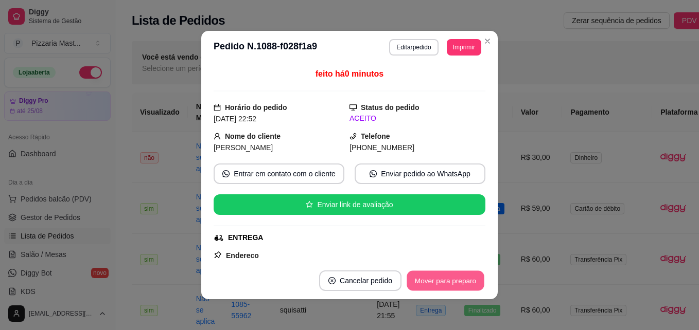
click at [432, 278] on button "Mover para preparo" at bounding box center [445, 281] width 77 height 20
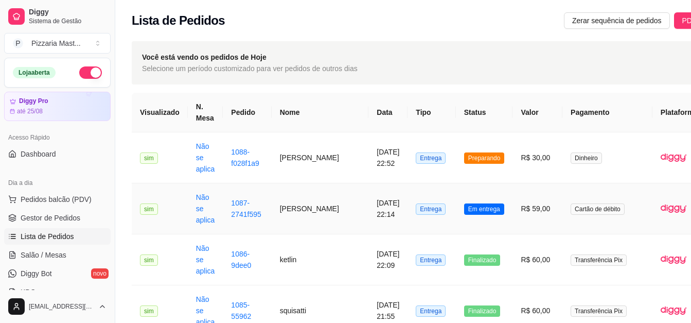
click at [464, 209] on span "Em entrega" at bounding box center [484, 208] width 40 height 11
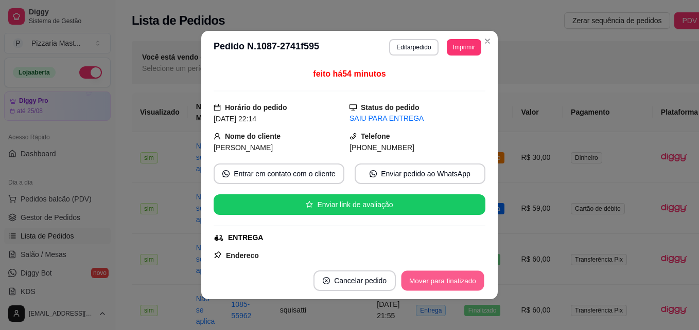
click at [442, 282] on button "Mover para finalizado" at bounding box center [442, 281] width 83 height 20
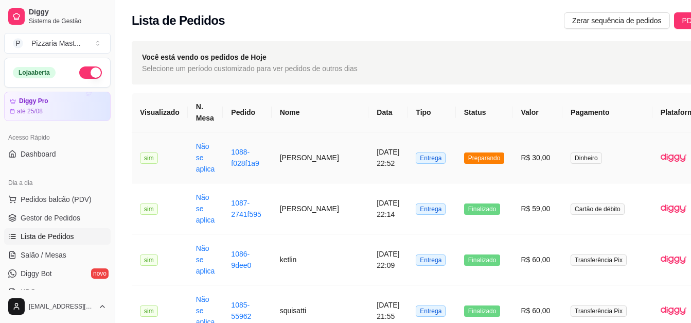
click at [464, 154] on span "Preparando" at bounding box center [484, 157] width 41 height 11
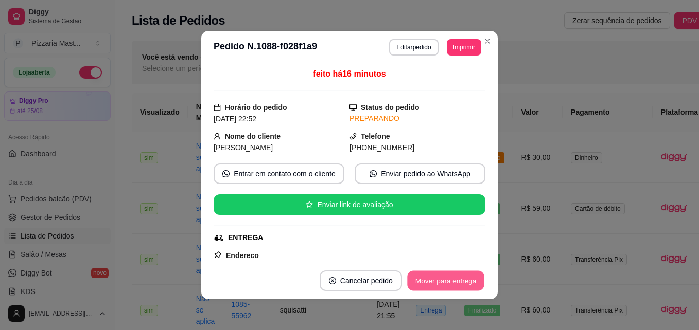
click at [419, 276] on button "Mover para entrega" at bounding box center [445, 281] width 77 height 20
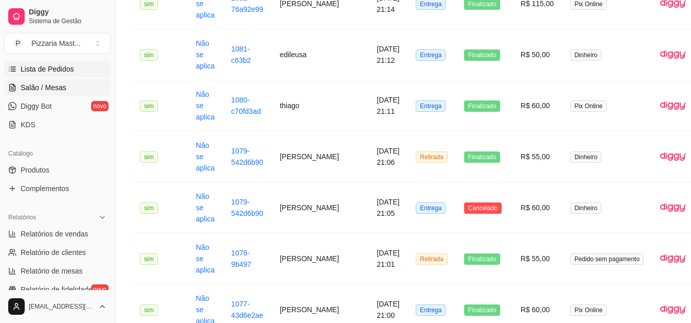
scroll to position [168, 0]
click at [42, 248] on span "Relatório de clientes" at bounding box center [53, 251] width 65 height 10
select select "30"
select select "HIGHEST_TOTAL_SPENT_WITH_ORDERS"
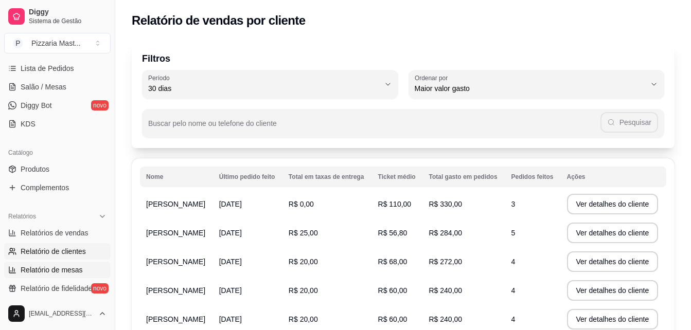
click at [58, 270] on span "Relatório de mesas" at bounding box center [52, 270] width 62 height 10
select select "TOTAL_OF_ORDERS"
select select "7"
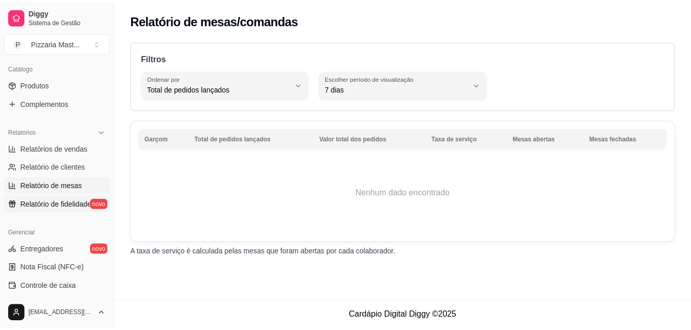
scroll to position [261, 0]
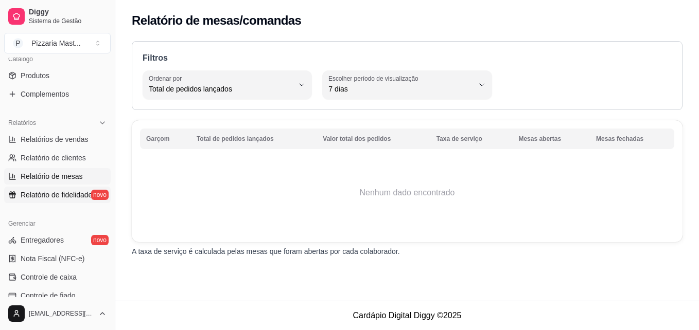
click at [61, 197] on span "Relatório de fidelidade" at bounding box center [57, 195] width 72 height 10
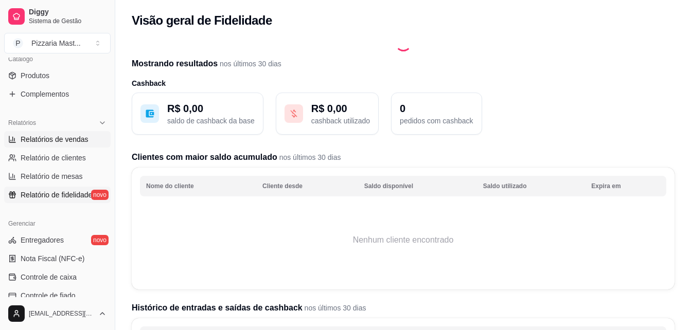
click at [61, 140] on span "Relatórios de vendas" at bounding box center [55, 139] width 68 height 10
select select "ALL"
select select "0"
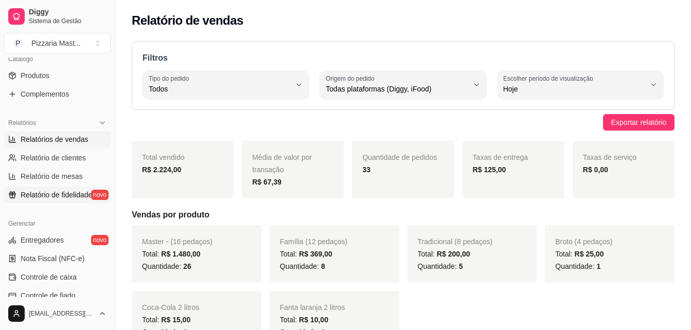
click at [14, 195] on icon at bounding box center [12, 196] width 5 height 3
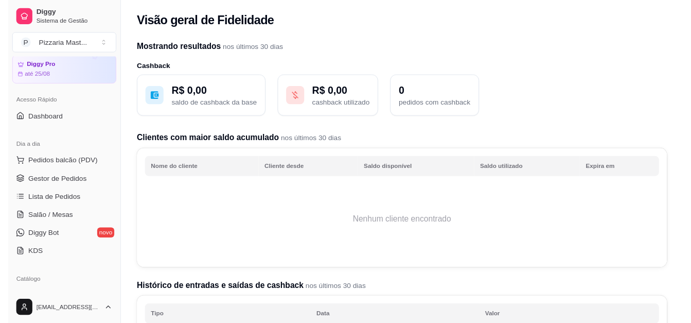
scroll to position [35, 0]
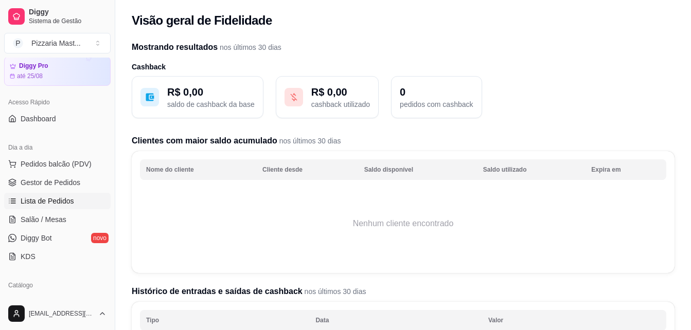
click at [48, 203] on span "Lista de Pedidos" at bounding box center [48, 201] width 54 height 10
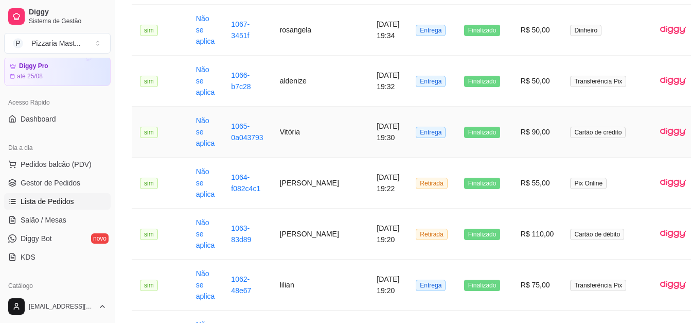
scroll to position [1202, 0]
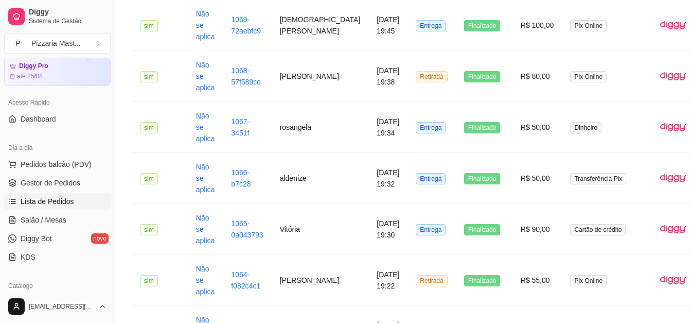
click at [54, 201] on span "Lista de Pedidos" at bounding box center [48, 201] width 54 height 10
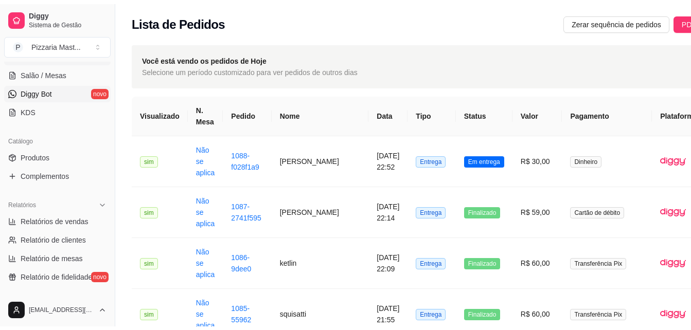
scroll to position [184, 0]
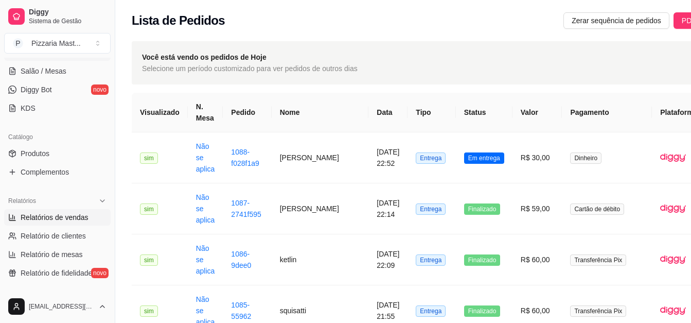
click at [49, 212] on span "Relatórios de vendas" at bounding box center [55, 217] width 68 height 10
select select "ALL"
select select "0"
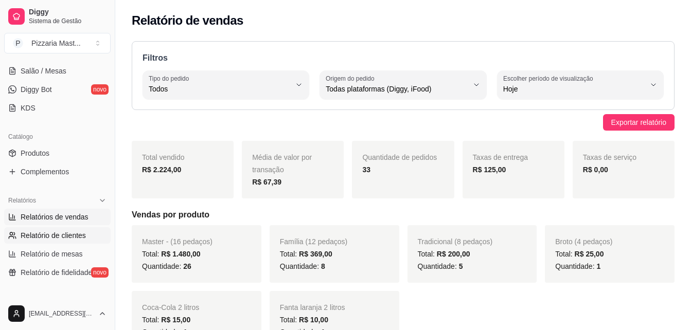
click at [56, 233] on span "Relatório de clientes" at bounding box center [53, 236] width 65 height 10
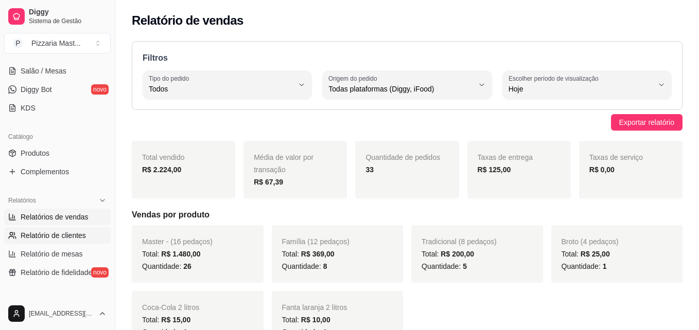
select select "30"
select select "HIGHEST_TOTAL_SPENT_WITH_ORDERS"
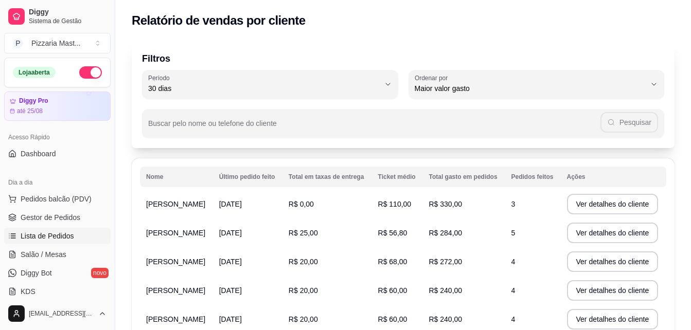
click at [59, 235] on span "Lista de Pedidos" at bounding box center [48, 236] width 54 height 10
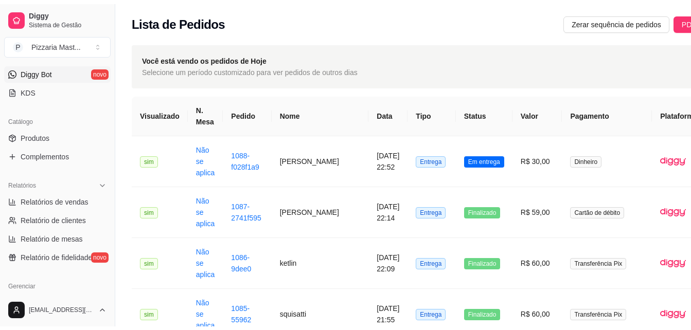
scroll to position [203, 0]
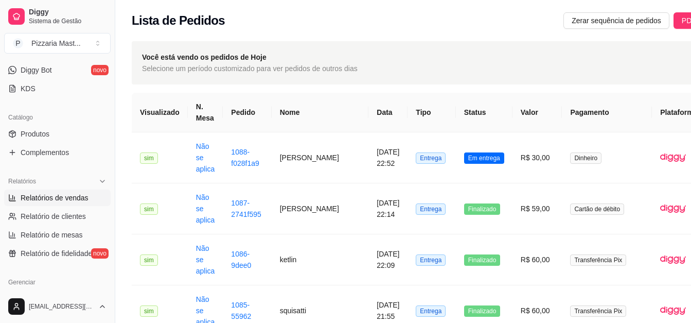
click at [45, 197] on span "Relatórios de vendas" at bounding box center [55, 197] width 68 height 10
select select "ALL"
select select "0"
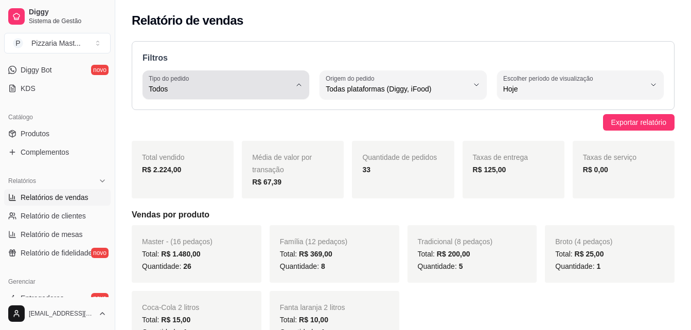
click at [191, 91] on span "Todos" at bounding box center [220, 89] width 142 height 10
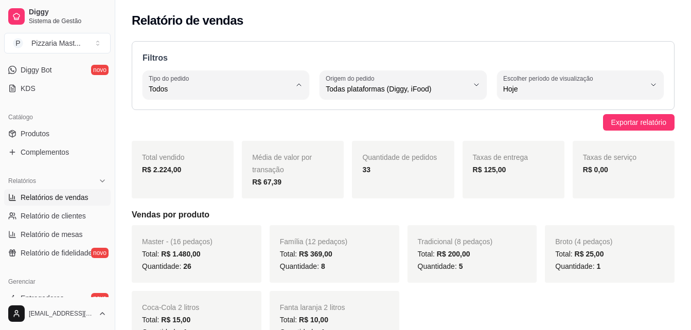
click at [184, 129] on span "Entrega" at bounding box center [221, 131] width 134 height 10
type input "DELIVERY"
select select "DELIVERY"
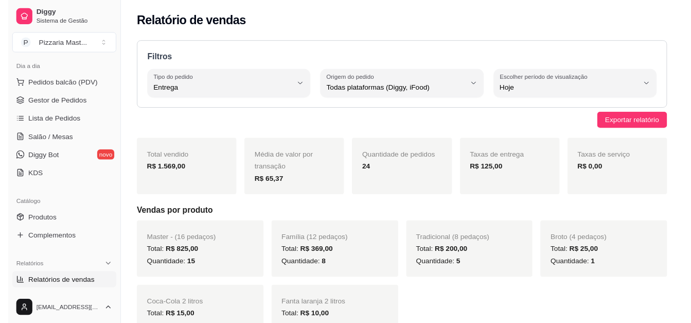
scroll to position [113, 0]
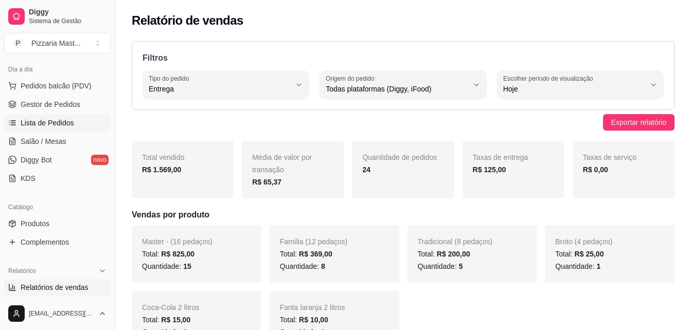
click at [39, 122] on span "Lista de Pedidos" at bounding box center [48, 123] width 54 height 10
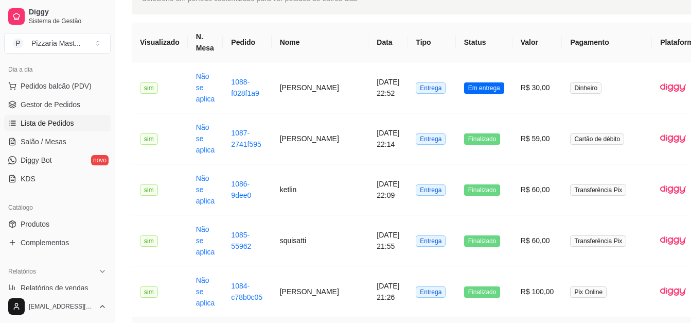
scroll to position [67, 0]
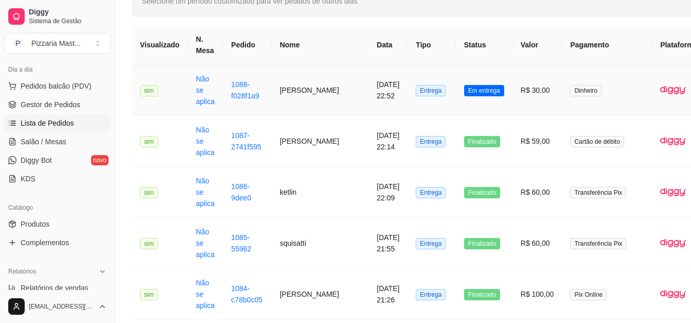
click at [464, 87] on span "Em entrega" at bounding box center [484, 90] width 40 height 11
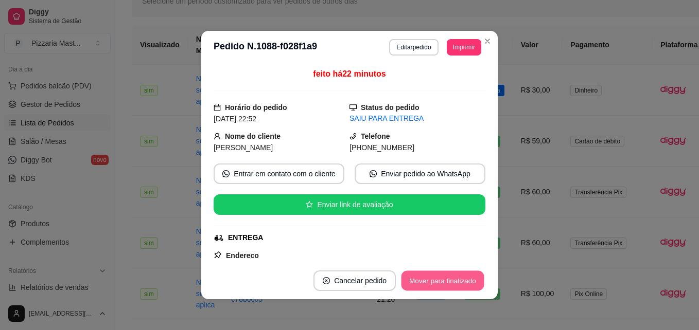
click at [434, 284] on button "Mover para finalizado" at bounding box center [442, 281] width 83 height 20
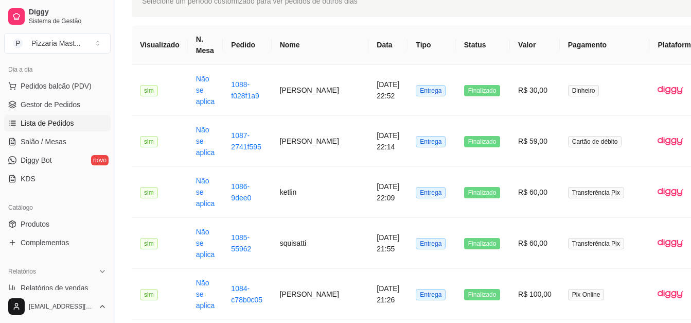
click at [510, 47] on th "Valor" at bounding box center [535, 45] width 50 height 40
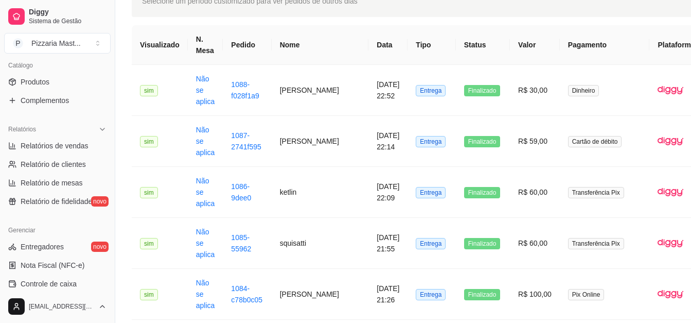
scroll to position [275, 0]
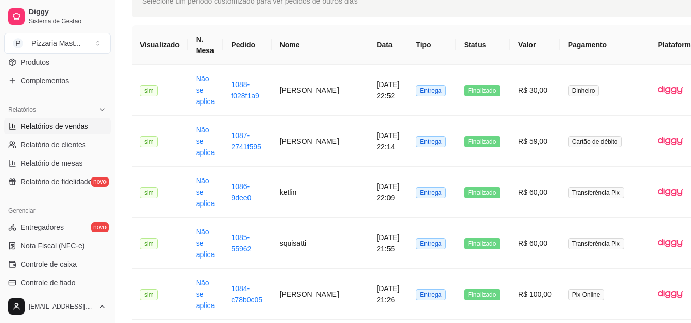
click at [49, 124] on span "Relatórios de vendas" at bounding box center [55, 126] width 68 height 10
select select "ALL"
select select "0"
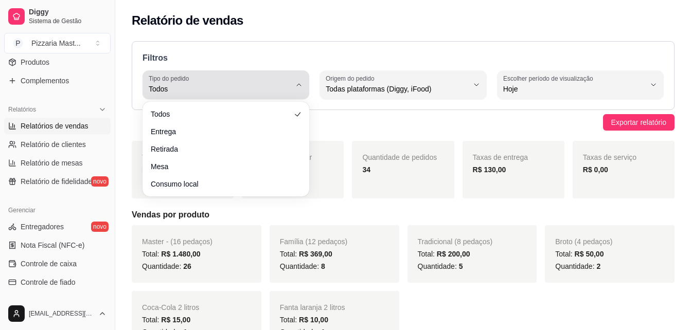
click at [202, 91] on span "Todos" at bounding box center [220, 89] width 142 height 10
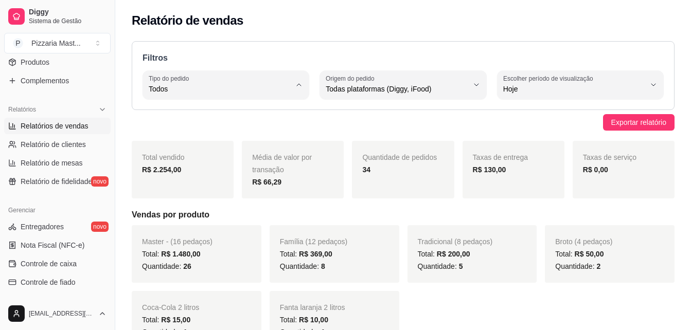
click at [201, 133] on span "Entrega" at bounding box center [221, 131] width 134 height 10
type input "DELIVERY"
select select "DELIVERY"
click at [25, 138] on link "Relatório de clientes" at bounding box center [57, 144] width 107 height 16
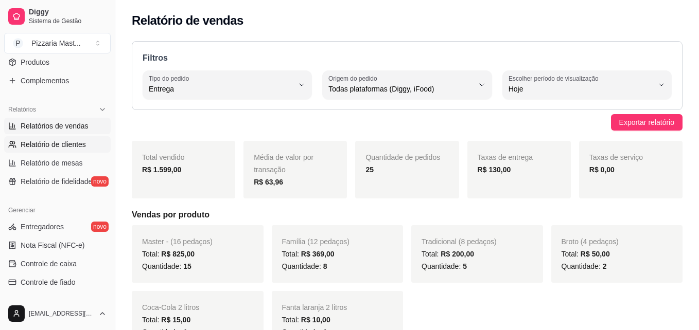
select select "30"
select select "HIGHEST_TOTAL_SPENT_WITH_ORDERS"
